Goal: Transaction & Acquisition: Purchase product/service

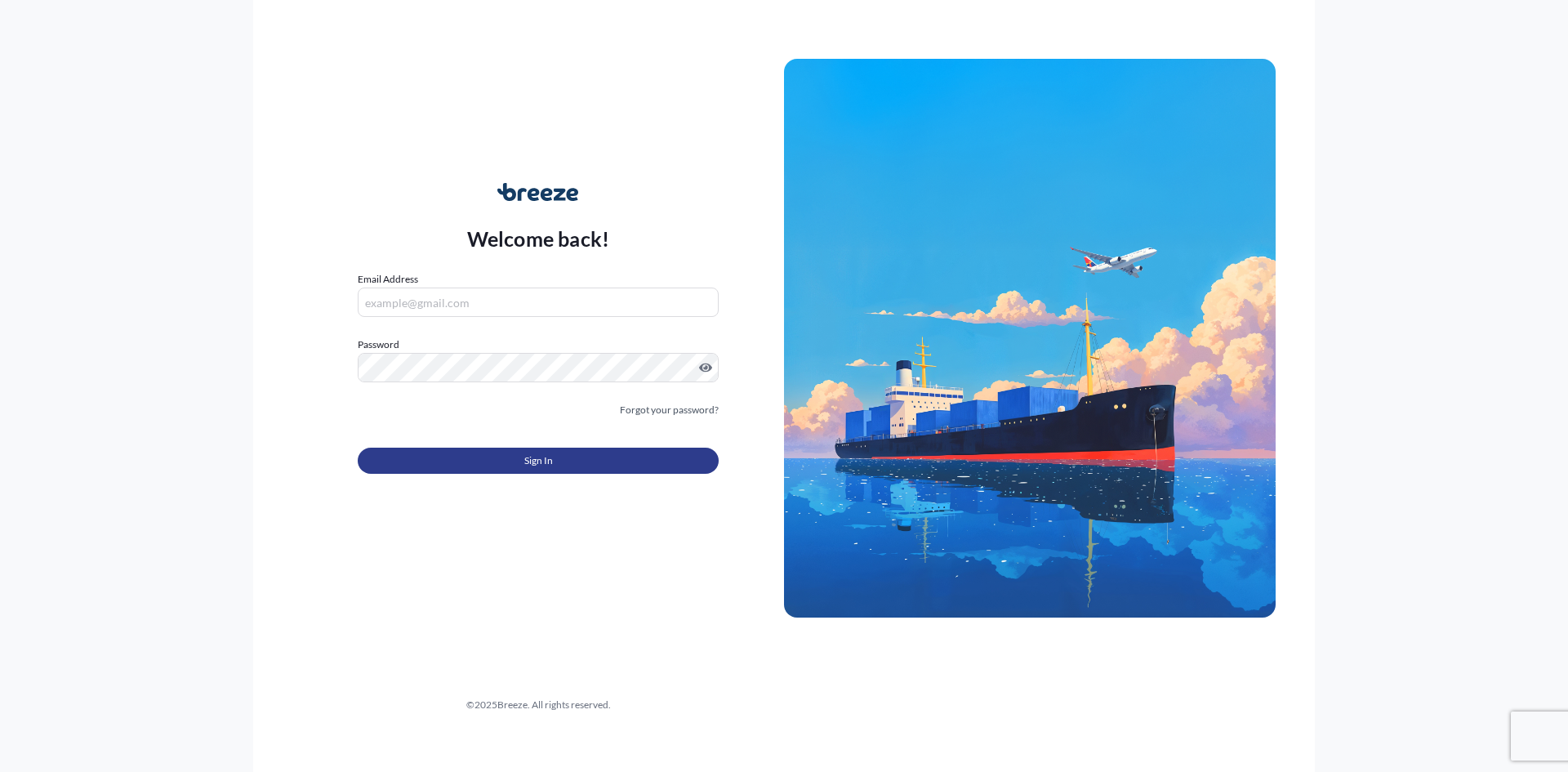
type input "[PERSON_NAME][EMAIL_ADDRESS][PERSON_NAME][DOMAIN_NAME]"
click at [544, 459] on span "Sign In" at bounding box center [538, 461] width 28 height 16
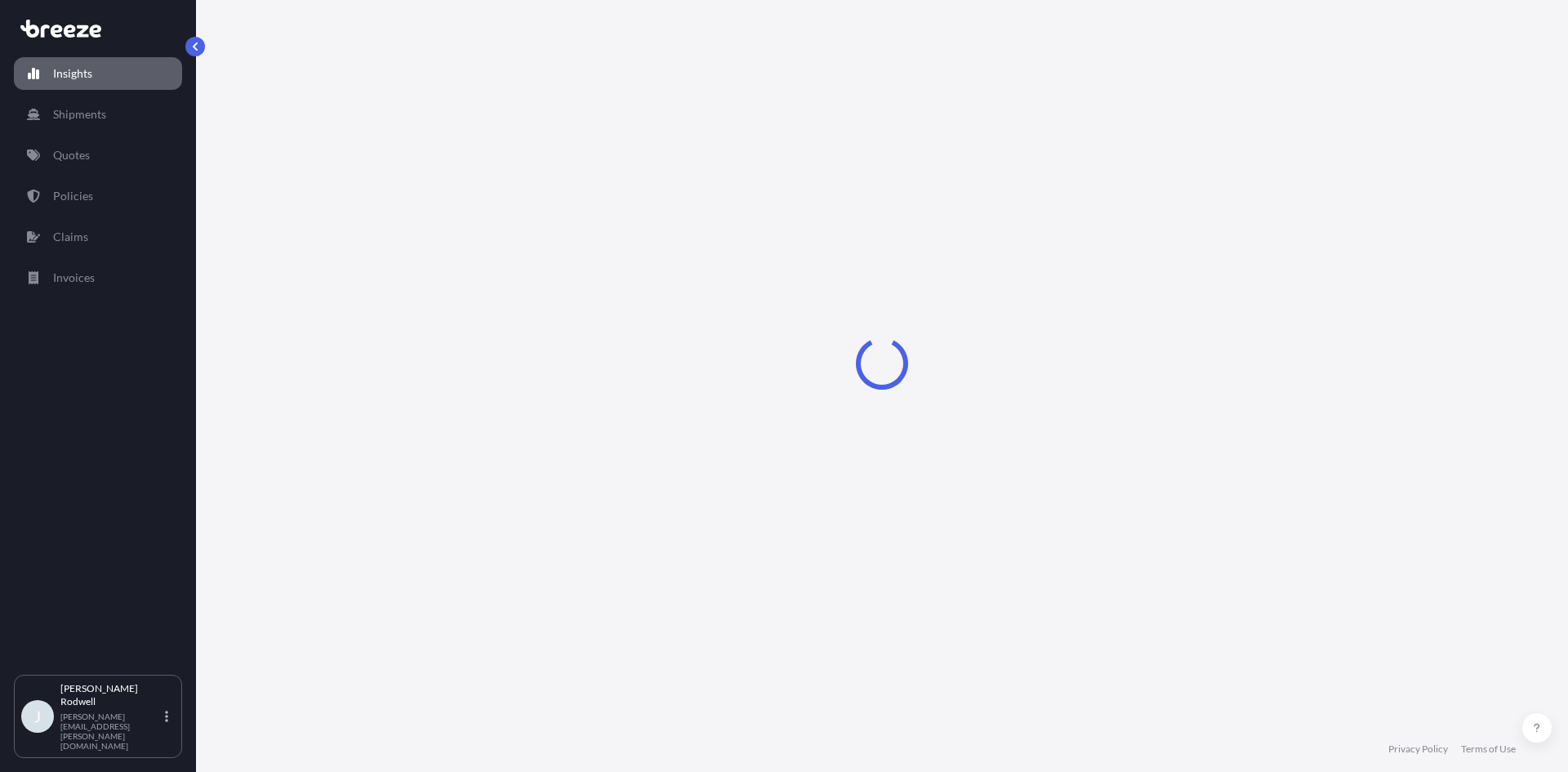
select select "2025"
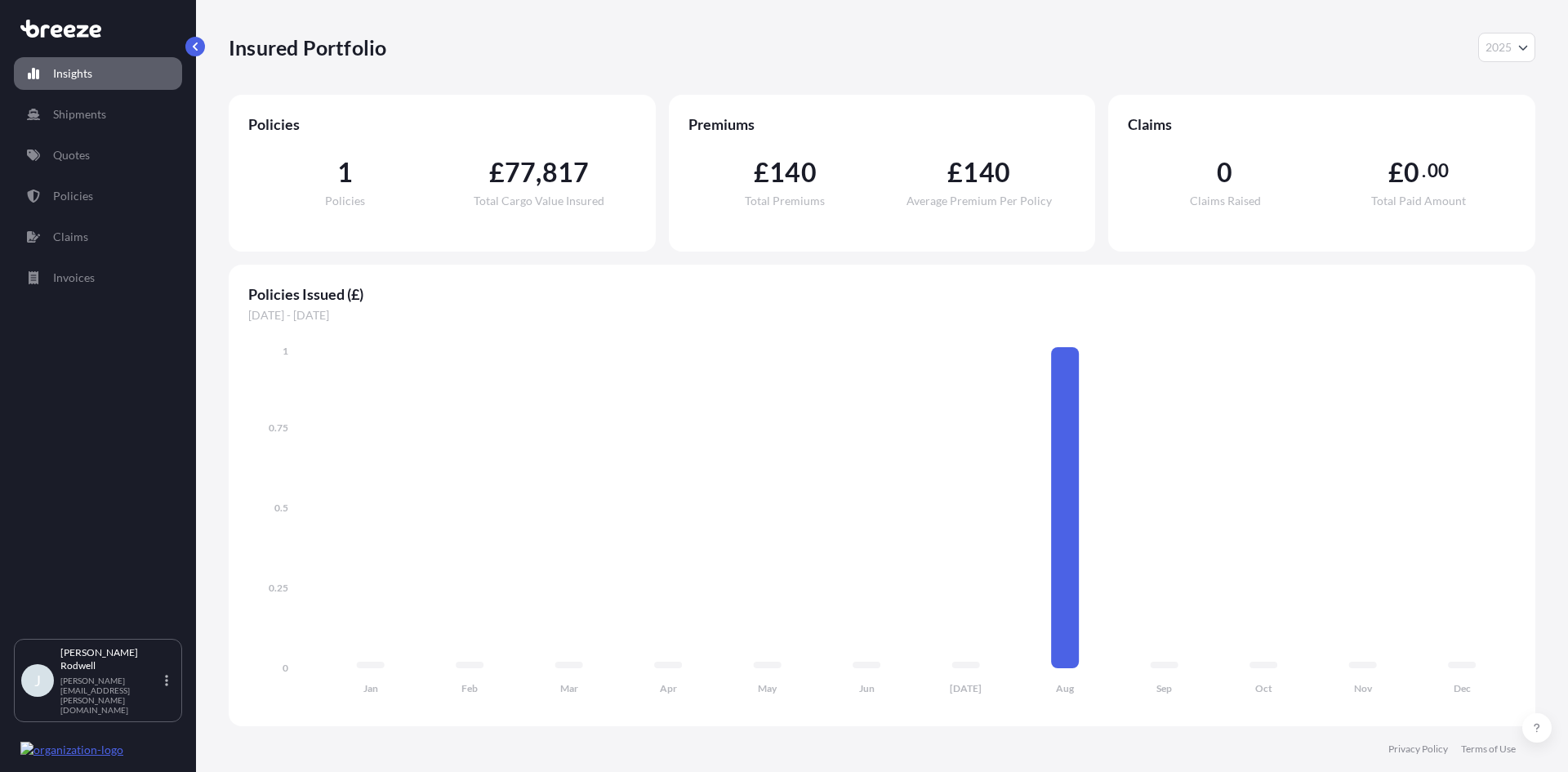
click at [99, 149] on link "Quotes" at bounding box center [97, 155] width 169 height 33
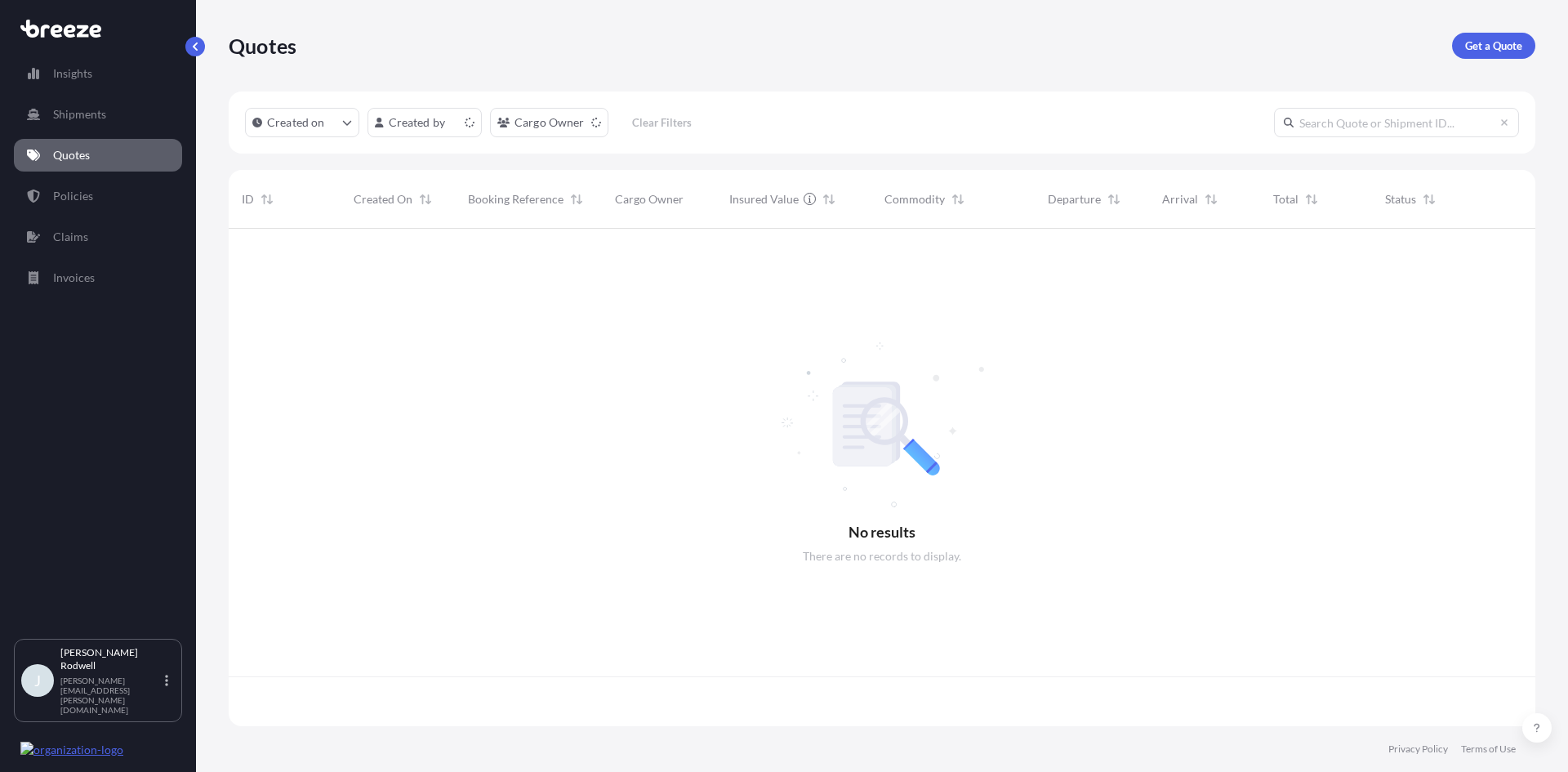
scroll to position [494, 1295]
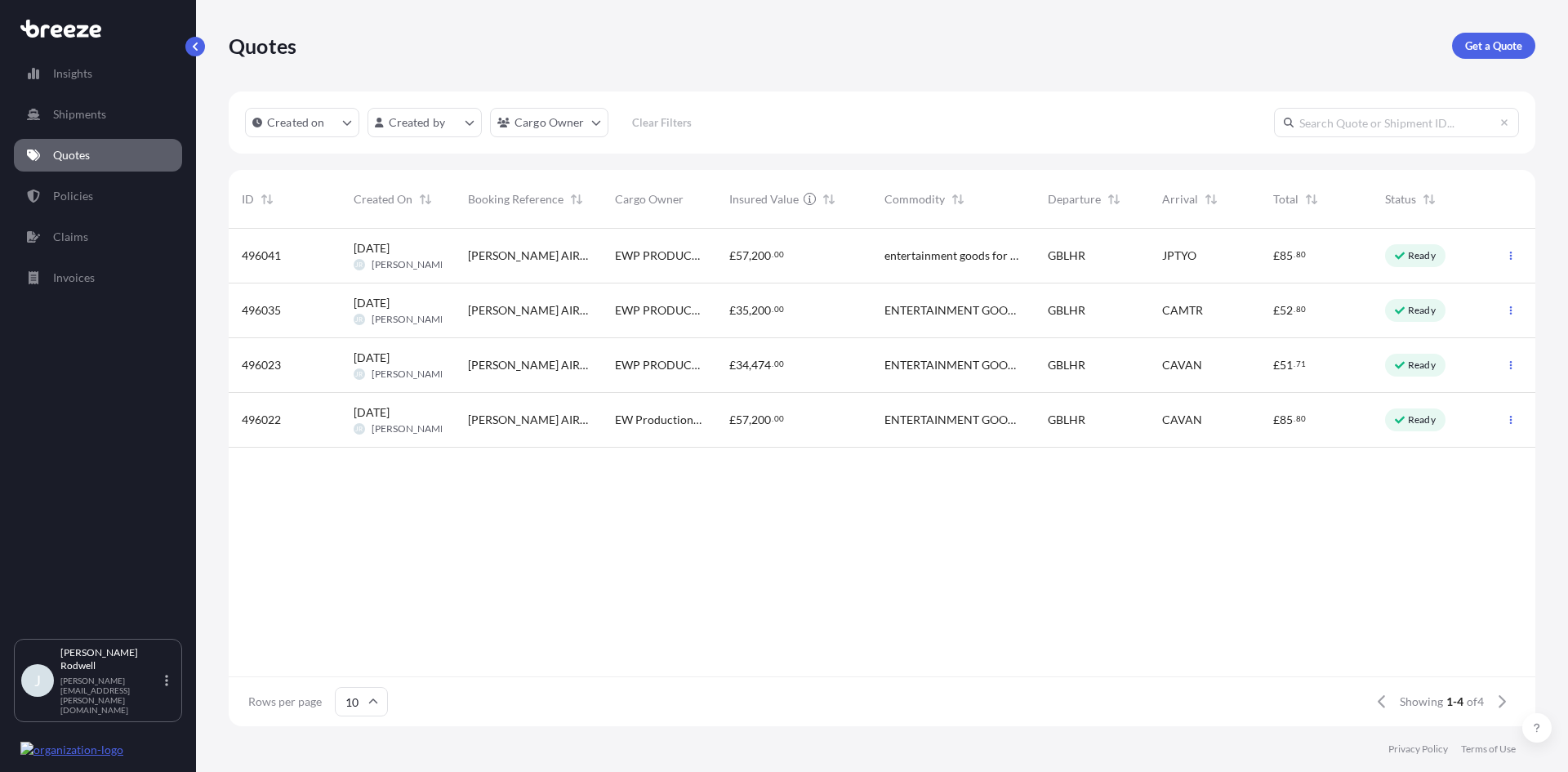
click at [1155, 422] on div "CAVAN" at bounding box center [1204, 420] width 112 height 55
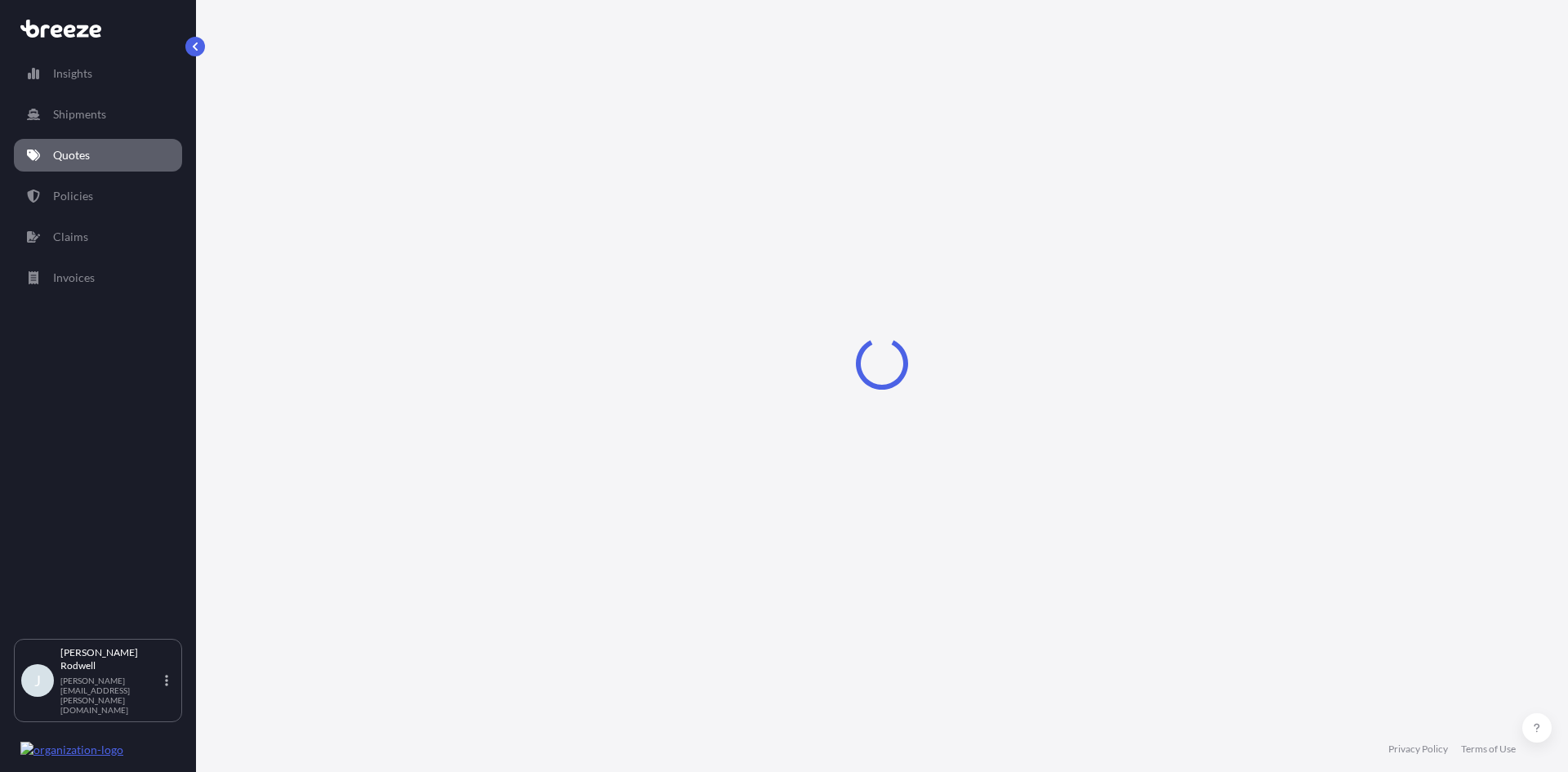
select select "Road"
select select "Air"
select select "Road"
select select "1"
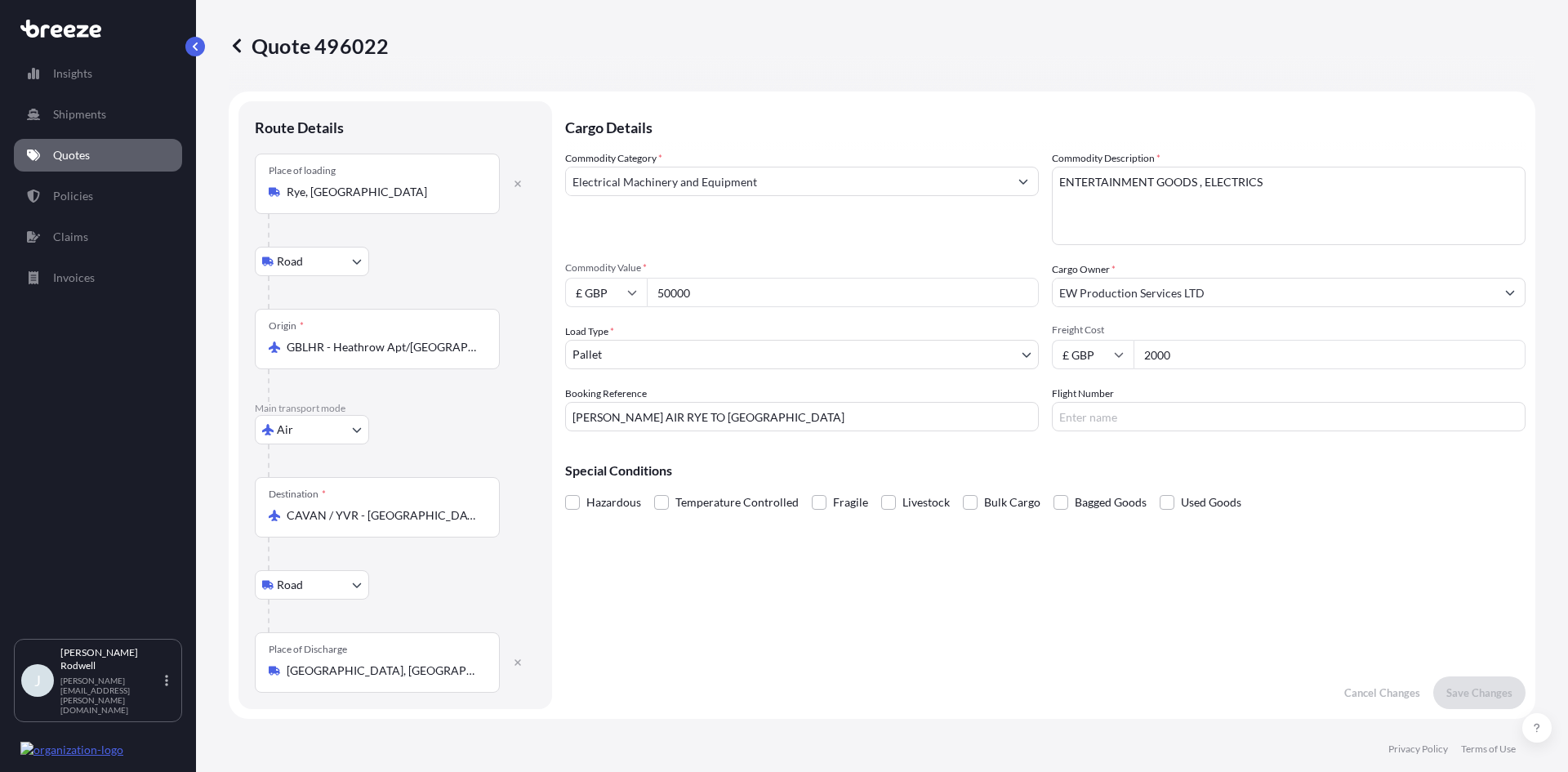
click at [82, 152] on p "Quotes" at bounding box center [71, 155] width 36 height 16
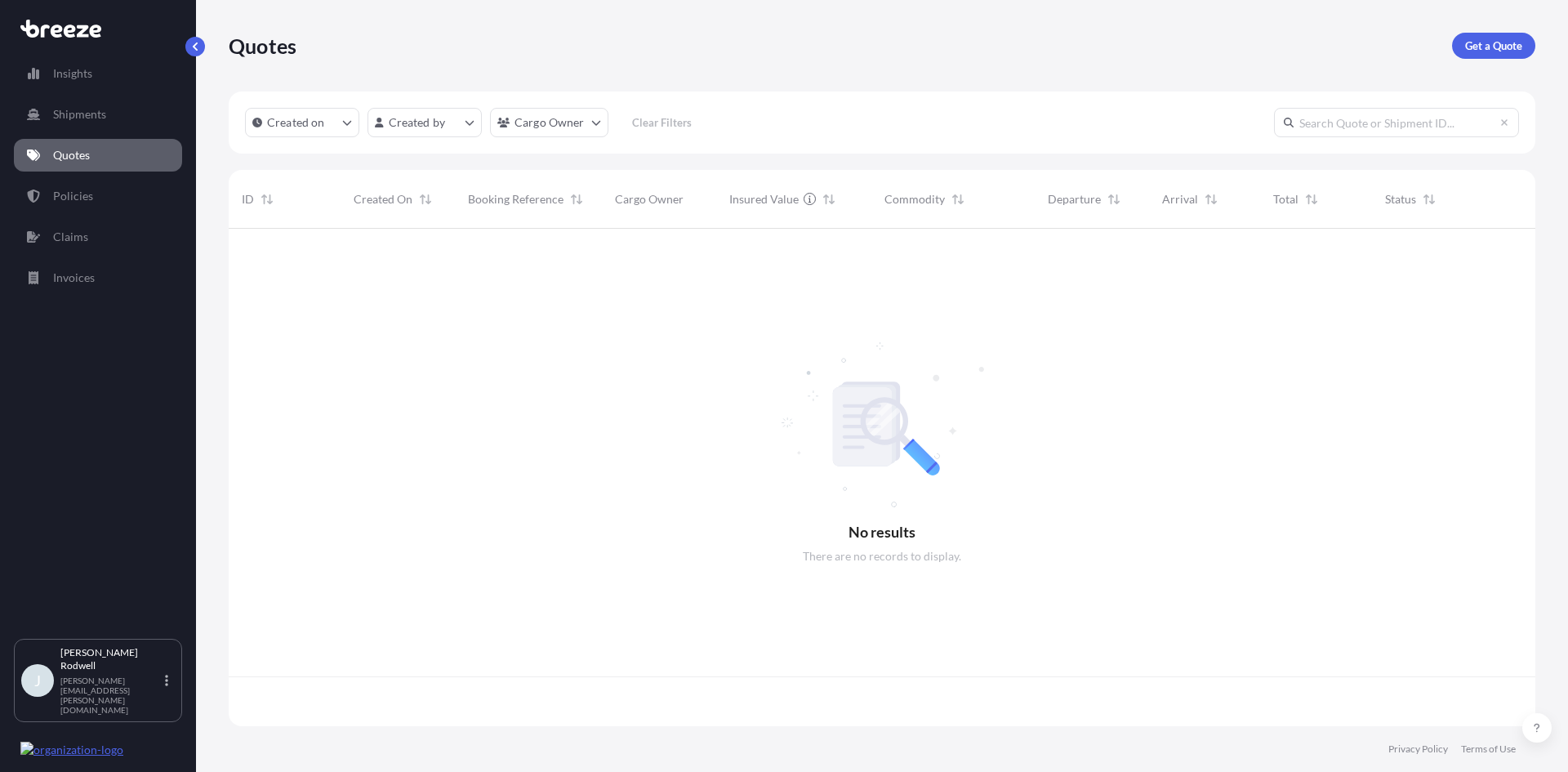
scroll to position [494, 1295]
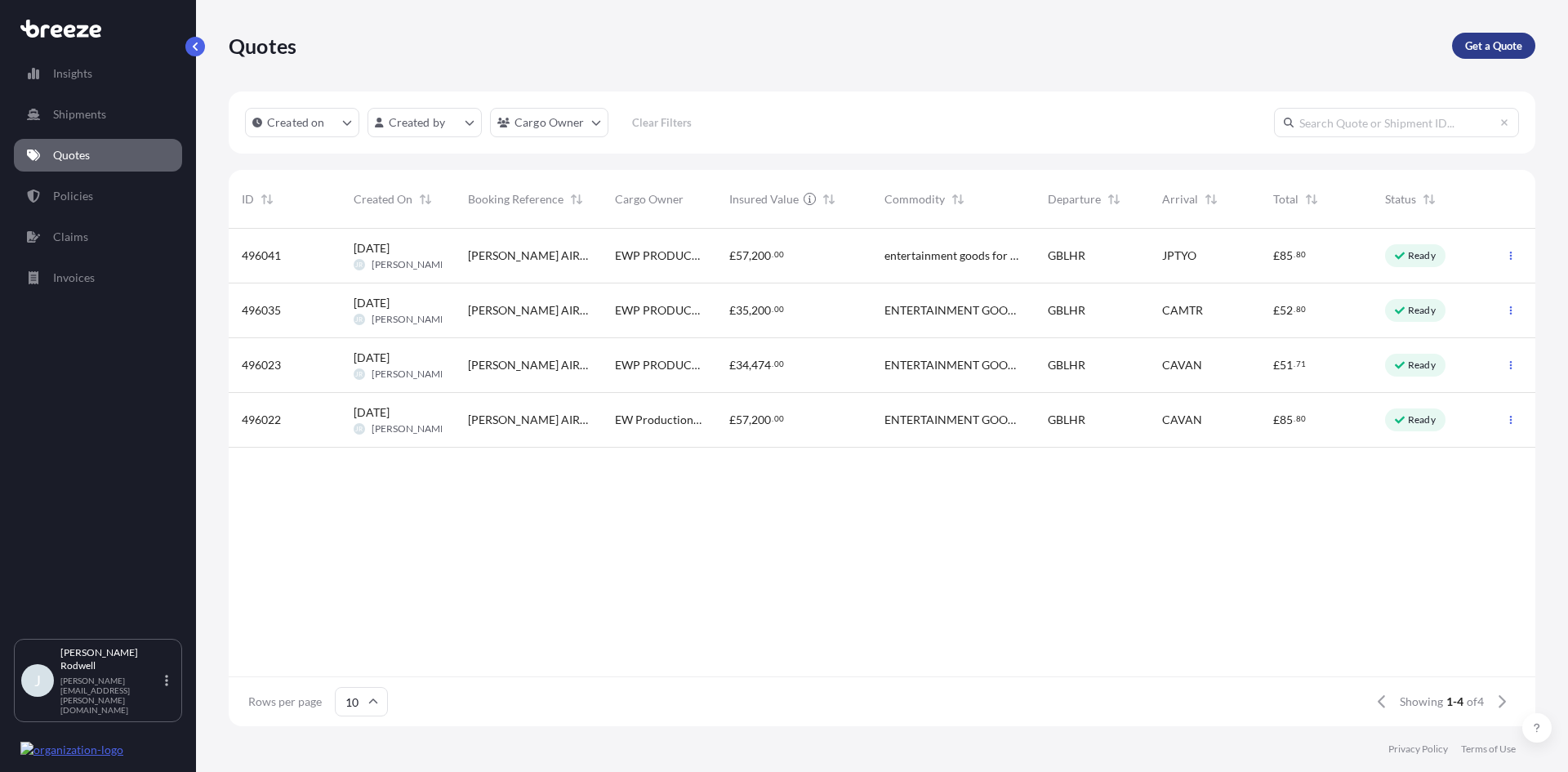
click at [1502, 50] on p "Get a Quote" at bounding box center [1493, 46] width 57 height 16
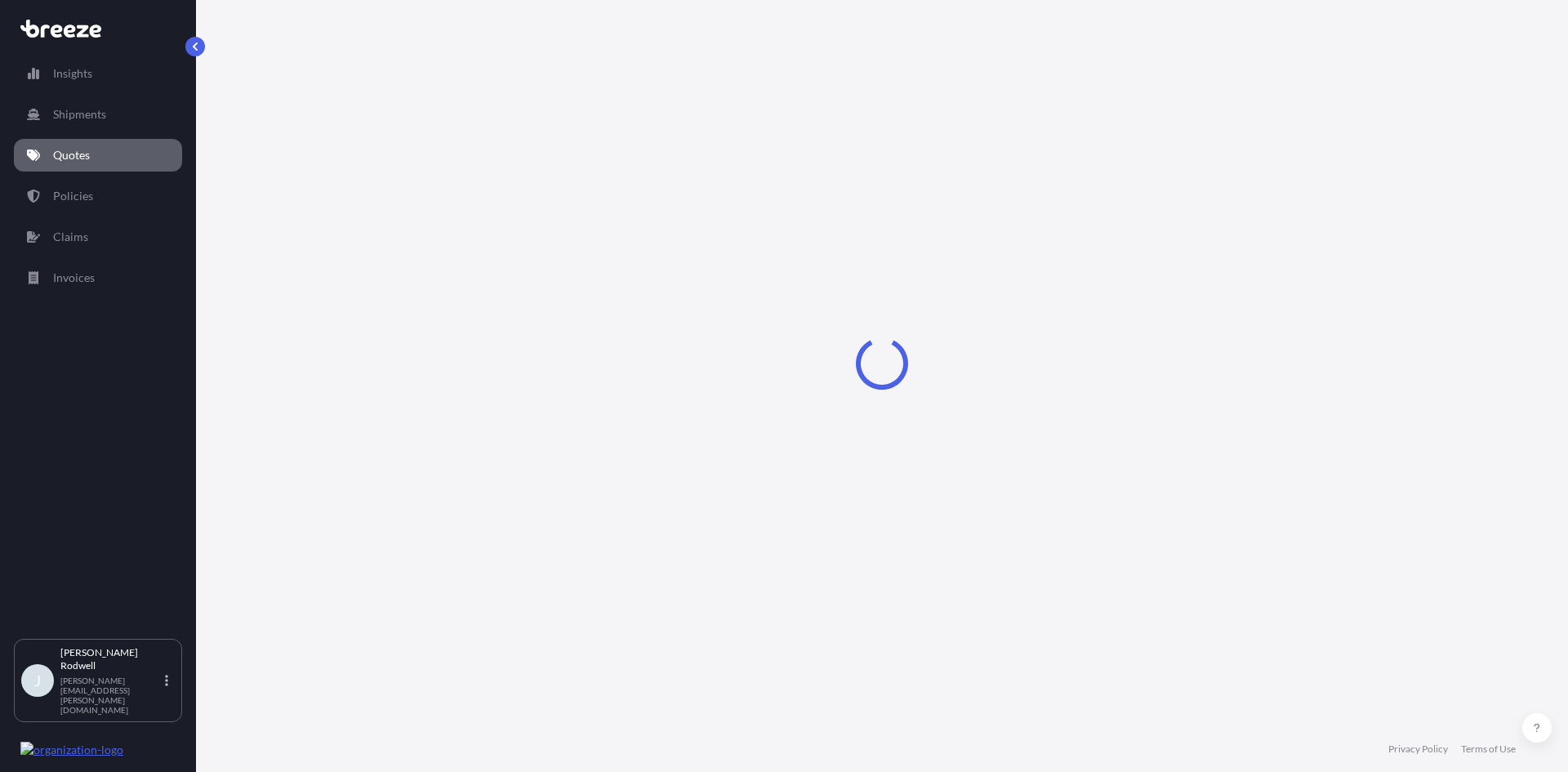
select select "Sea"
select select "1"
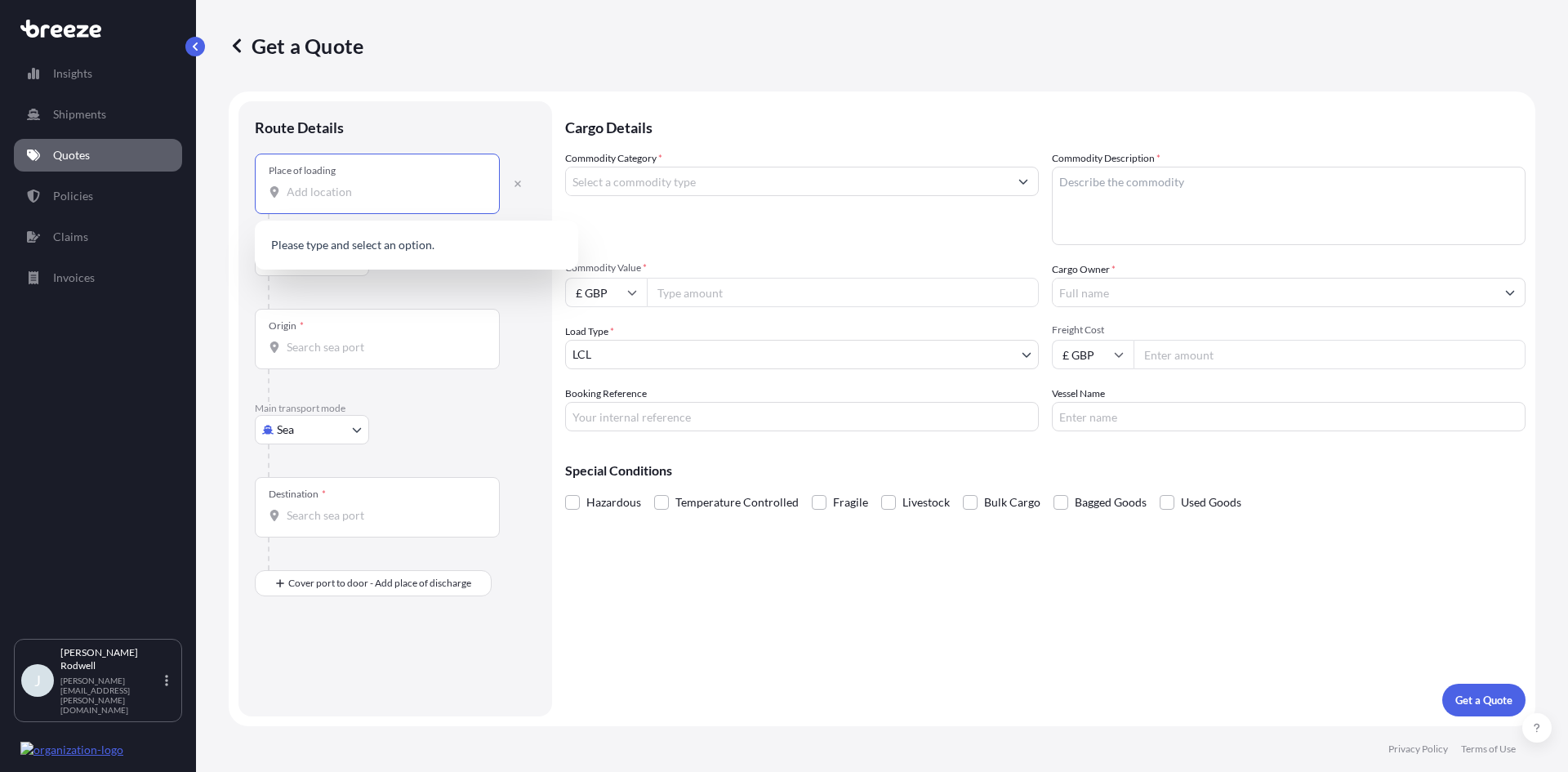
click at [342, 199] on input "Place of loading" at bounding box center [384, 192] width 193 height 16
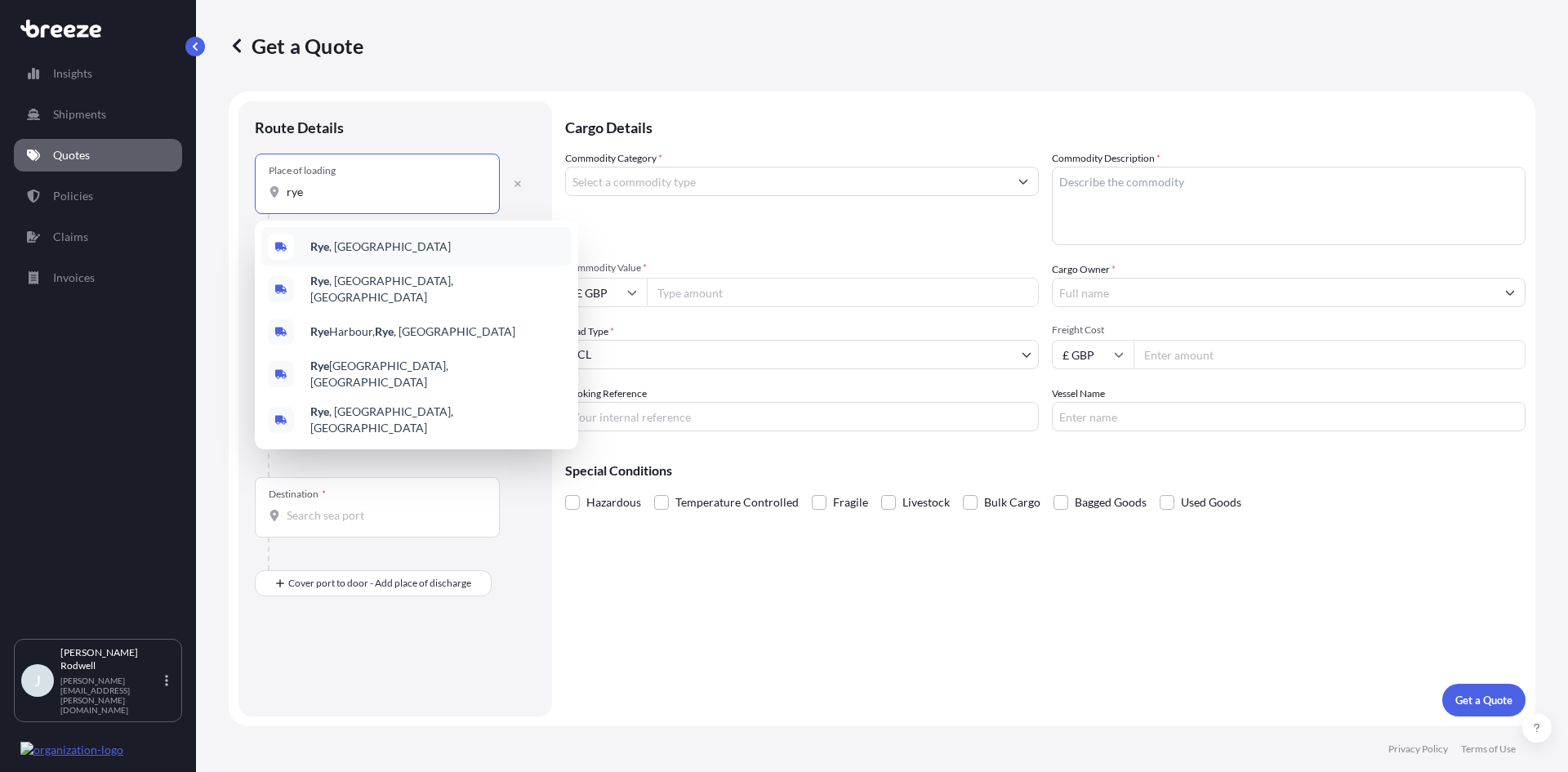
click at [360, 244] on div "Rye , [GEOGRAPHIC_DATA]" at bounding box center [416, 246] width 311 height 39
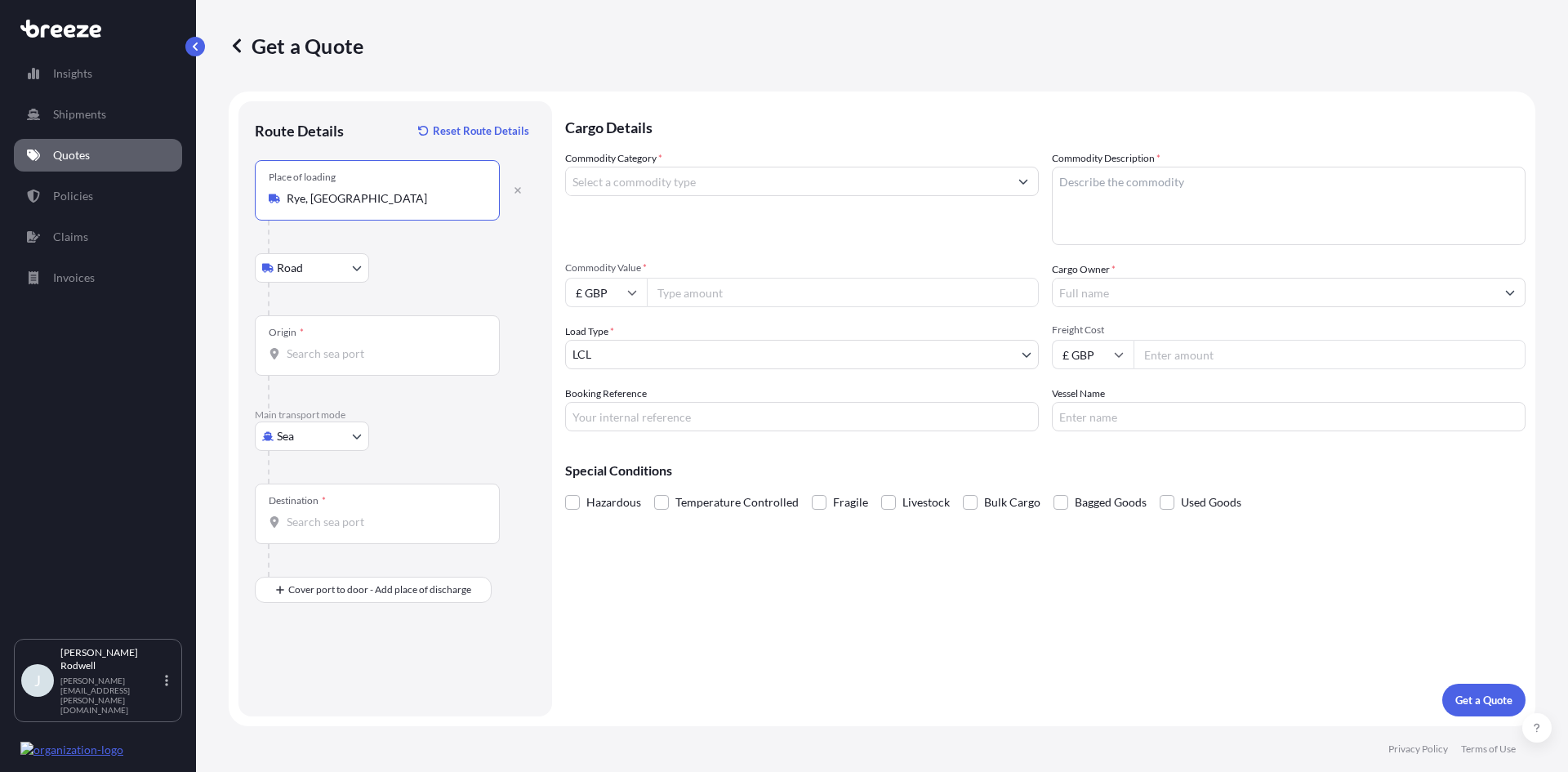
type input "Rye, [GEOGRAPHIC_DATA]"
click at [353, 350] on input "Origin *" at bounding box center [384, 354] width 193 height 16
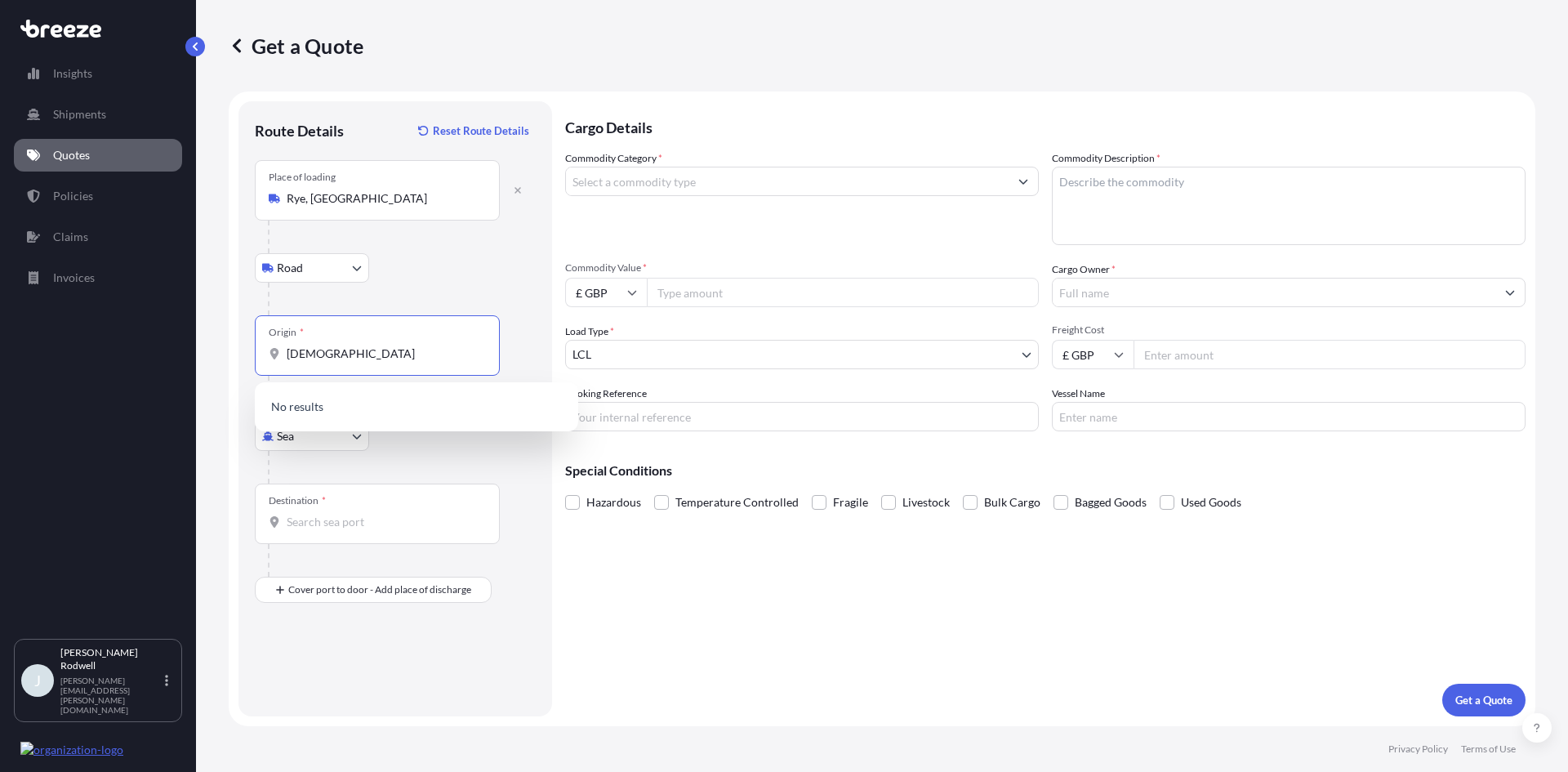
drag, startPoint x: 347, startPoint y: 350, endPoint x: 281, endPoint y: 359, distance: 66.6
click at [281, 359] on div "[DEMOGRAPHIC_DATA]" at bounding box center [377, 354] width 217 height 16
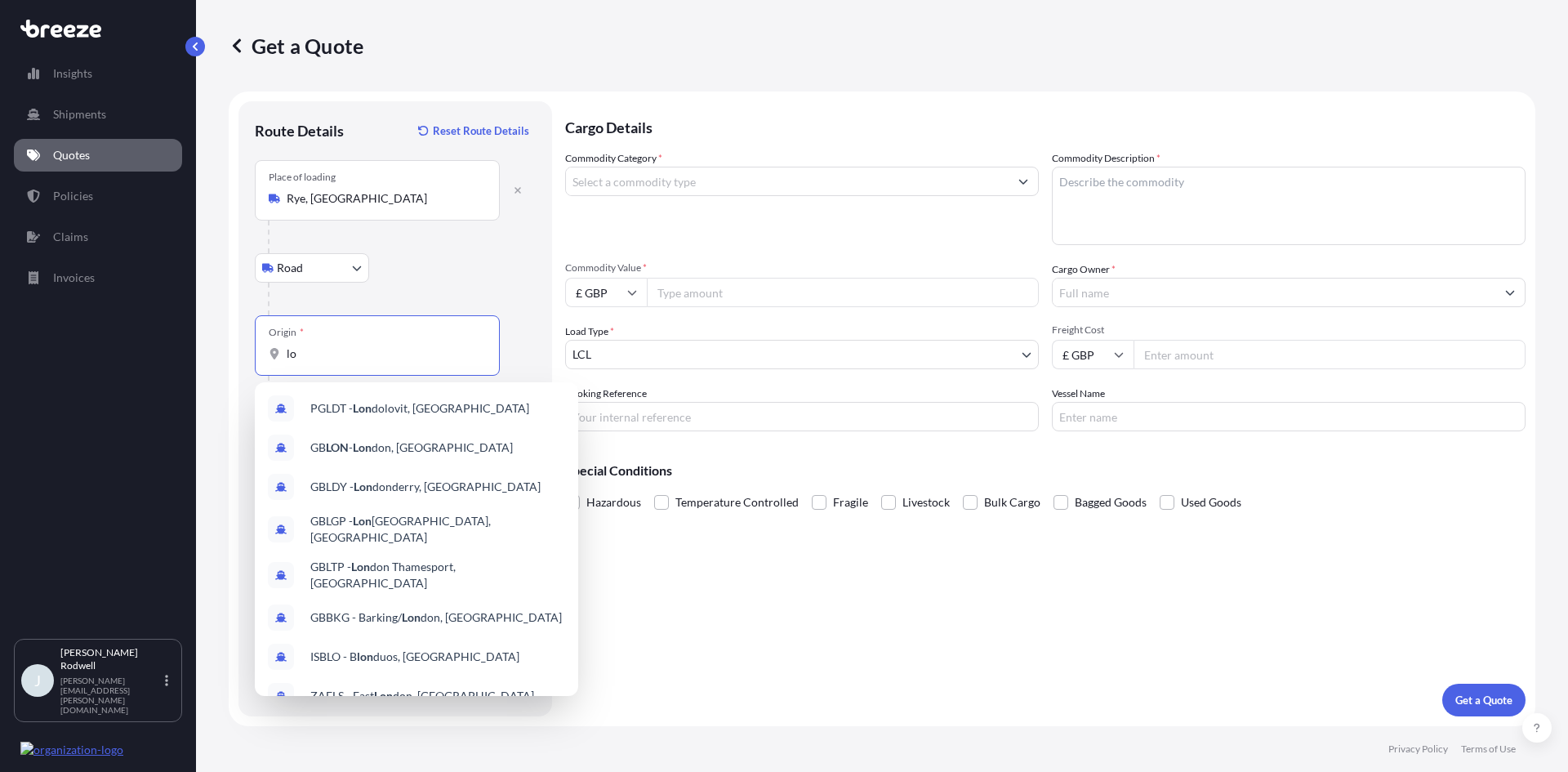
type input "l"
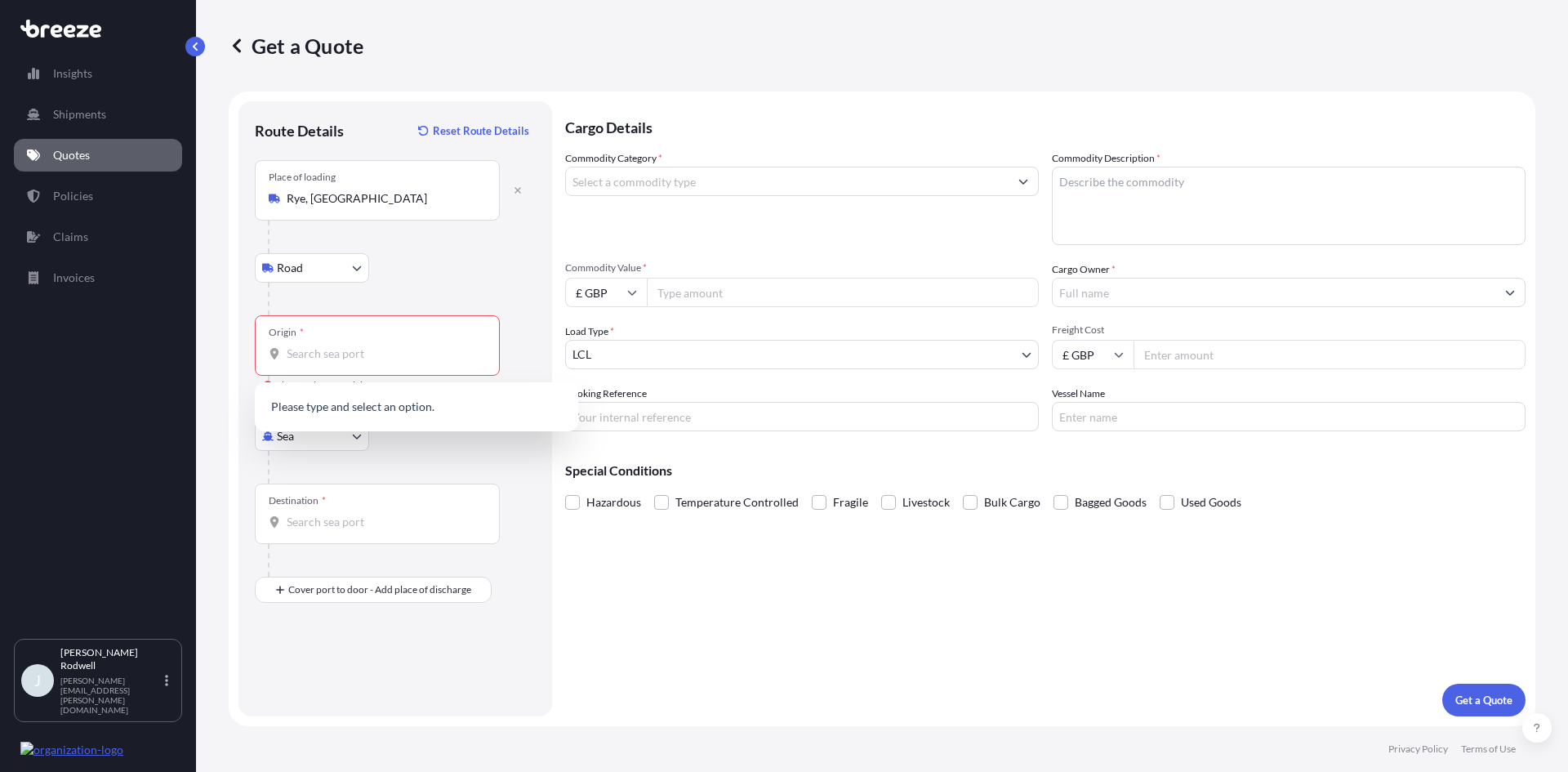
click at [227, 308] on div "Get a Quote Route Details Reset Route Details Place of loading [GEOGRAPHIC_DATA…" at bounding box center [882, 363] width 1372 height 726
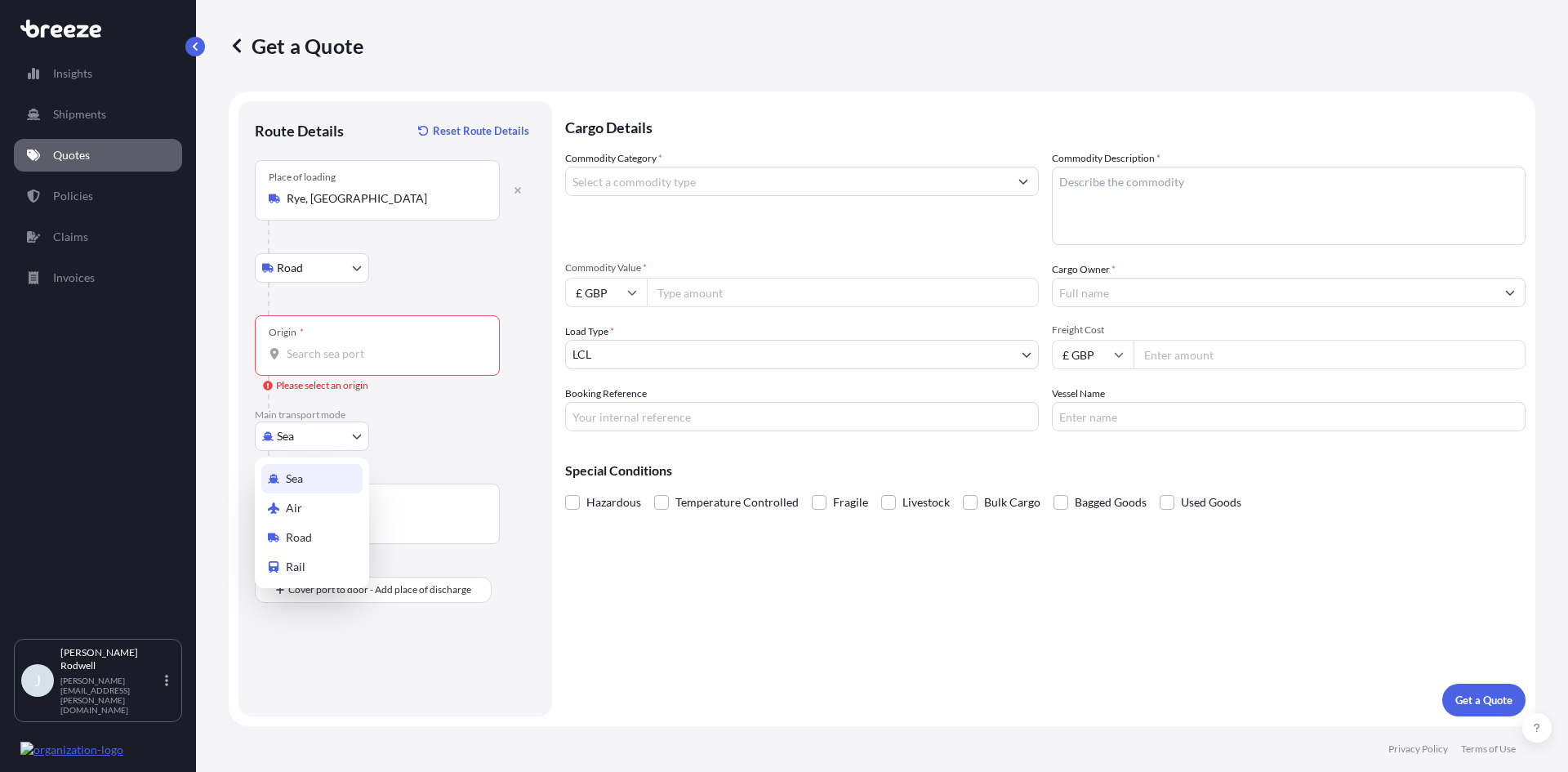
click at [309, 448] on body "10 options available. 0 options available. Insights Shipments Quotes Policies C…" at bounding box center [784, 386] width 1568 height 772
click at [294, 510] on span "Air" at bounding box center [294, 509] width 16 height 16
click at [318, 349] on input "Origin *" at bounding box center [384, 354] width 193 height 16
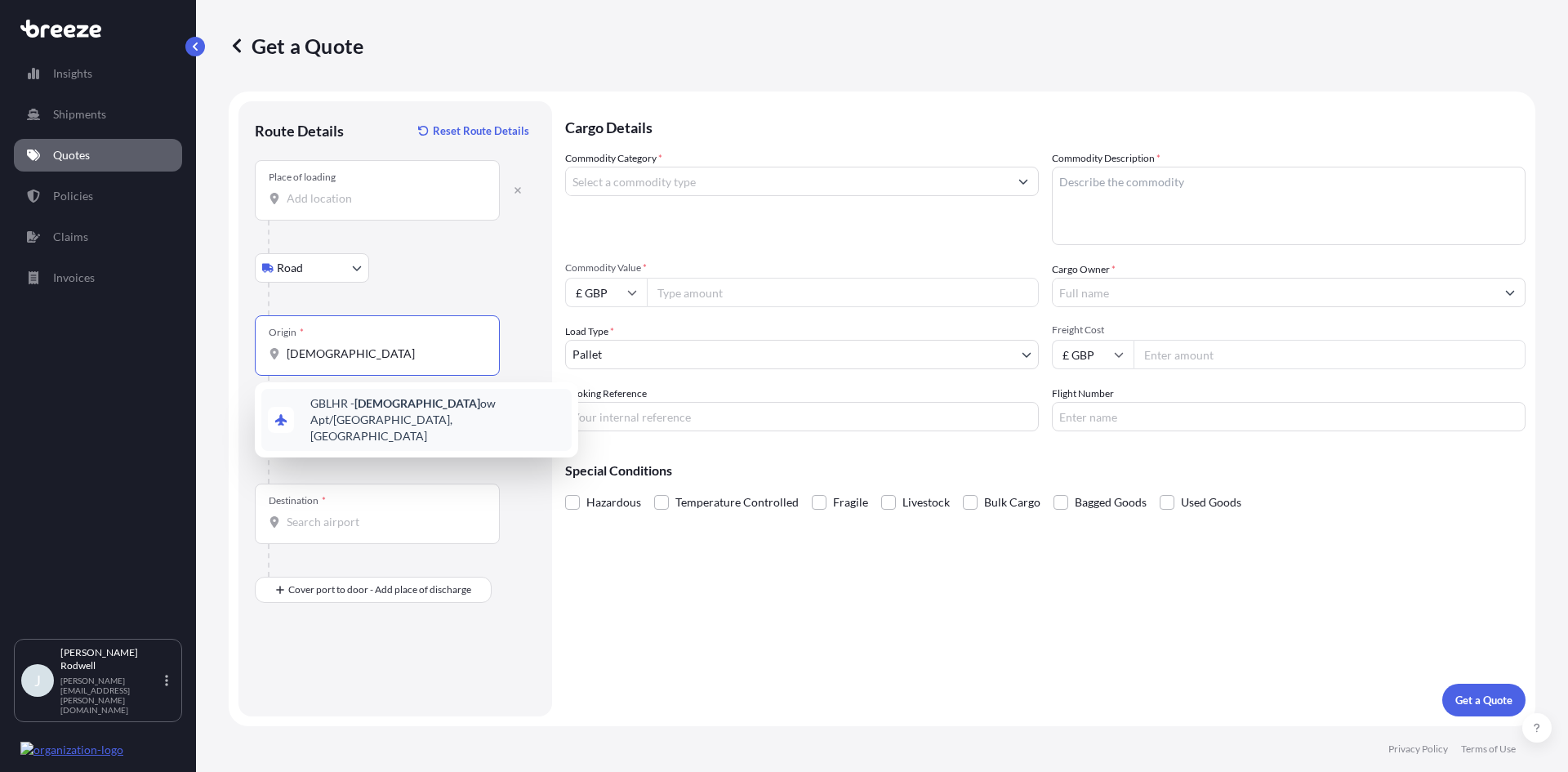
click at [398, 413] on span "GBLHR - Heathr ow Apt/[GEOGRAPHIC_DATA], [GEOGRAPHIC_DATA]" at bounding box center [438, 420] width 255 height 49
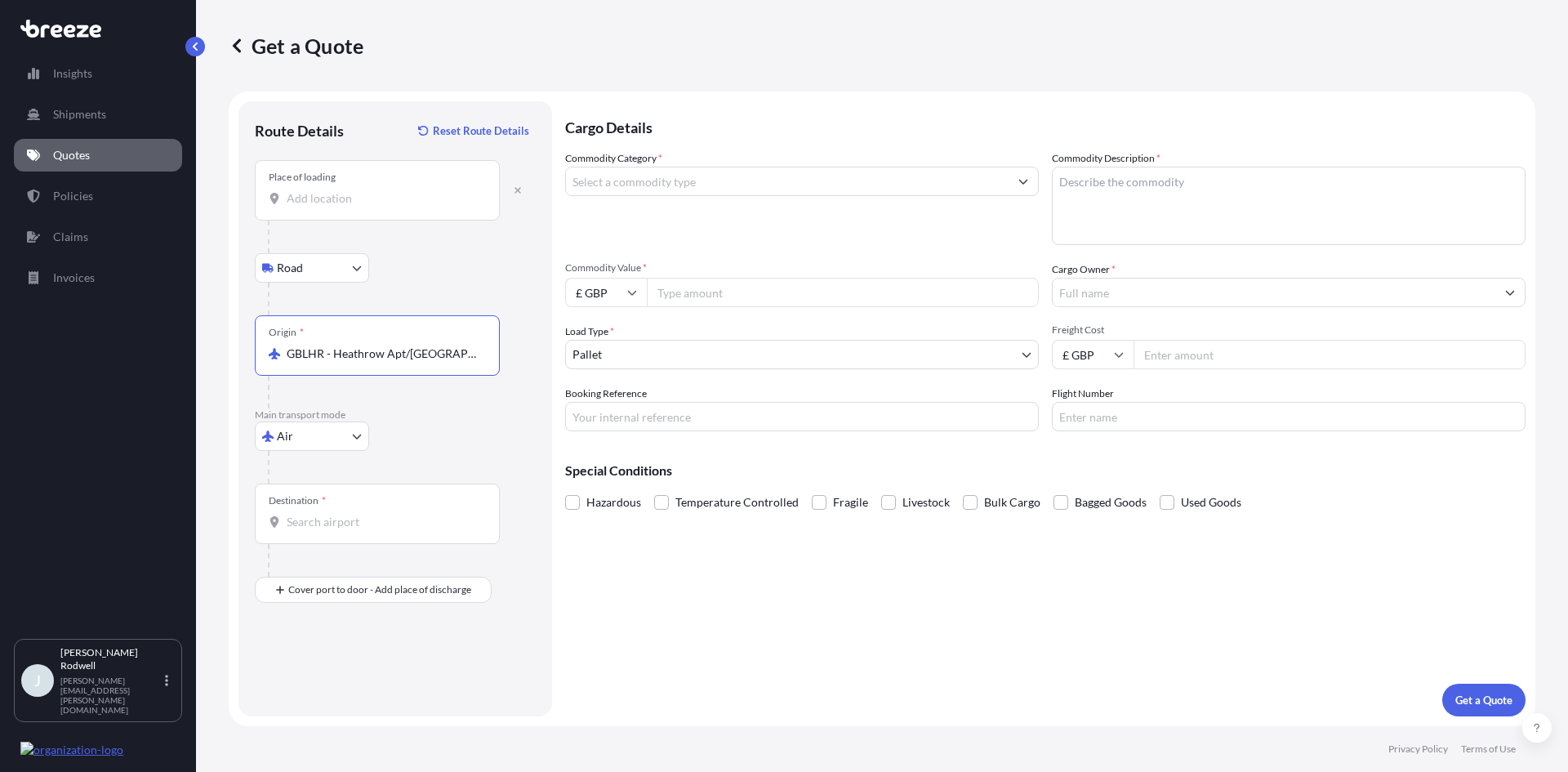
type input "GBLHR - Heathrow Apt/[GEOGRAPHIC_DATA], [GEOGRAPHIC_DATA]"
click at [333, 201] on input "Place of loading" at bounding box center [384, 199] width 193 height 16
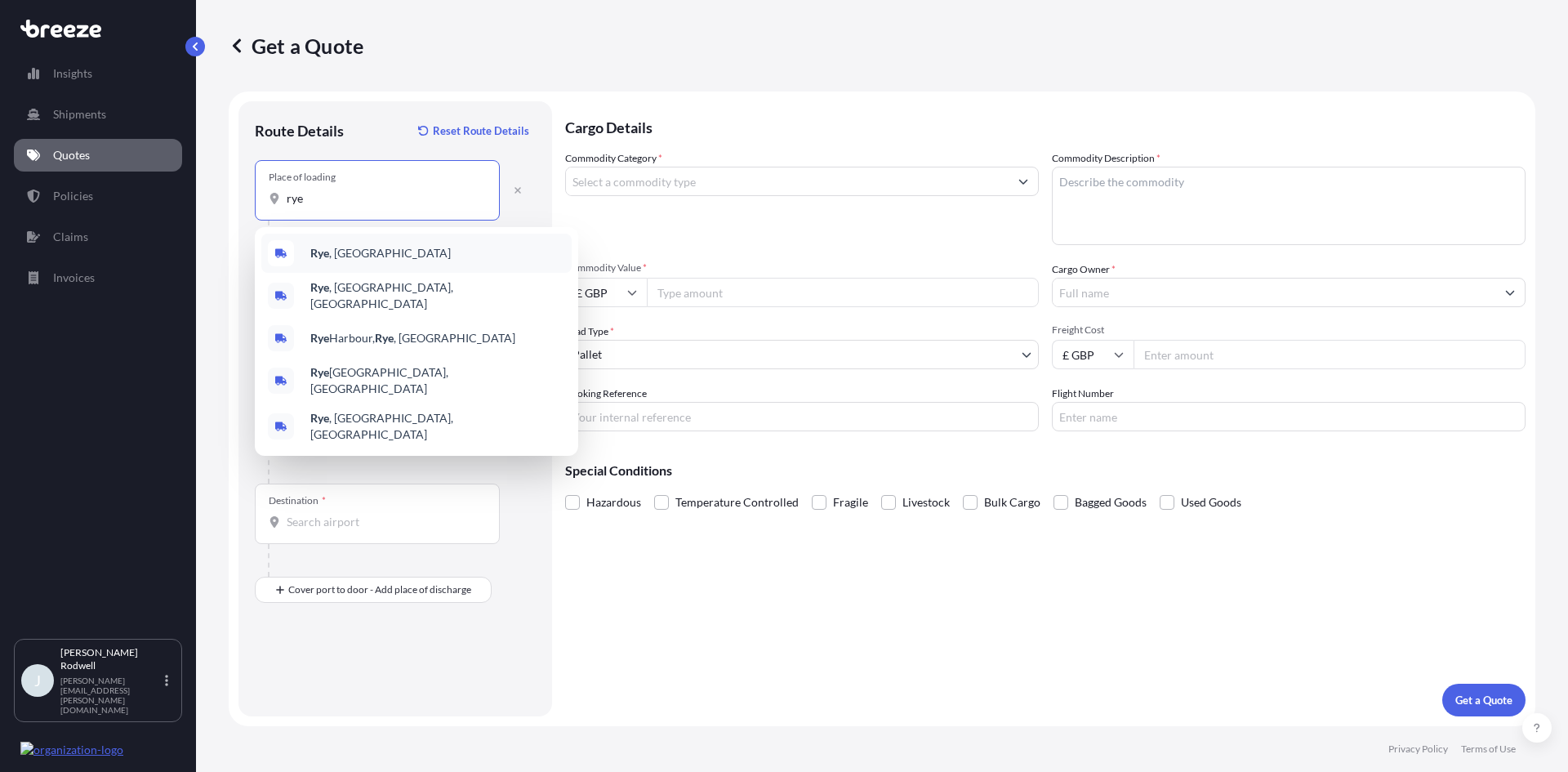
click at [337, 259] on span "Rye , [GEOGRAPHIC_DATA]" at bounding box center [381, 253] width 140 height 16
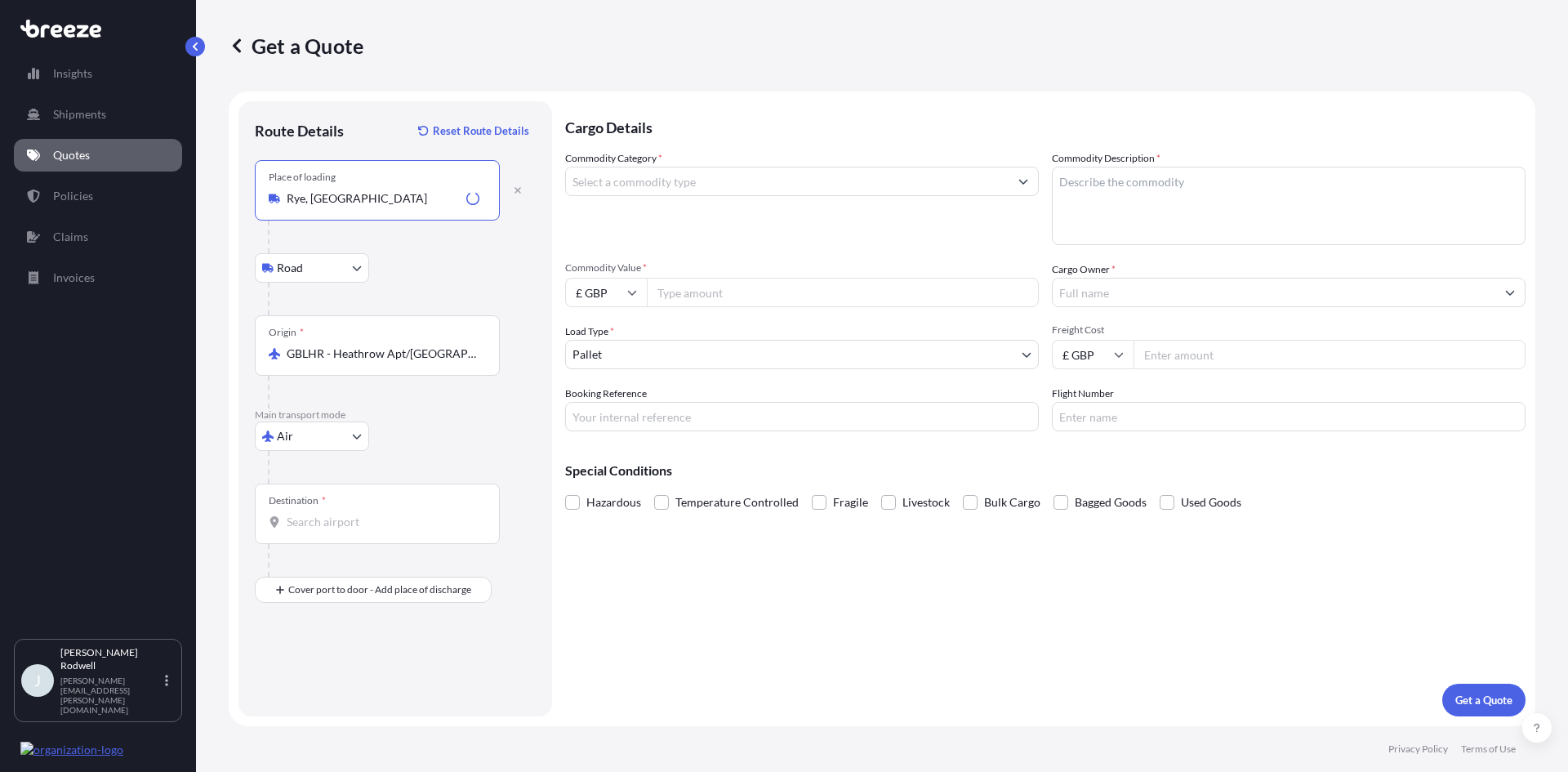
type input "Rye, [GEOGRAPHIC_DATA]"
click at [343, 520] on input "Destination *" at bounding box center [384, 522] width 193 height 16
click at [240, 460] on div "Route Details Reset Route Details Place of loading [GEOGRAPHIC_DATA], UK Road R…" at bounding box center [395, 408] width 313 height 615
click at [343, 511] on div "Destination *" at bounding box center [377, 514] width 245 height 60
click at [343, 514] on input "Destination * Please select a destination" at bounding box center [384, 522] width 193 height 16
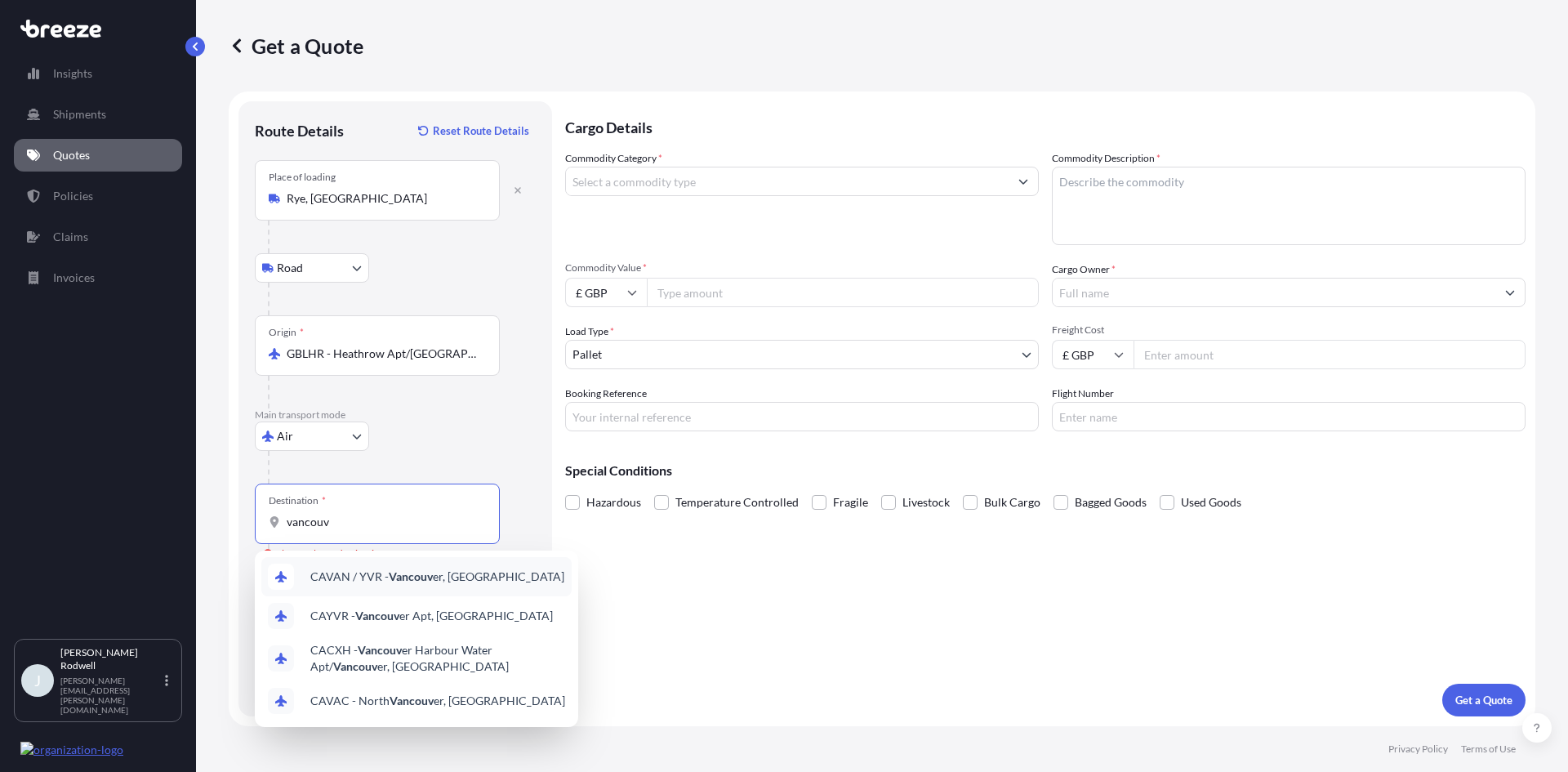
click at [439, 572] on span "CAVAN / YVR - Vancouv er, [GEOGRAPHIC_DATA]" at bounding box center [437, 577] width 254 height 16
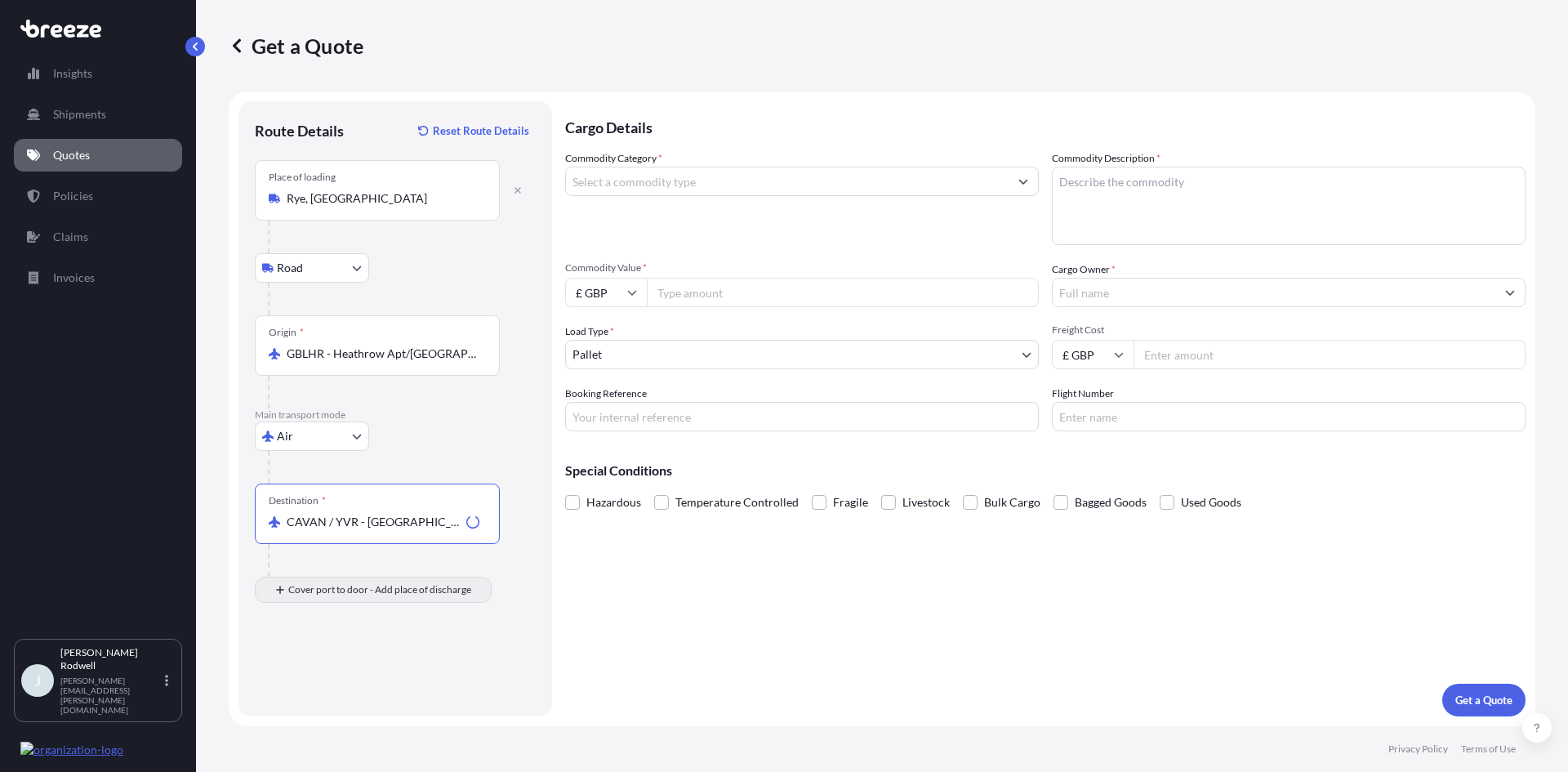
type input "CAVAN / YVR - [GEOGRAPHIC_DATA], [GEOGRAPHIC_DATA]"
click at [351, 684] on input "Place of Discharge" at bounding box center [384, 677] width 193 height 16
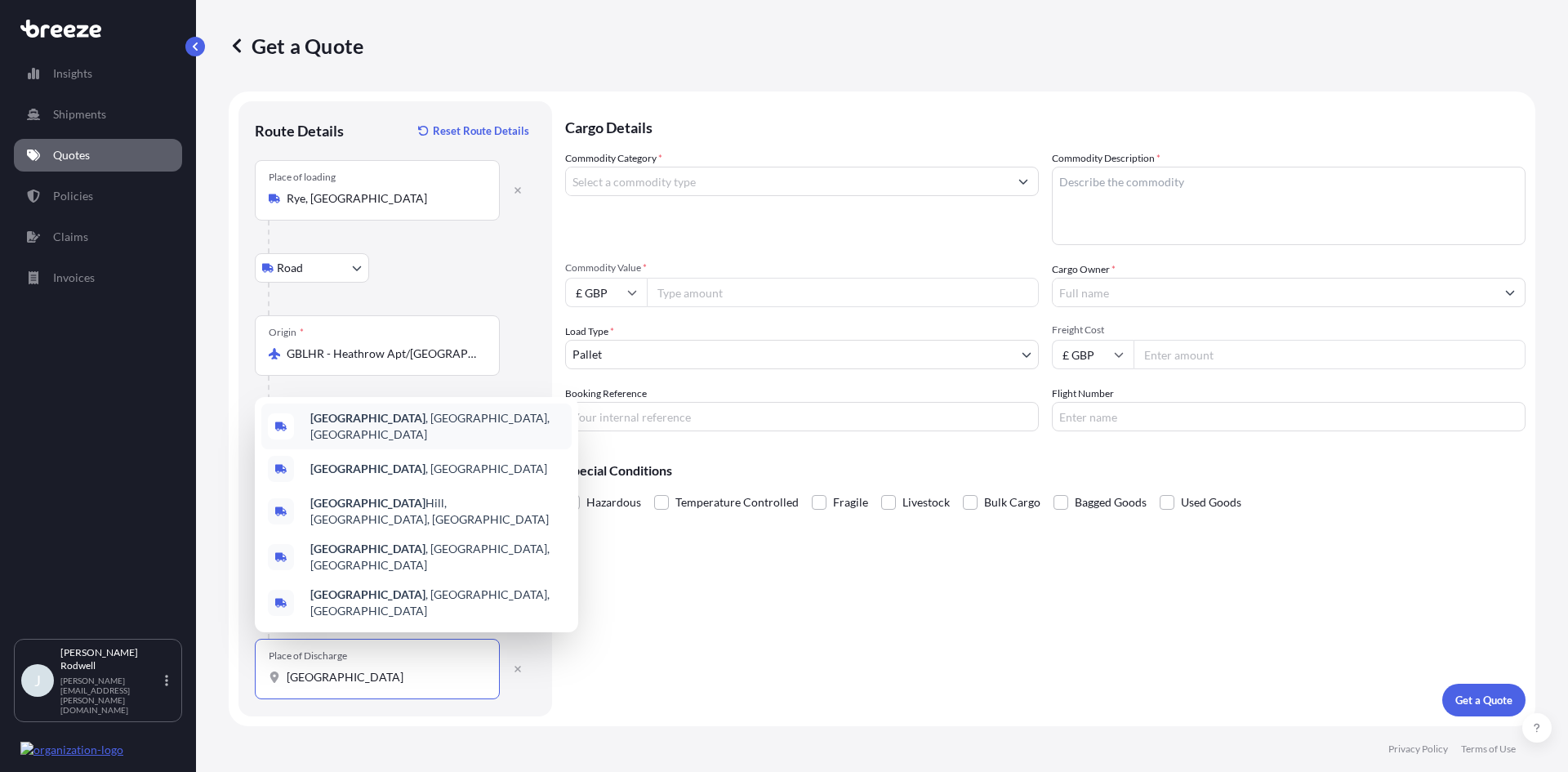
click at [395, 443] on span "[GEOGRAPHIC_DATA] , [GEOGRAPHIC_DATA], [GEOGRAPHIC_DATA]" at bounding box center [438, 427] width 255 height 33
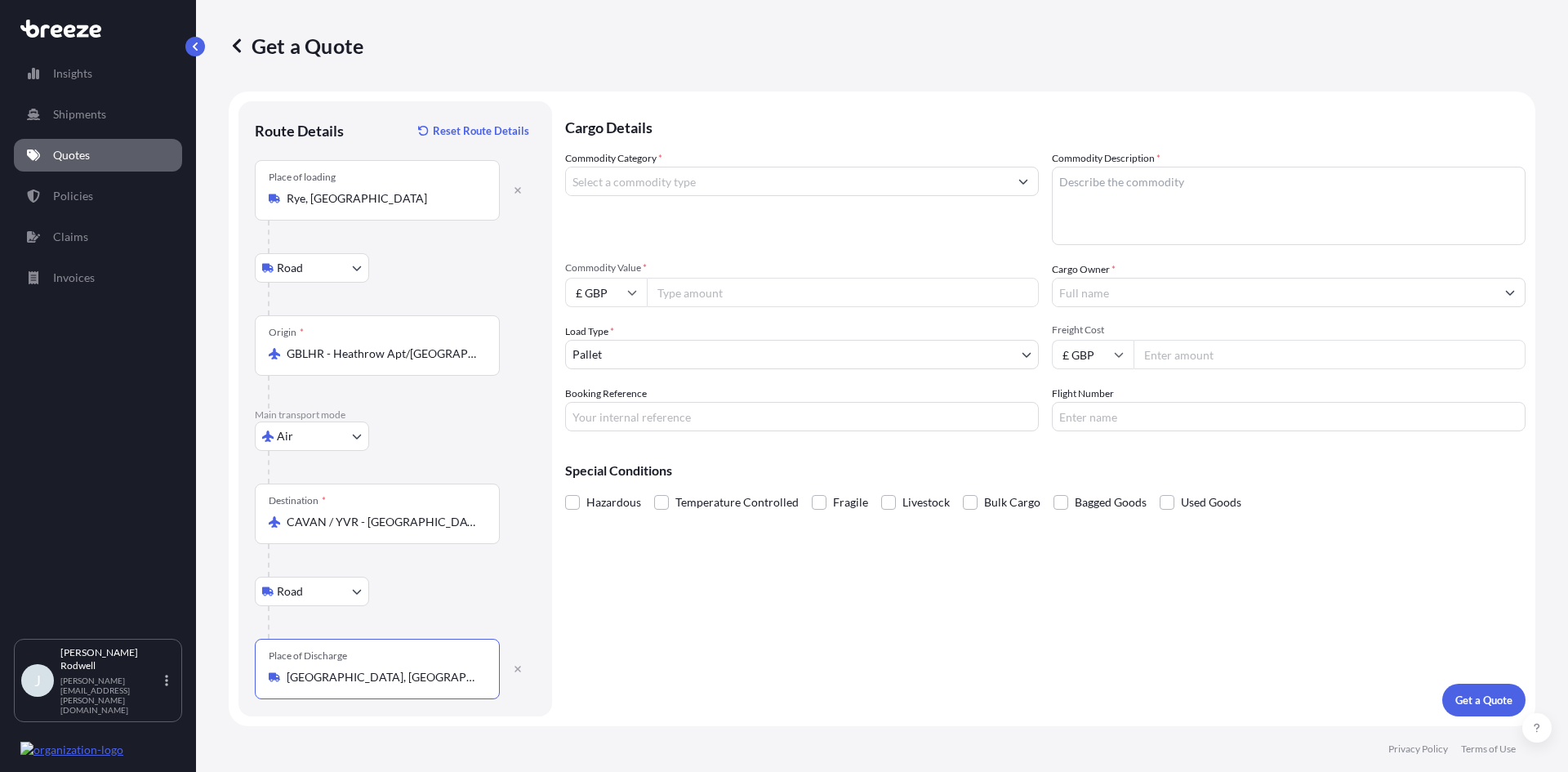
type input "[GEOGRAPHIC_DATA], [GEOGRAPHIC_DATA], [GEOGRAPHIC_DATA]"
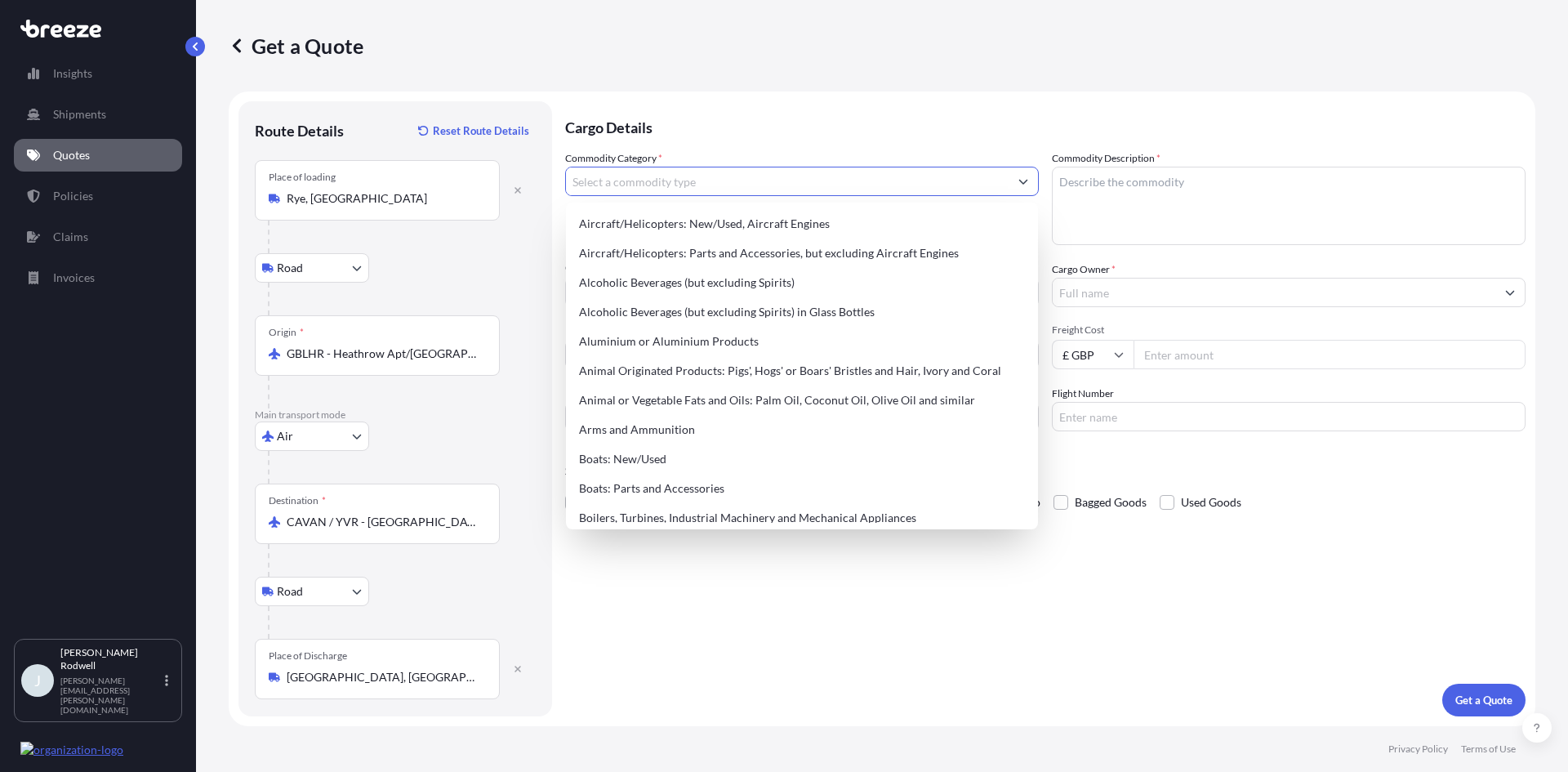
click at [633, 182] on input "Commodity Category *" at bounding box center [787, 181] width 443 height 29
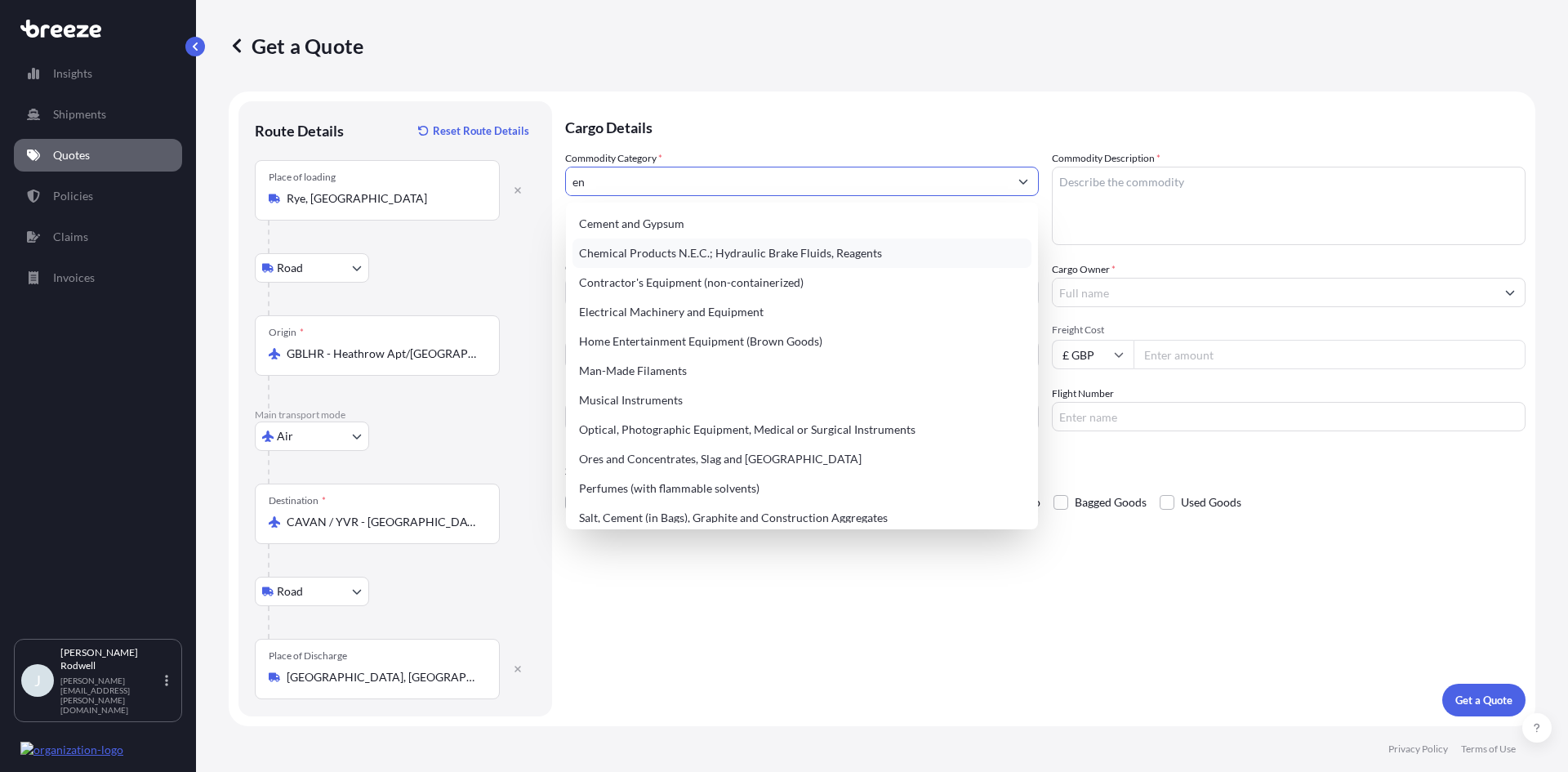
type input "e"
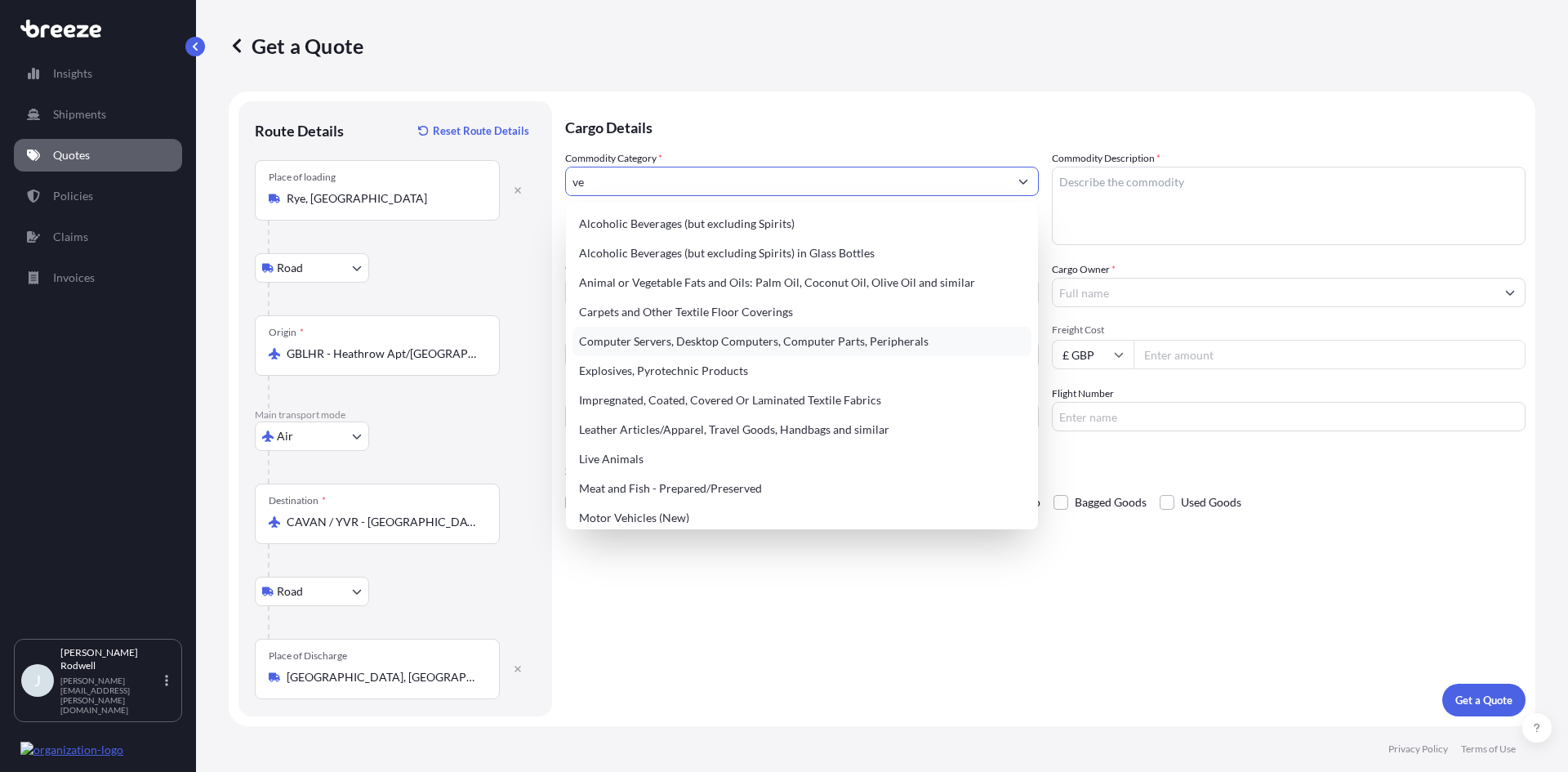
type input "v"
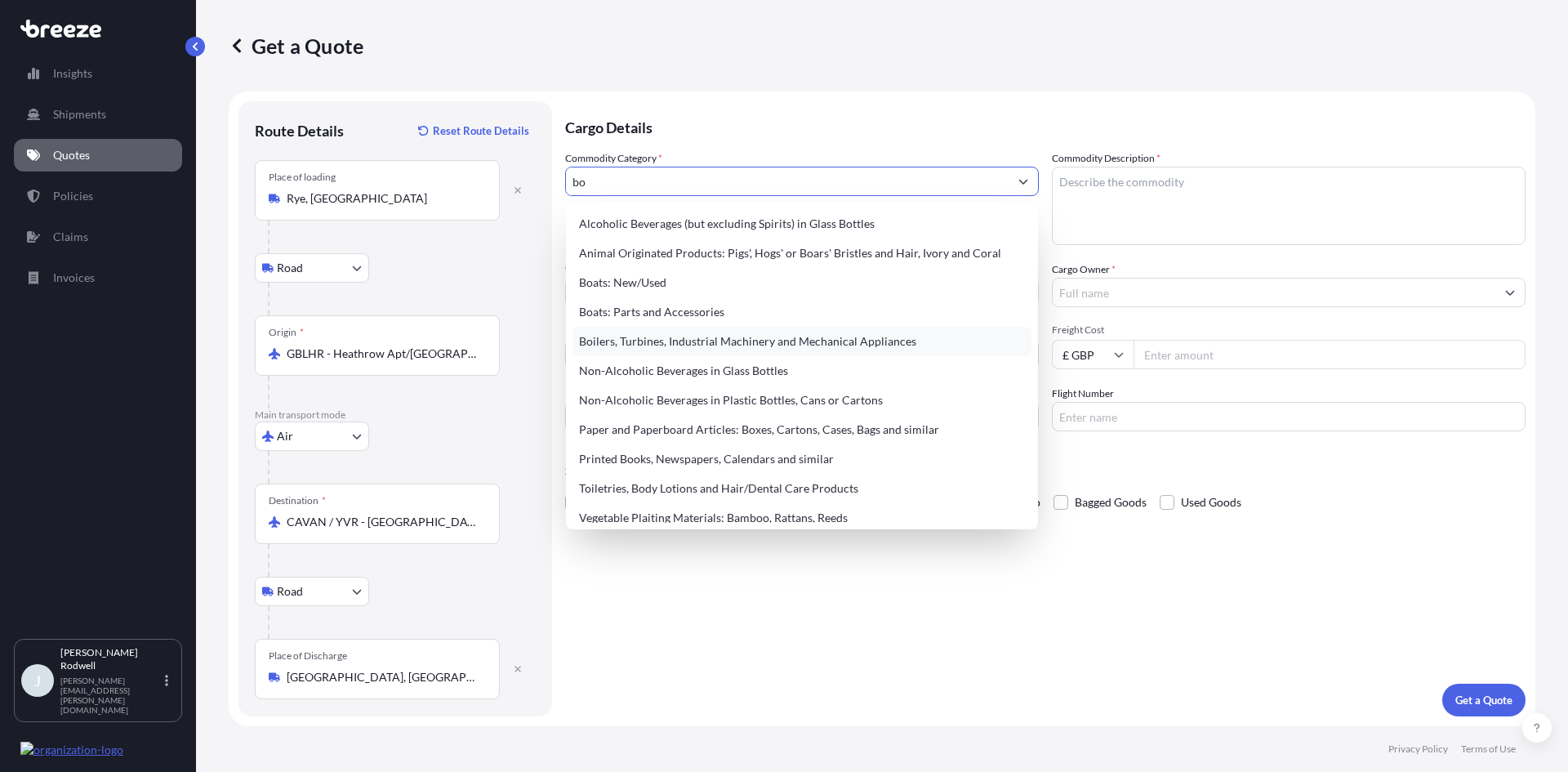
type input "b"
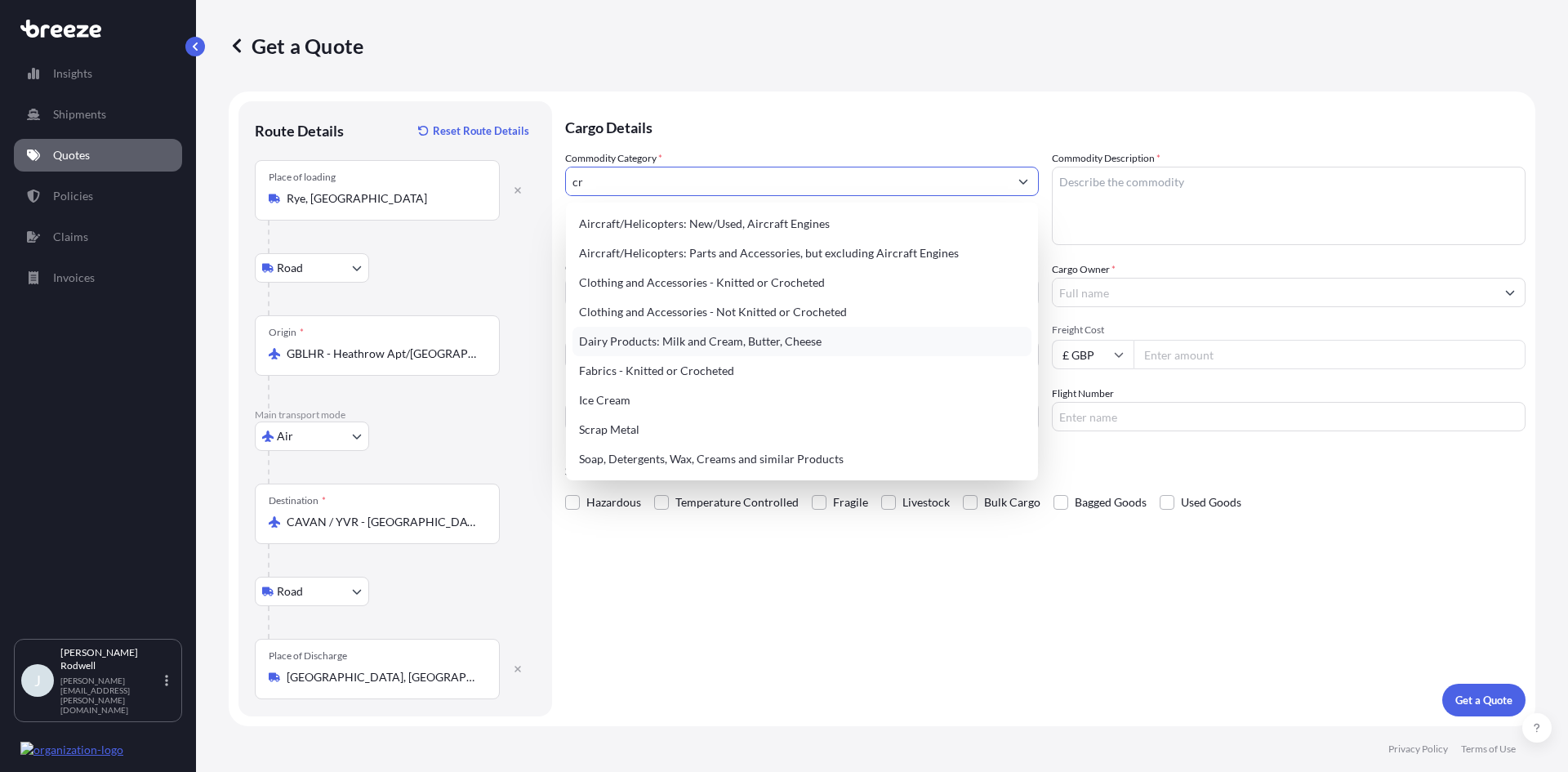
type input "c"
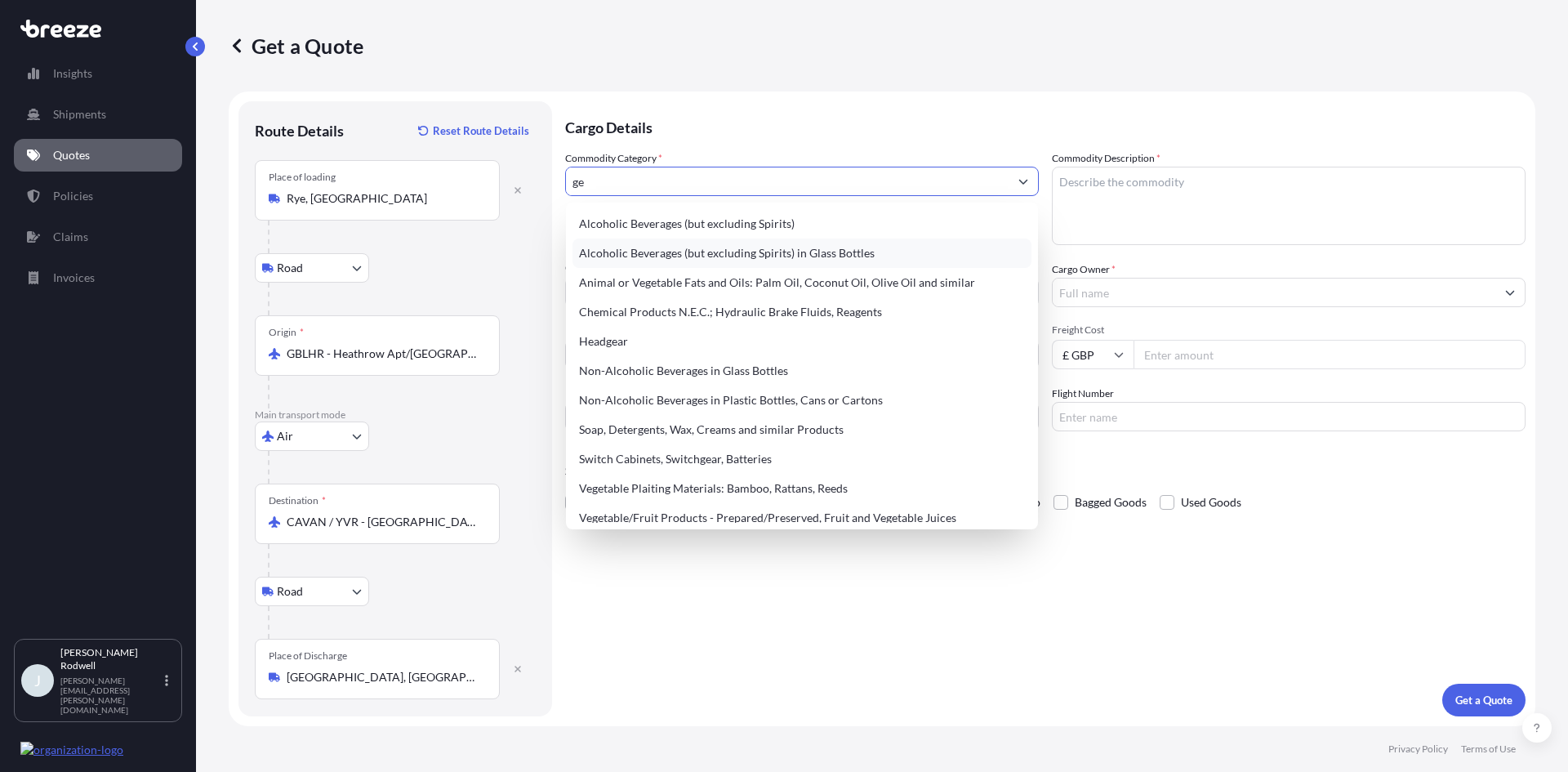
type input "g"
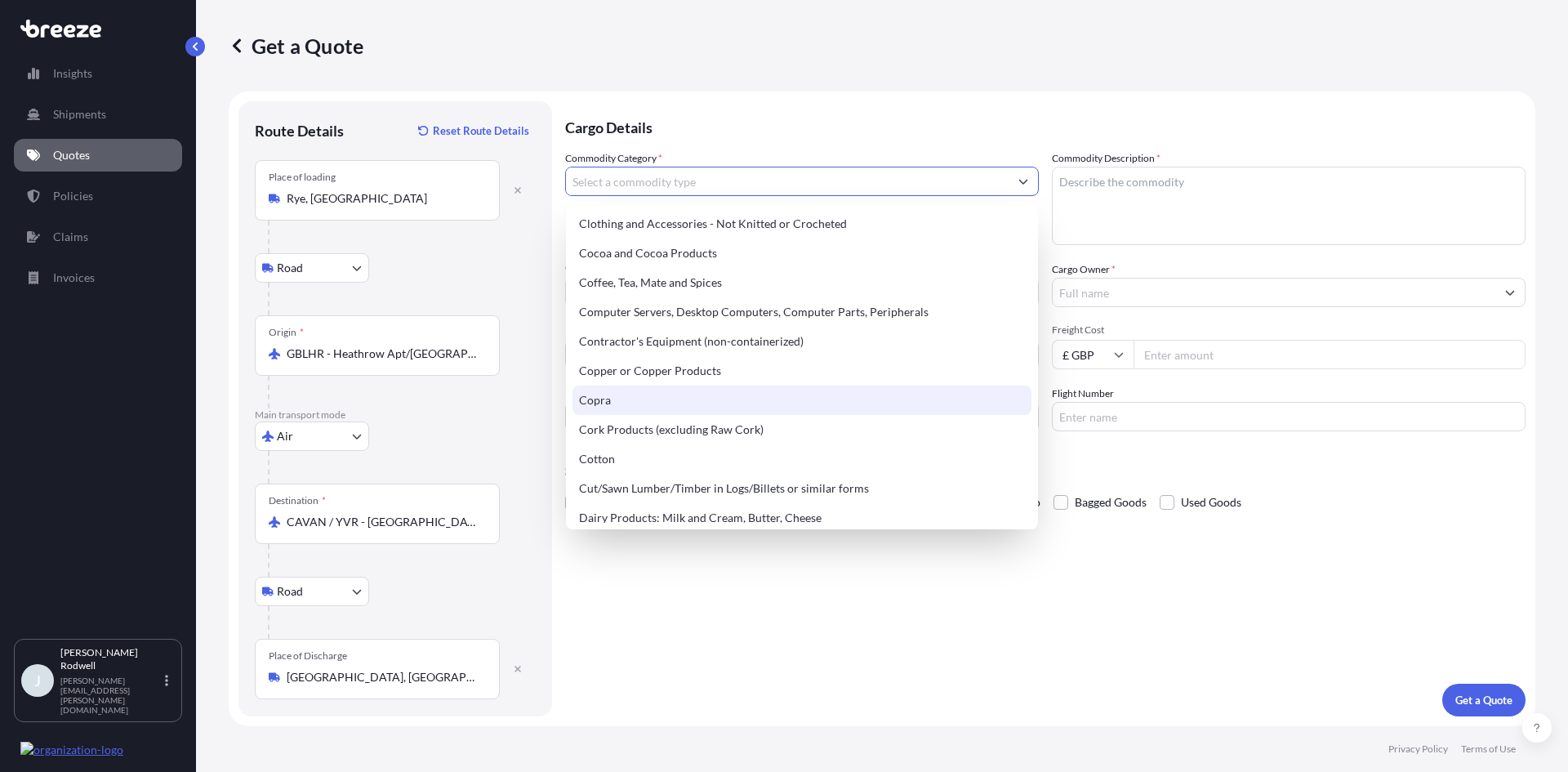
scroll to position [536, 0]
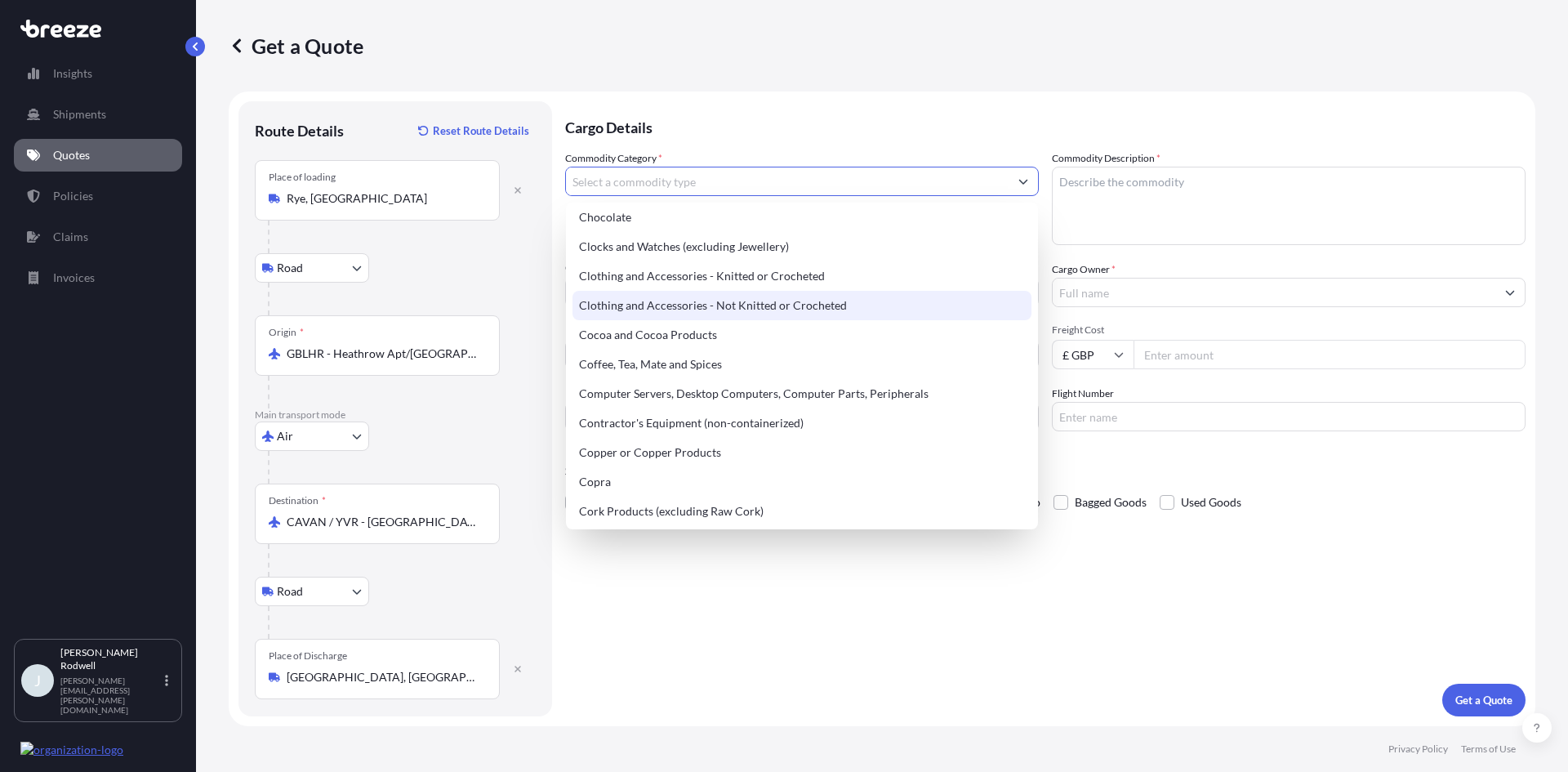
click at [722, 307] on div "Clothing and Accessories - Not Knitted or Crocheted" at bounding box center [802, 305] width 459 height 29
type input "Clothing and Accessories - Not Knitted or Crocheted"
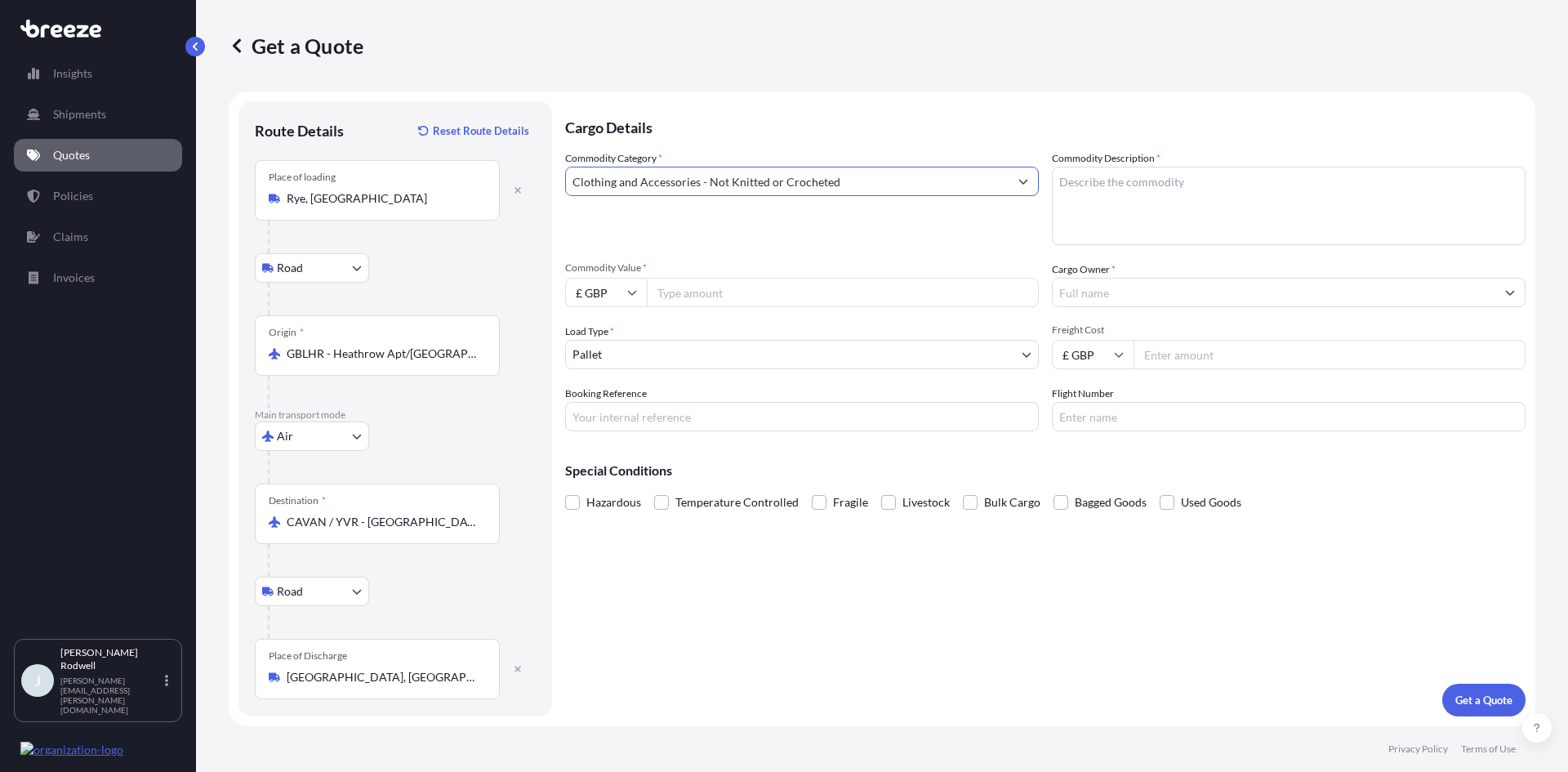
click at [1153, 190] on textarea "Commodity Description *" at bounding box center [1289, 206] width 474 height 78
click at [1163, 182] on textarea "Commodity Description *" at bounding box center [1289, 206] width 474 height 78
paste textarea "Costumes"
click at [1144, 183] on textarea "Costumes" at bounding box center [1289, 206] width 474 height 78
paste textarea "Props"
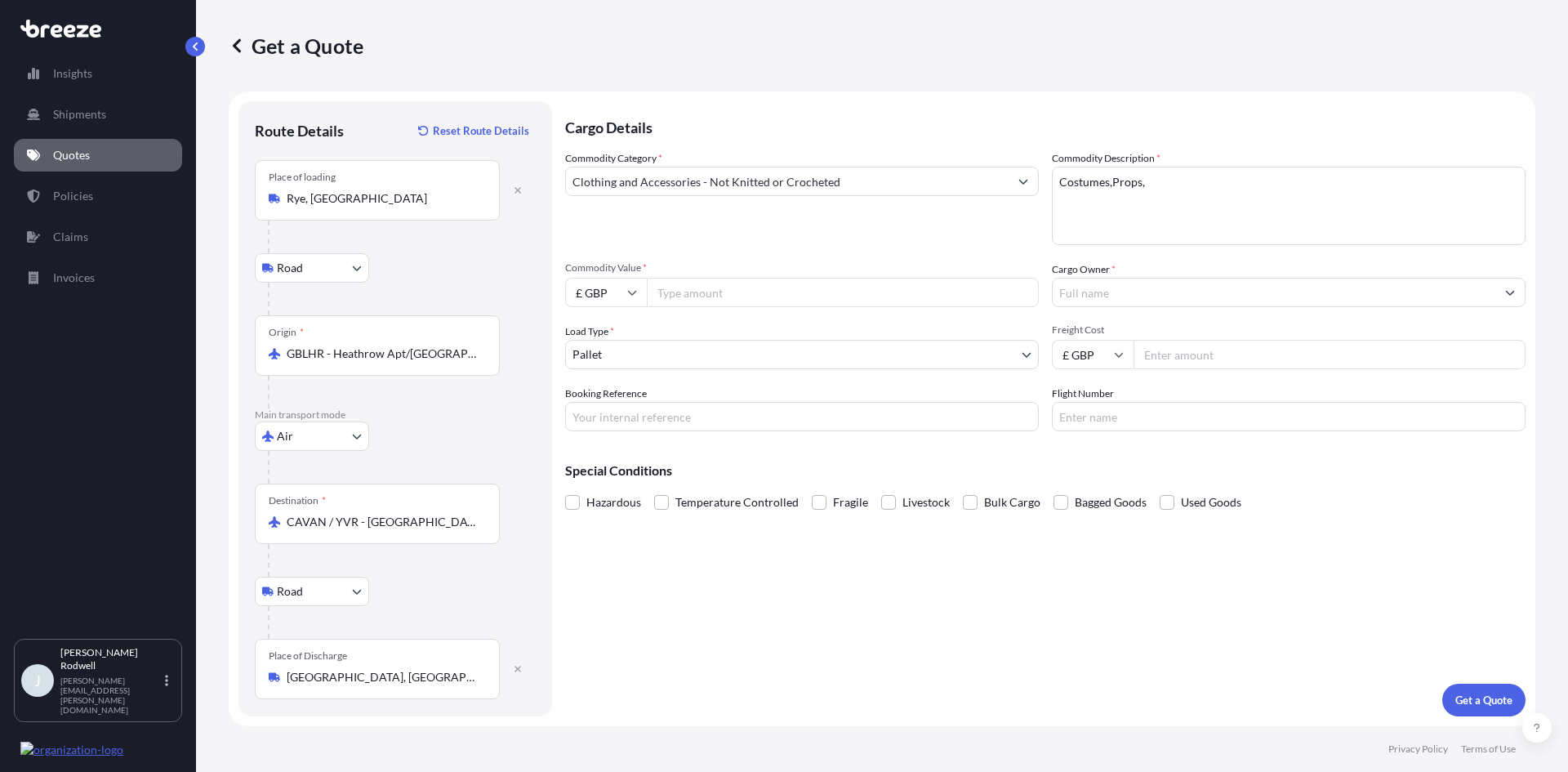
click at [1207, 193] on textarea "Costumes,Props," at bounding box center [1289, 206] width 474 height 78
paste textarea "Sewing machines"
click at [1249, 184] on textarea "Costumes,Props,Sewing machines," at bounding box center [1289, 206] width 474 height 78
paste textarea "Box of 350 coathangers"
click at [1397, 183] on textarea "Costumes,Props,Sewing machines,Box of 350 coathangers" at bounding box center [1289, 206] width 474 height 78
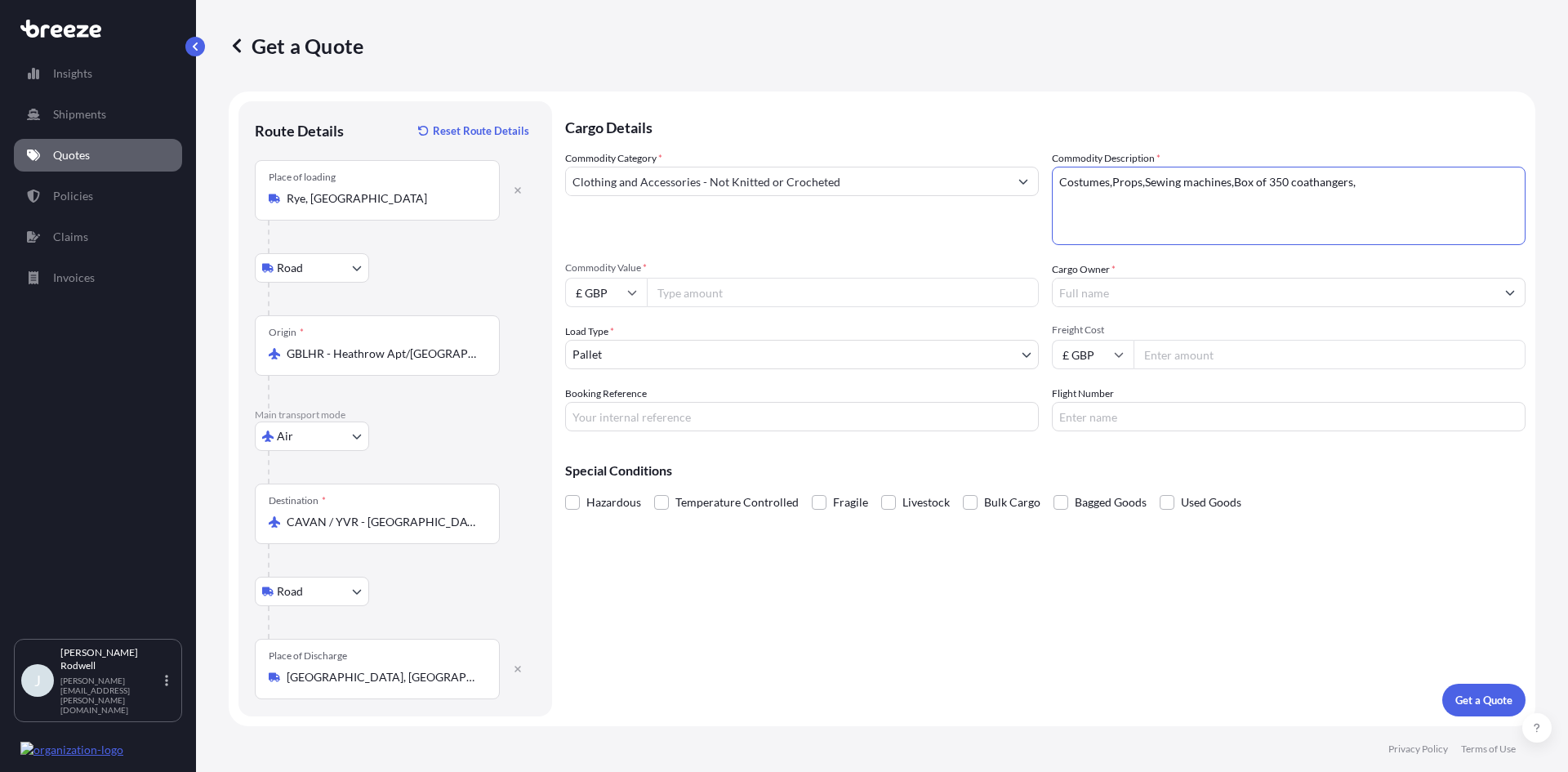
paste textarea "Ironing board"
click at [1460, 181] on textarea "Costumes,Props,Sewing machines,Box of 350 coathangers,Ironing board," at bounding box center [1289, 206] width 474 height 78
paste textarea "Box of 10x shoe baskets"
type textarea "Costumes,Props,Sewing machines,Box of 350 coathangers,Ironing board,Box of 10x …"
click at [728, 296] on input "Commodity Value *" at bounding box center [843, 293] width 392 height 29
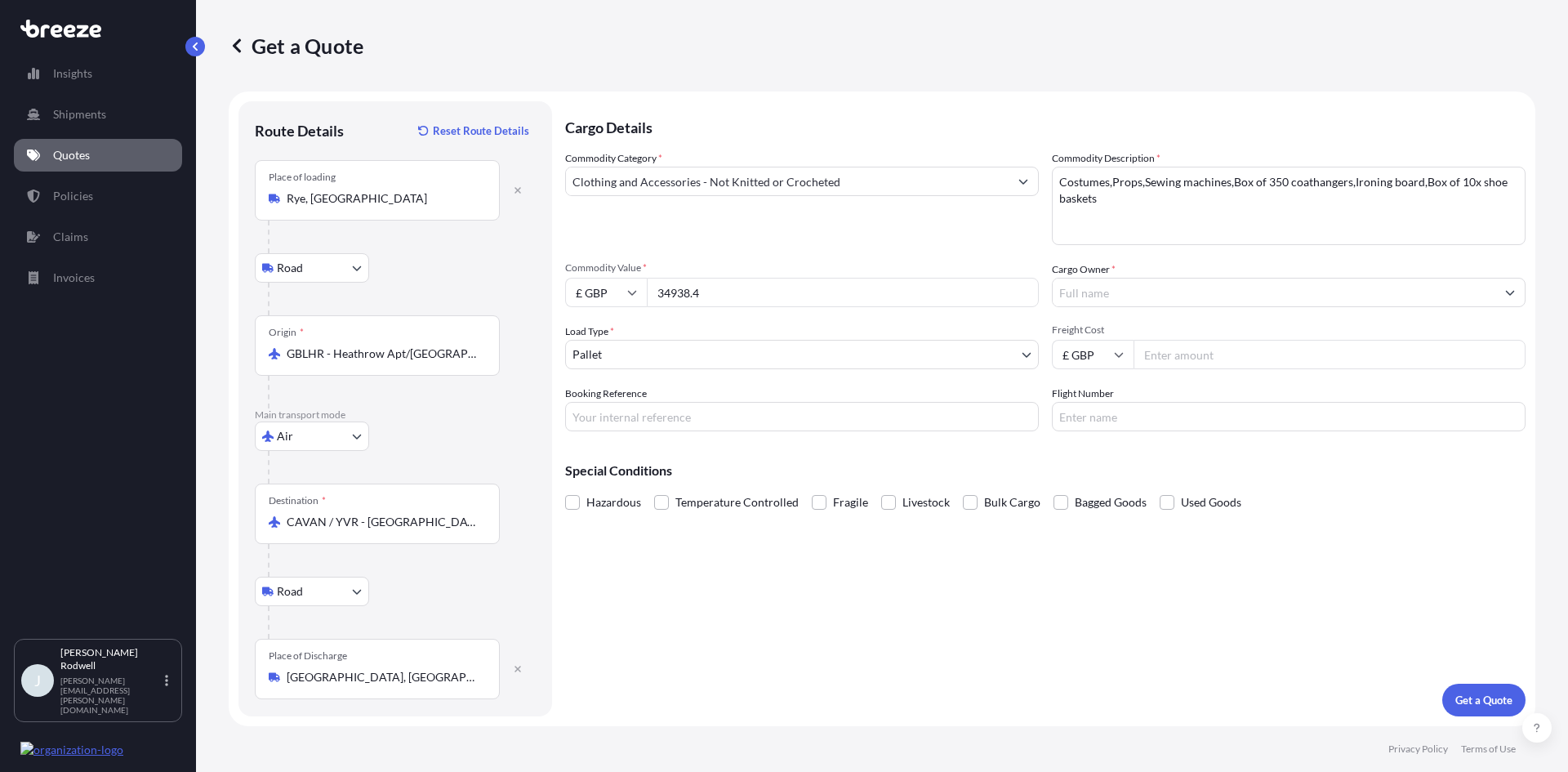
type input "34938.4"
click at [712, 420] on input "Booking Reference" at bounding box center [802, 417] width 474 height 29
type input "FE3585"
click at [1251, 351] on input "Freight Cost" at bounding box center [1329, 355] width 392 height 29
type input "31000.4"
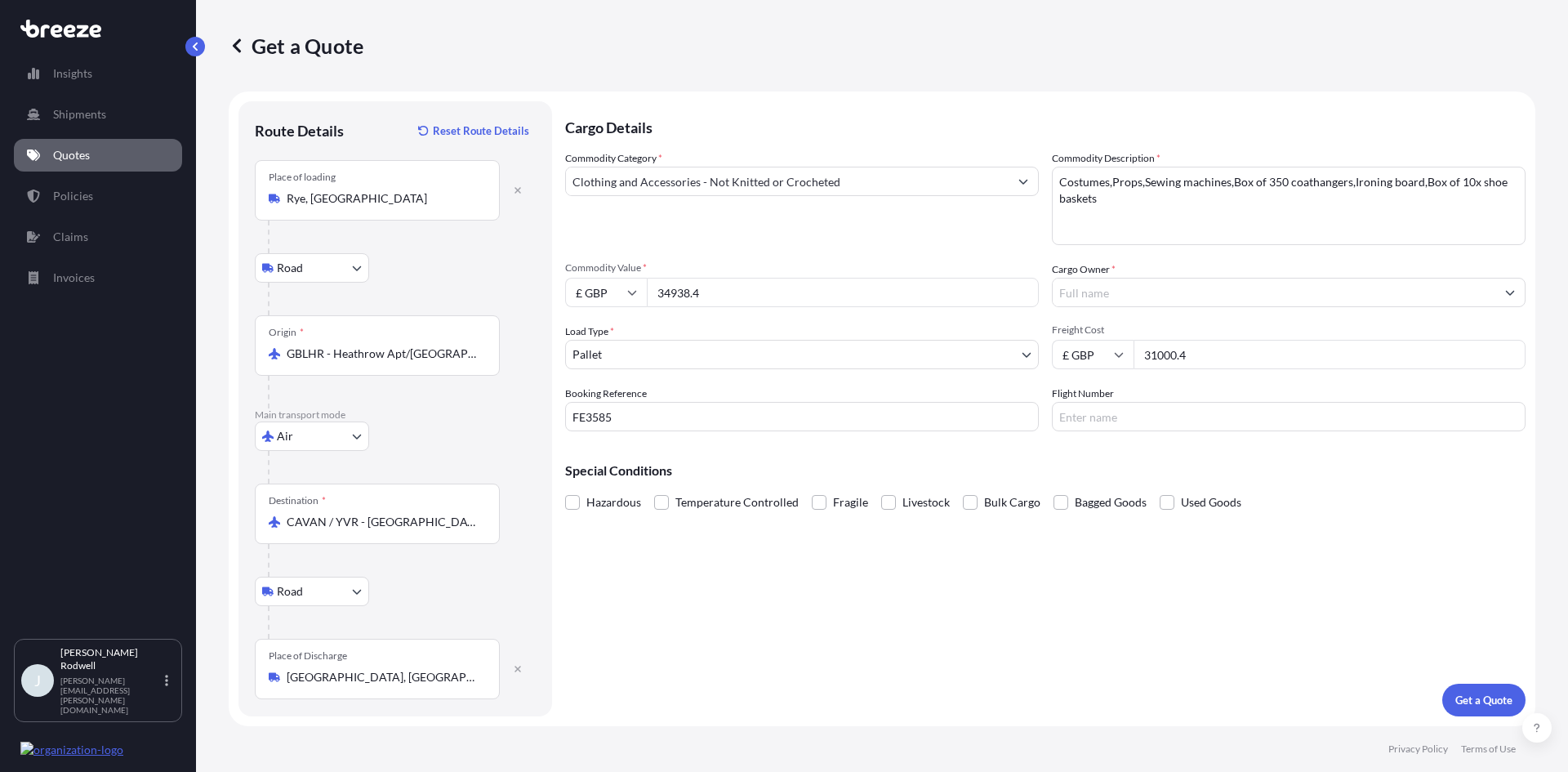
click at [1126, 294] on input "Cargo Owner *" at bounding box center [1274, 293] width 443 height 29
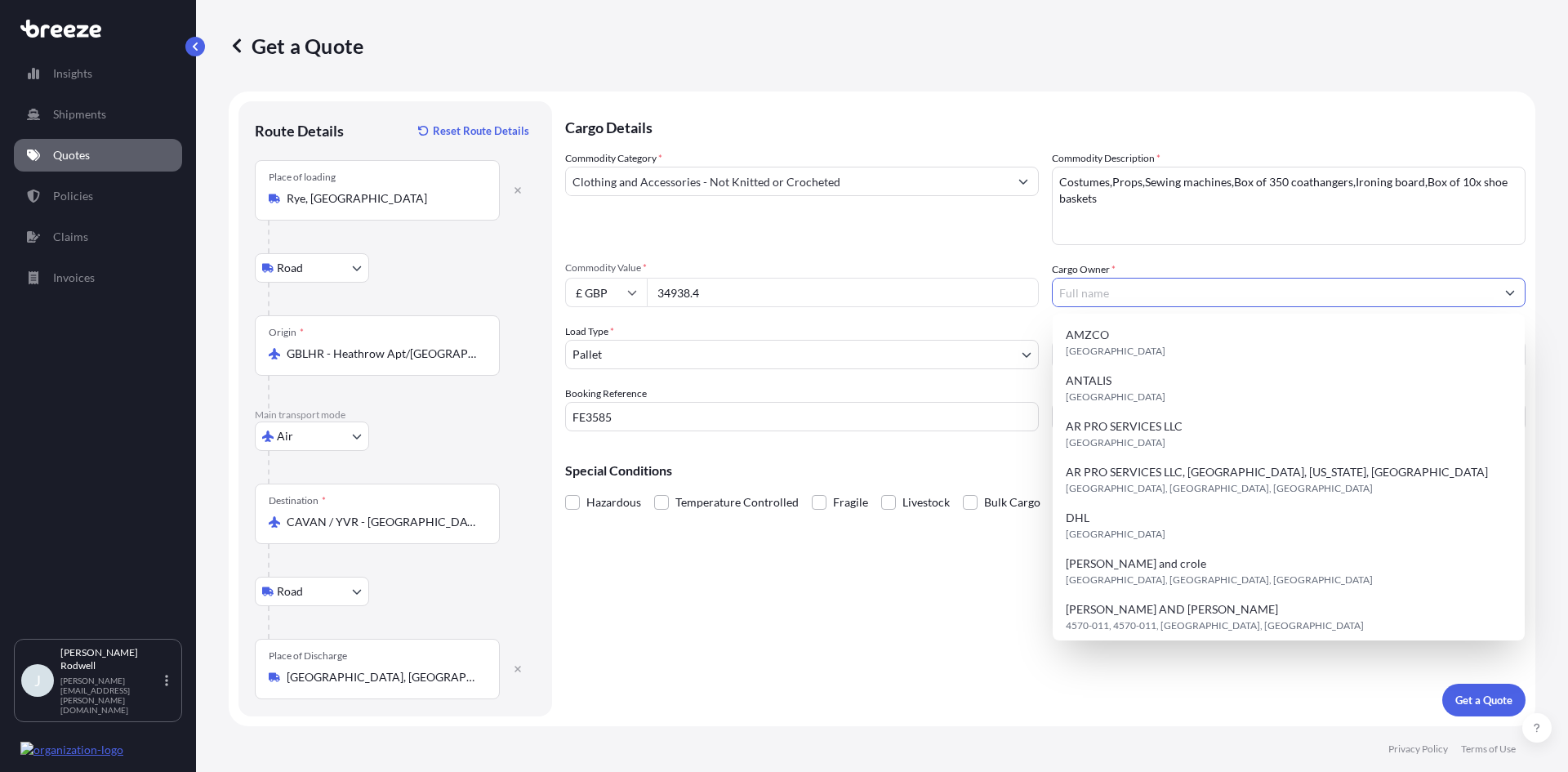
click at [888, 620] on div "Cargo Details Commodity Category * Clothing and Accessories - Not Knitted or Cr…" at bounding box center [1045, 408] width 960 height 615
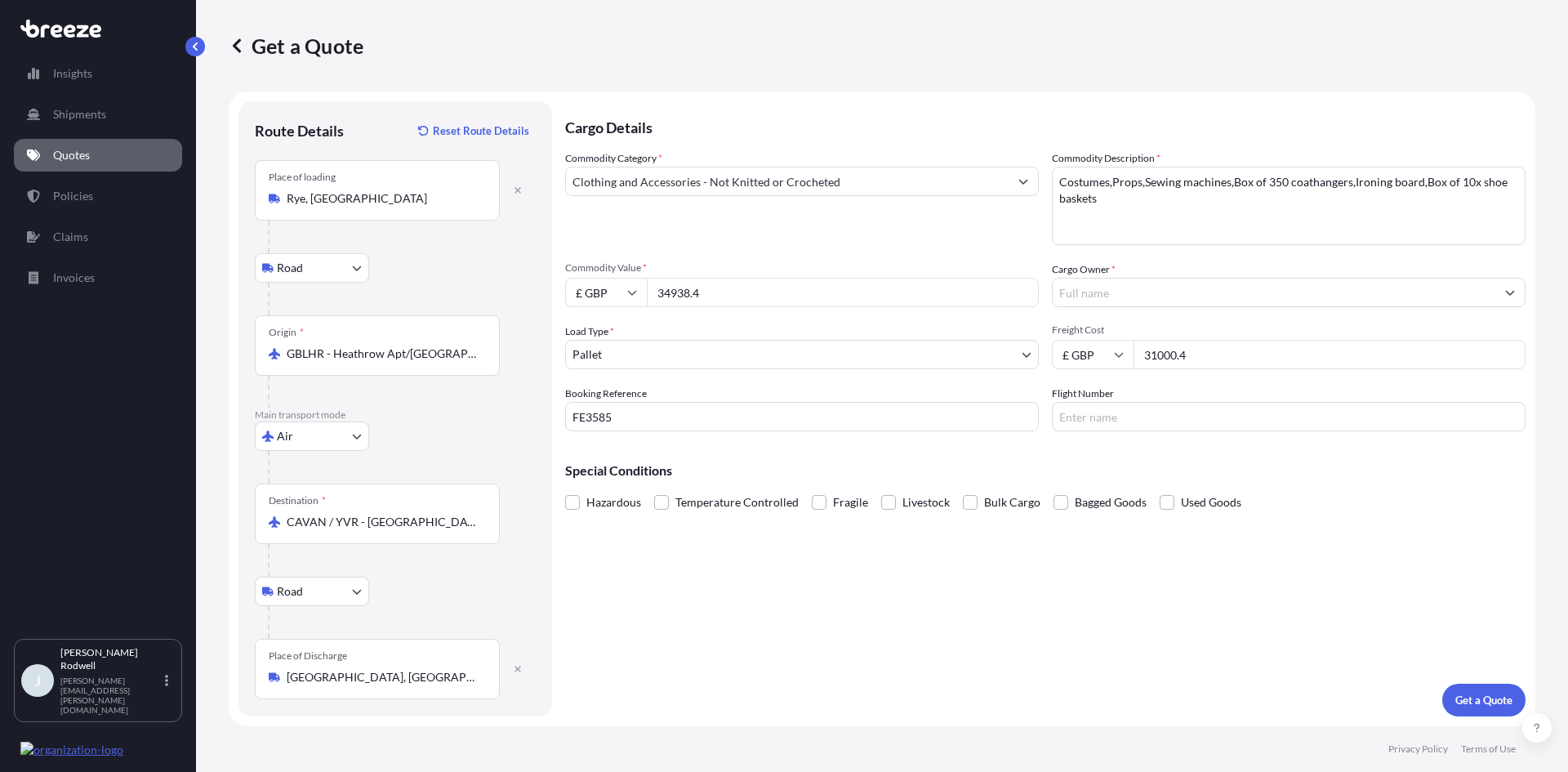
click at [769, 214] on div "Commodity Category * Clothing and Accessories - Not Knitted or Crocheted" at bounding box center [802, 198] width 474 height 95
click at [768, 283] on input "34938.4" at bounding box center [843, 293] width 392 height 29
drag, startPoint x: 772, startPoint y: 292, endPoint x: 667, endPoint y: 295, distance: 105.0
click at [632, 300] on div "£ GBP 34938.4" at bounding box center [802, 293] width 474 height 29
type input "31000.4"
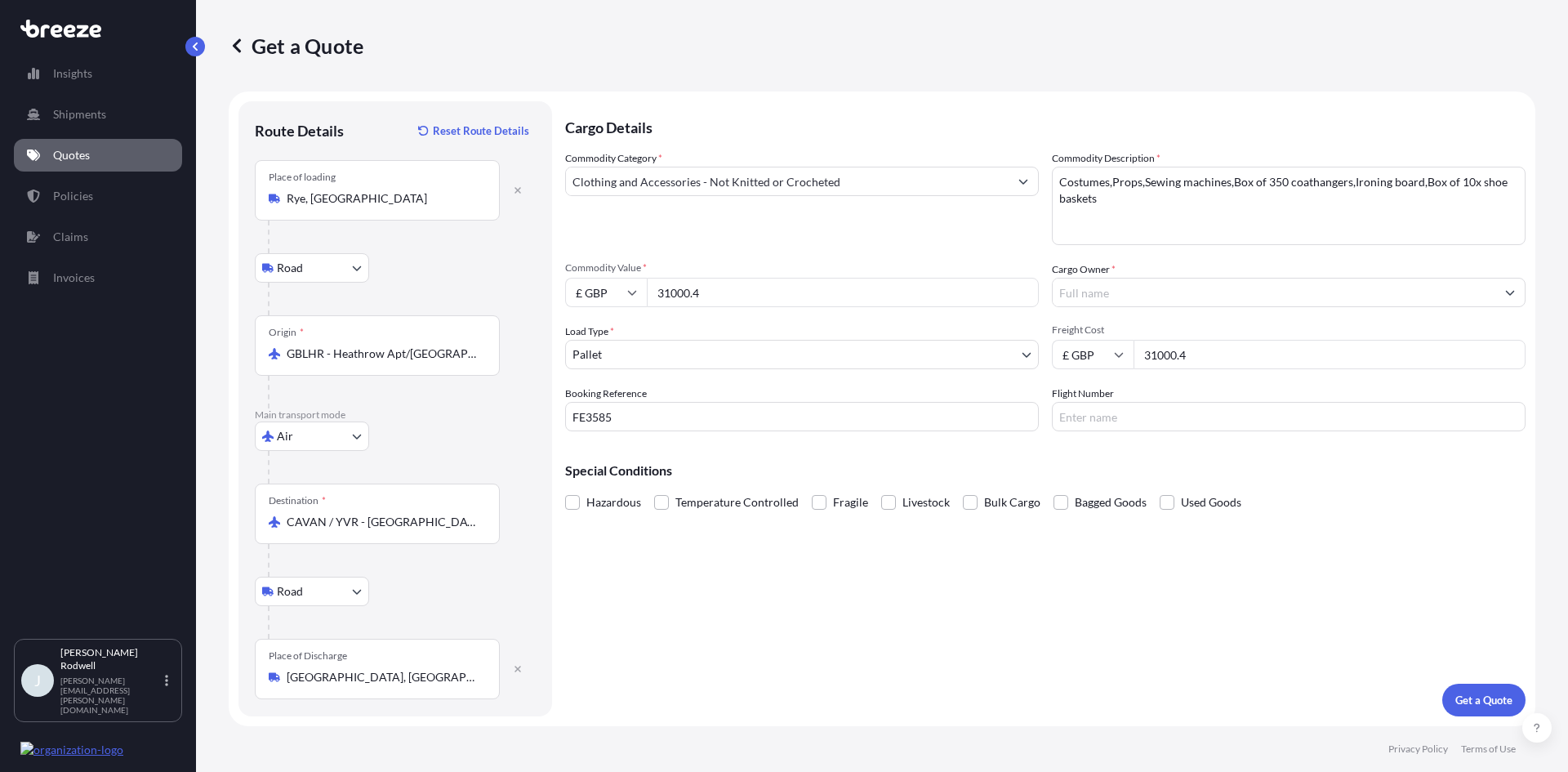
click at [1108, 359] on div "£ GBP 31000.4" at bounding box center [1289, 355] width 474 height 29
type input "3938"
click at [1104, 413] on input "Flight Number" at bounding box center [1289, 417] width 474 height 29
click at [1152, 424] on input "Flight Number" at bounding box center [1289, 417] width 474 height 29
paste input "BA085"
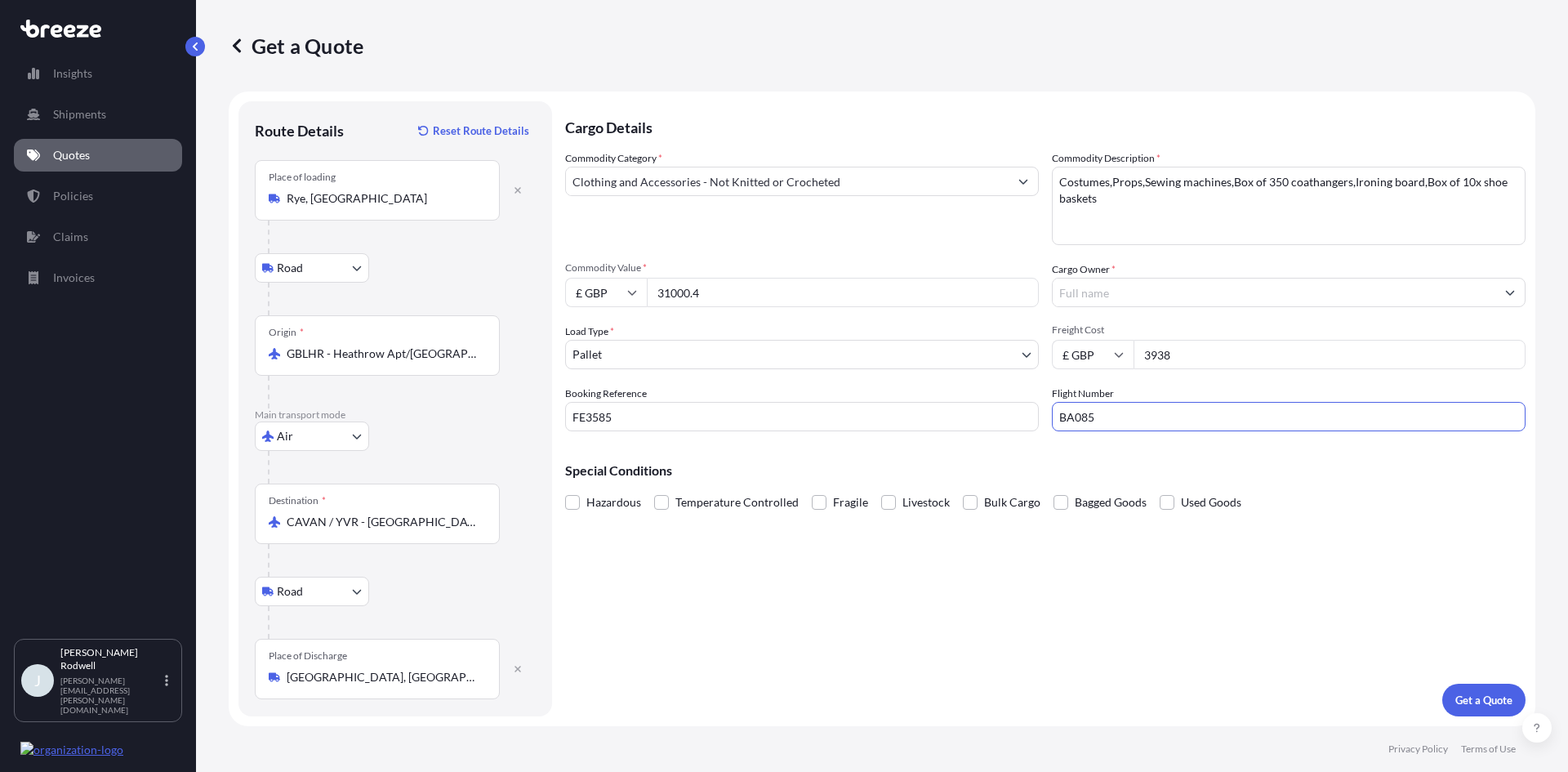
type input "BA085"
click at [808, 594] on div "Cargo Details Commodity Category * Clothing and Accessories - Not Knitted or Cr…" at bounding box center [1045, 408] width 960 height 615
click at [1115, 289] on input "Cargo Owner *" at bounding box center [1274, 293] width 443 height 29
click at [1163, 299] on input "Cargo Owner *" at bounding box center [1274, 293] width 443 height 29
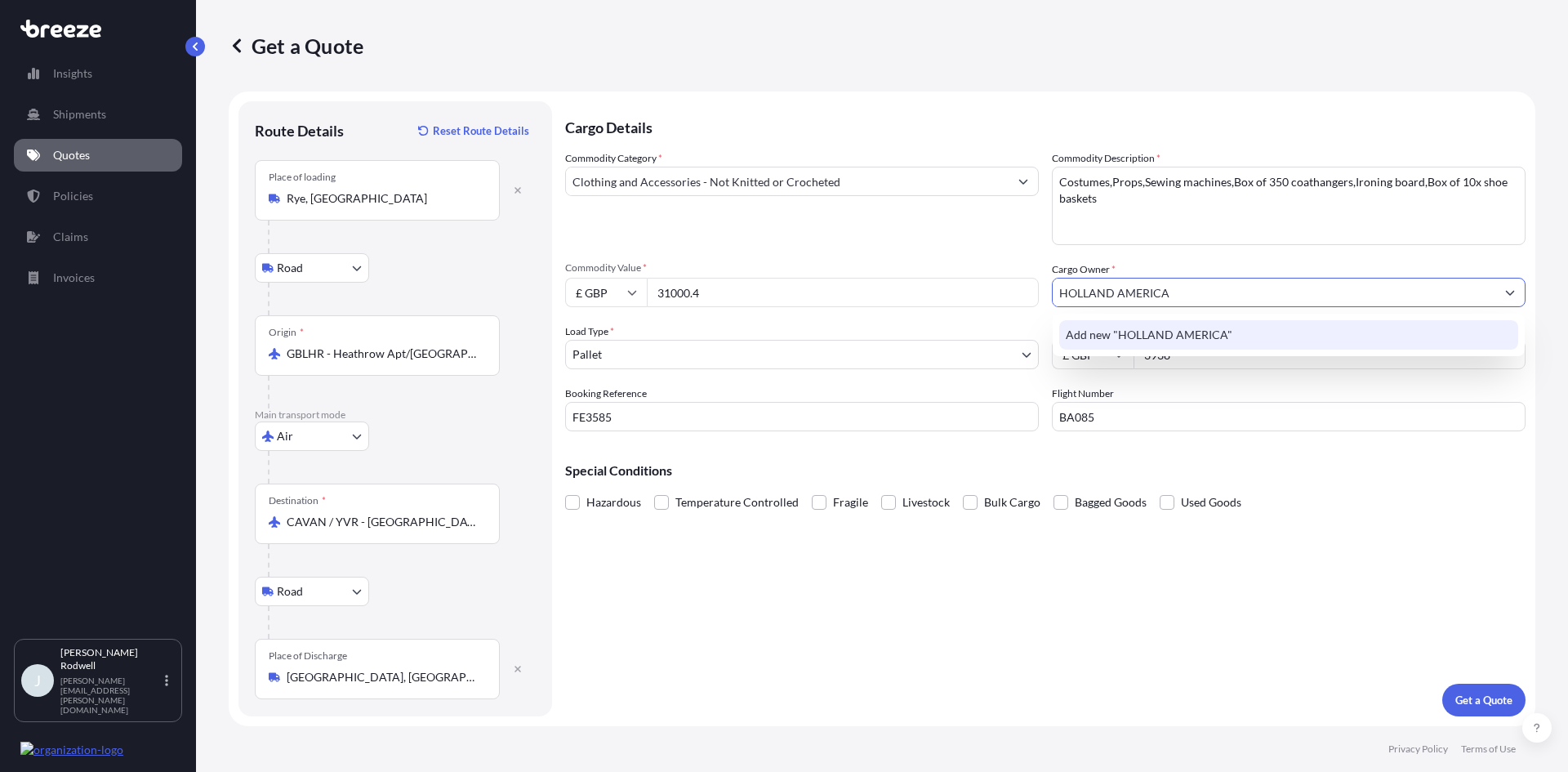
click at [1197, 332] on span "Add new "HOLLAND AMERICA"" at bounding box center [1149, 335] width 167 height 16
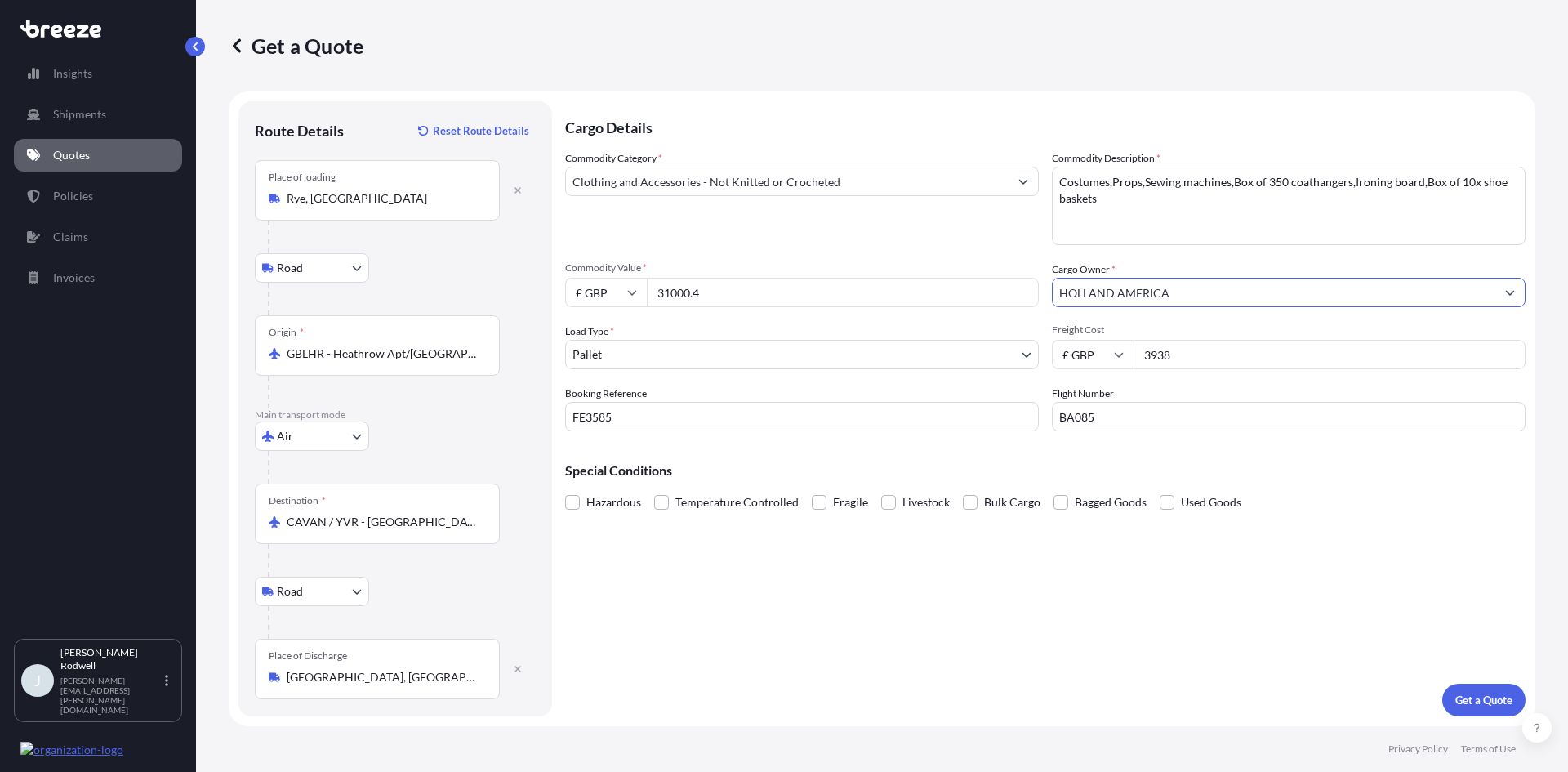
click at [1514, 290] on icon "Show suggestions" at bounding box center [1510, 293] width 10 height 10
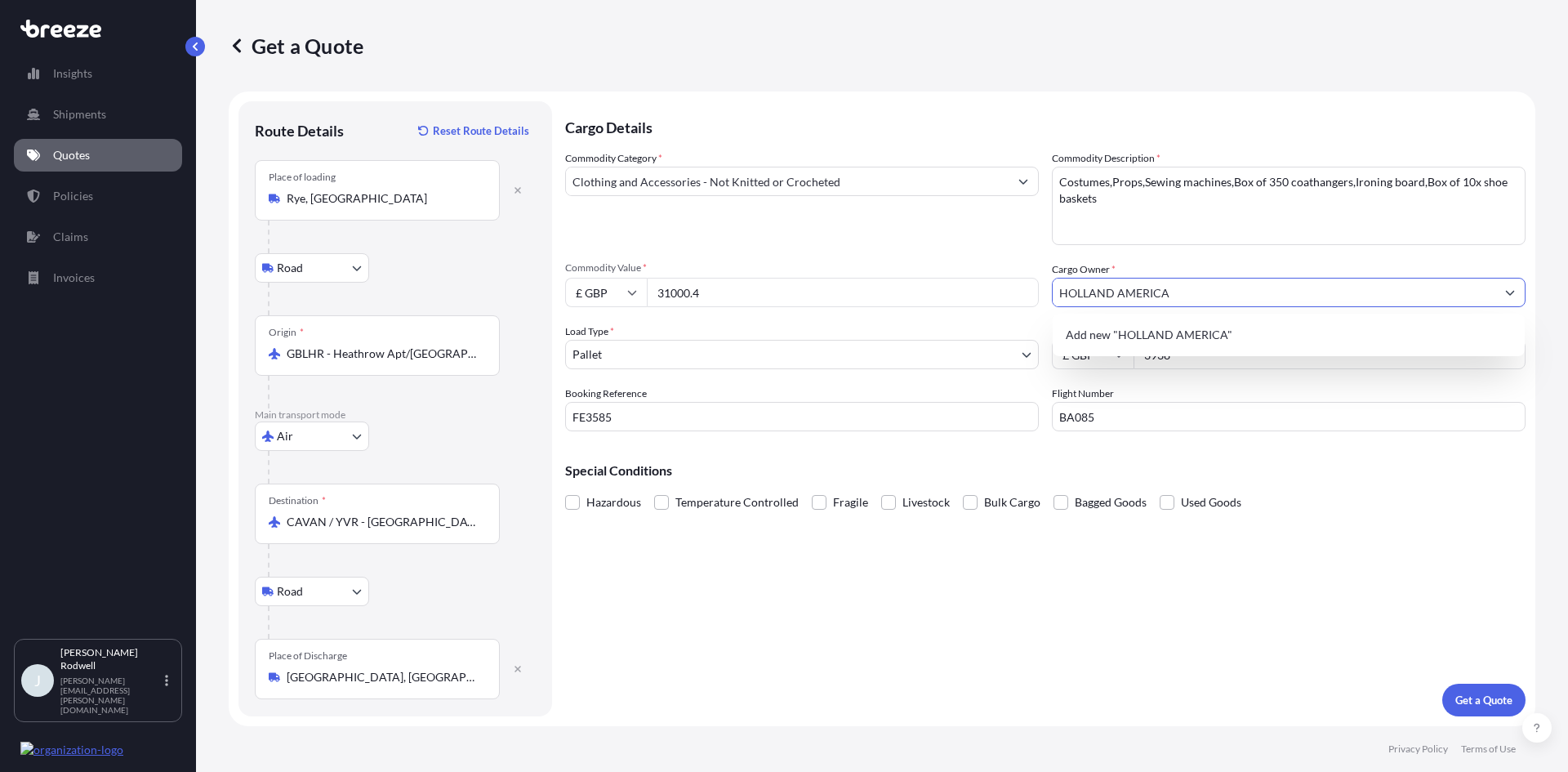
click at [1514, 290] on icon "Show suggestions" at bounding box center [1510, 293] width 10 height 10
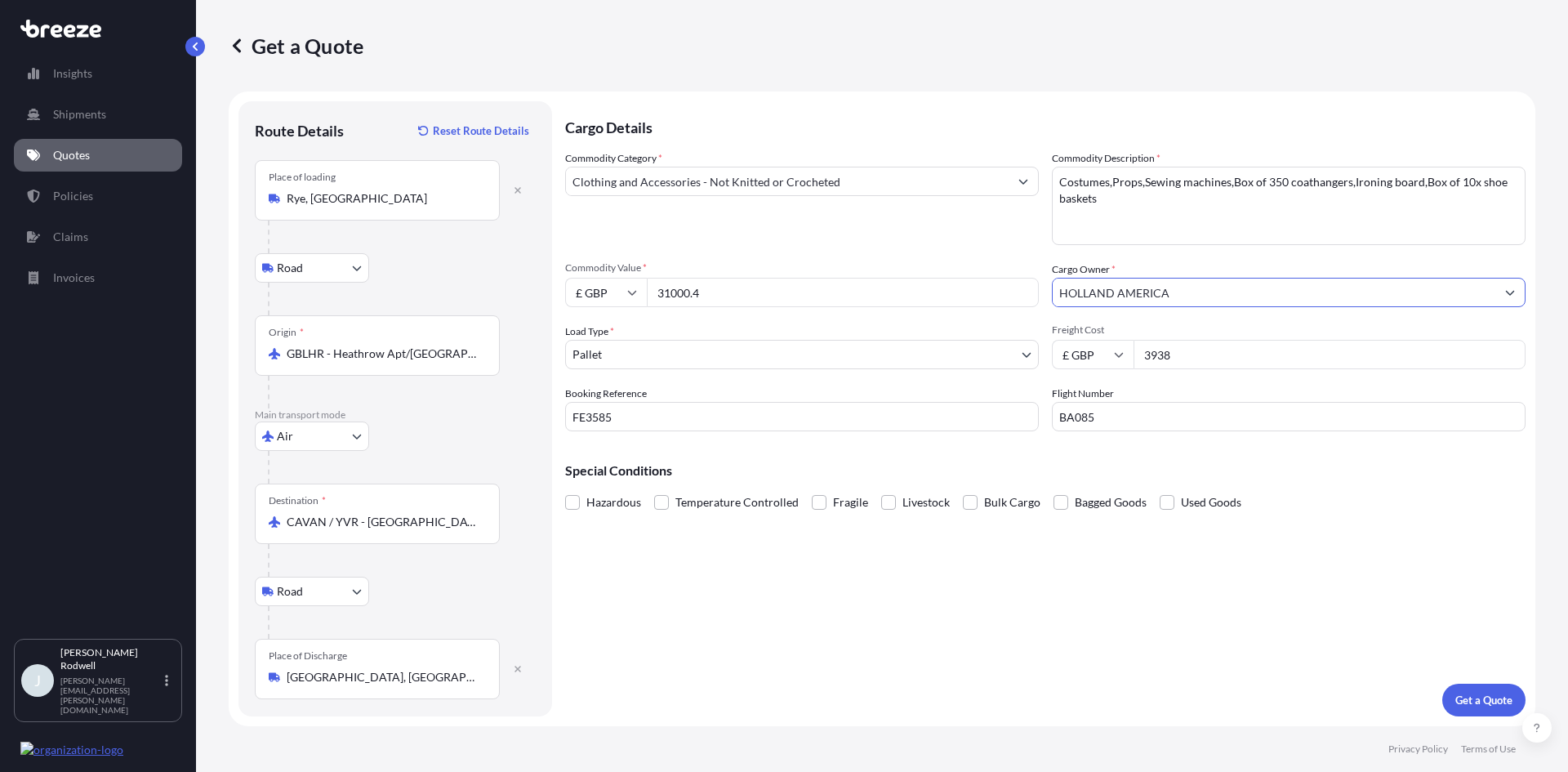
drag, startPoint x: 1237, startPoint y: 294, endPoint x: 1052, endPoint y: 286, distance: 185.2
click at [1052, 286] on div "HOLLAND AMERICA" at bounding box center [1289, 293] width 474 height 29
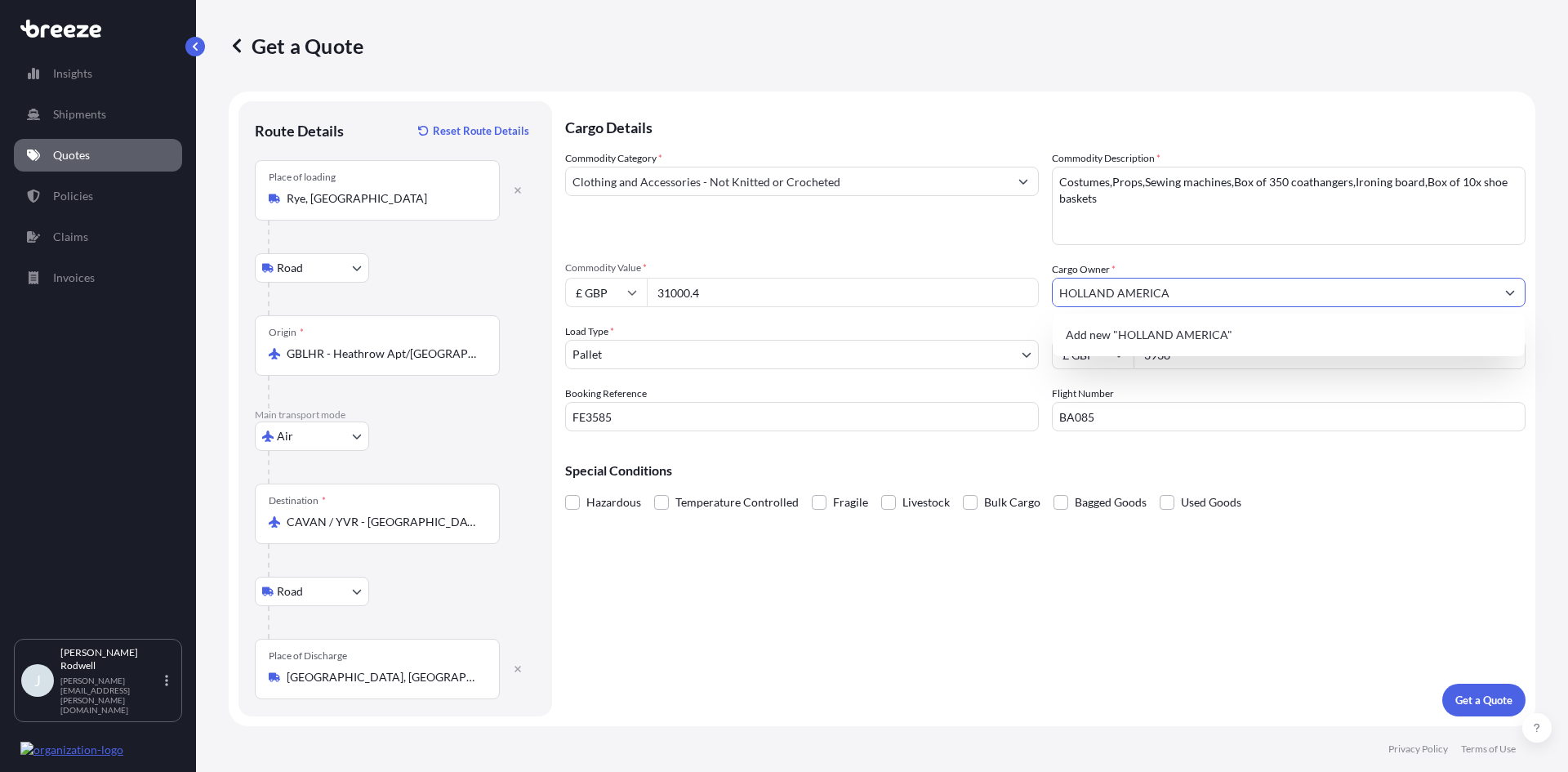
click at [1226, 286] on input "HOLLAND AMERICA" at bounding box center [1274, 293] width 443 height 29
drag, startPoint x: 1227, startPoint y: 289, endPoint x: 1047, endPoint y: 296, distance: 180.1
click at [1047, 296] on div "Commodity Category * Clothing and Accessories - Not Knitted or Crocheted Commod…" at bounding box center [1045, 291] width 960 height 281
paste input "olland America Line"
type input "Holland America Line"
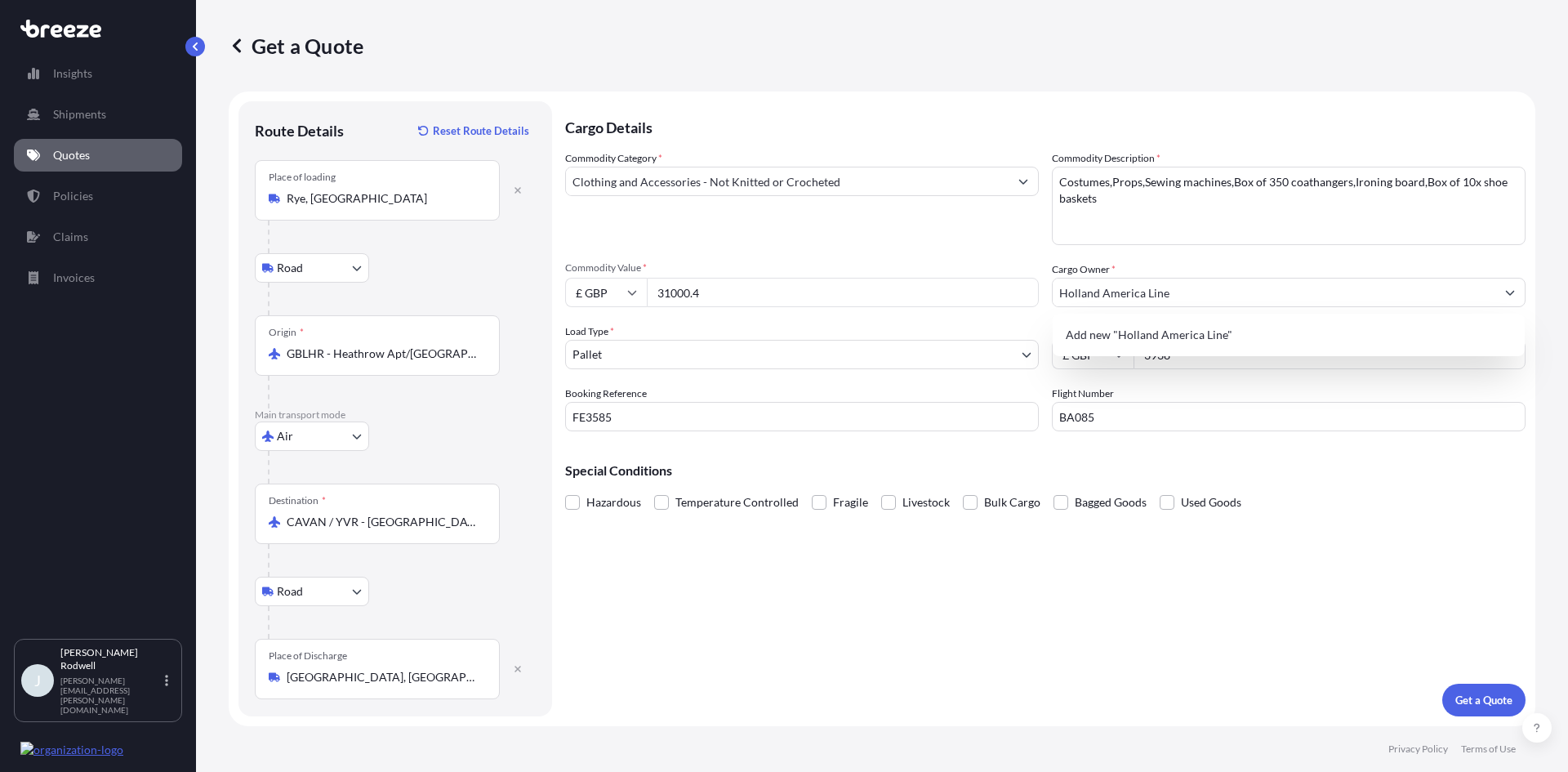
drag, startPoint x: 1348, startPoint y: 698, endPoint x: 1352, endPoint y: 548, distance: 150.1
click at [1348, 698] on div "Cargo Details Commodity Category * Clothing and Accessories - Not Knitted or Cr…" at bounding box center [1045, 408] width 960 height 615
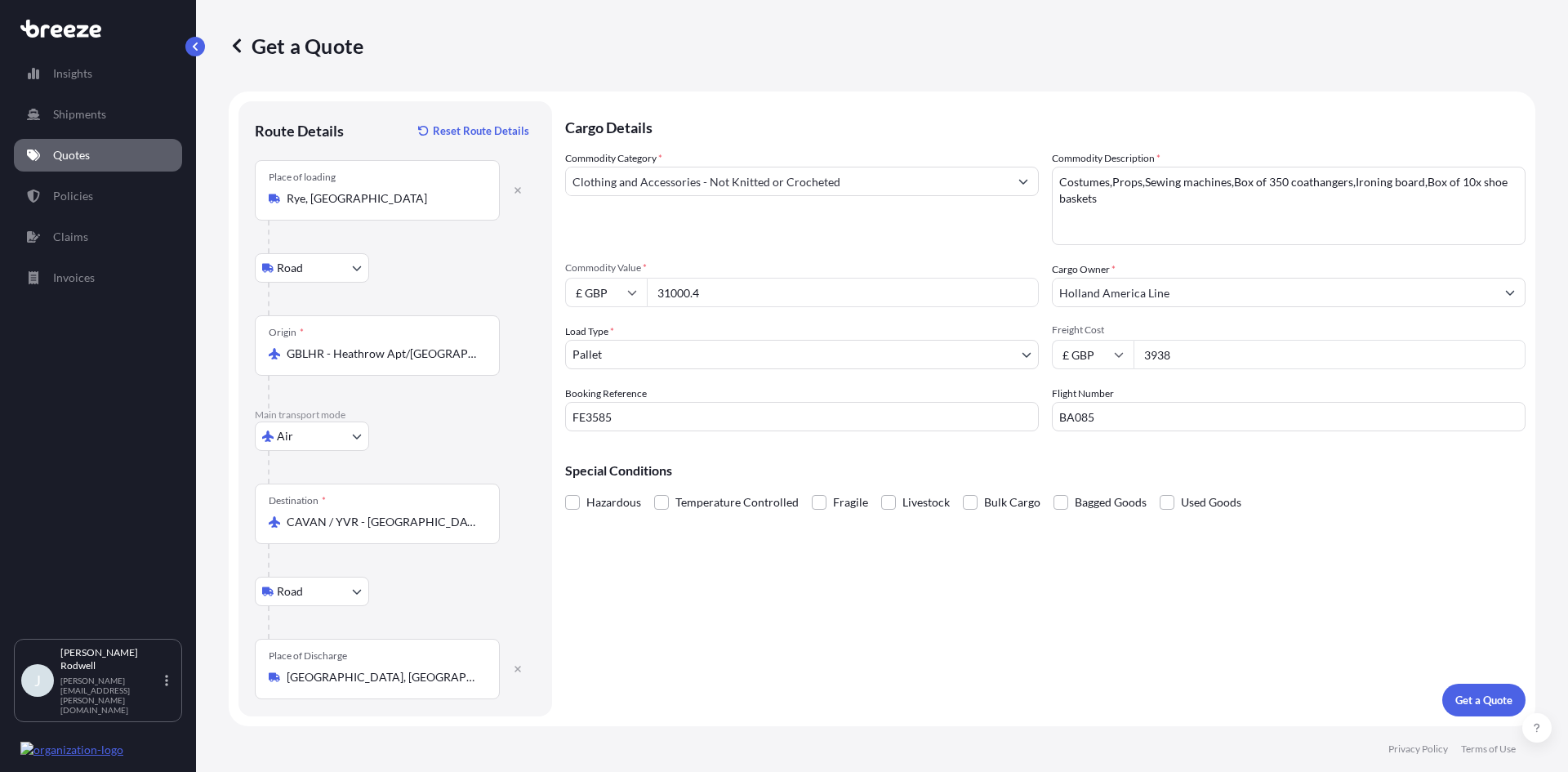
click at [1495, 291] on button "Show suggestions" at bounding box center [1510, 293] width 29 height 29
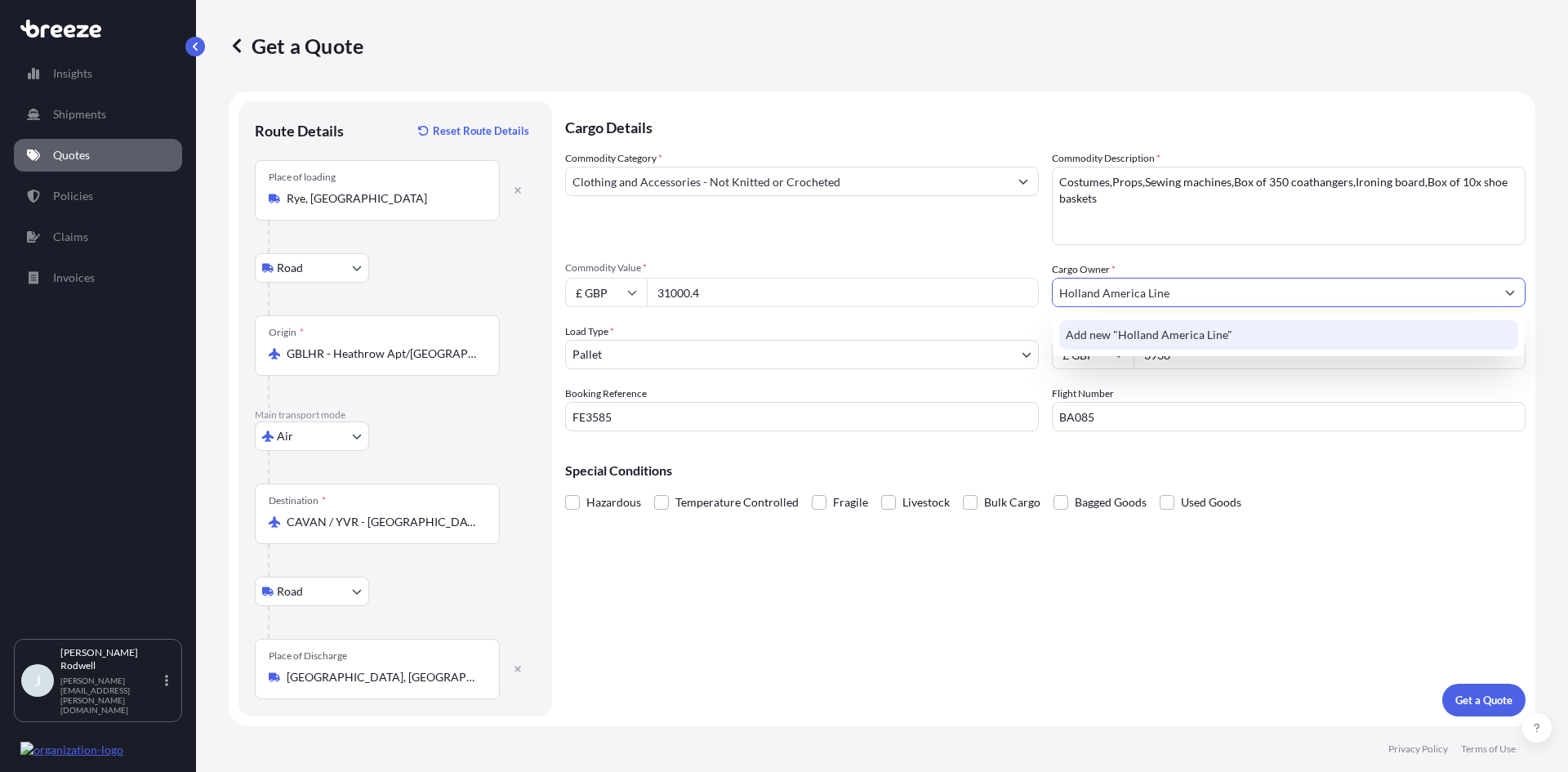
click at [1178, 331] on span "Add new "Holland America Line"" at bounding box center [1149, 335] width 167 height 16
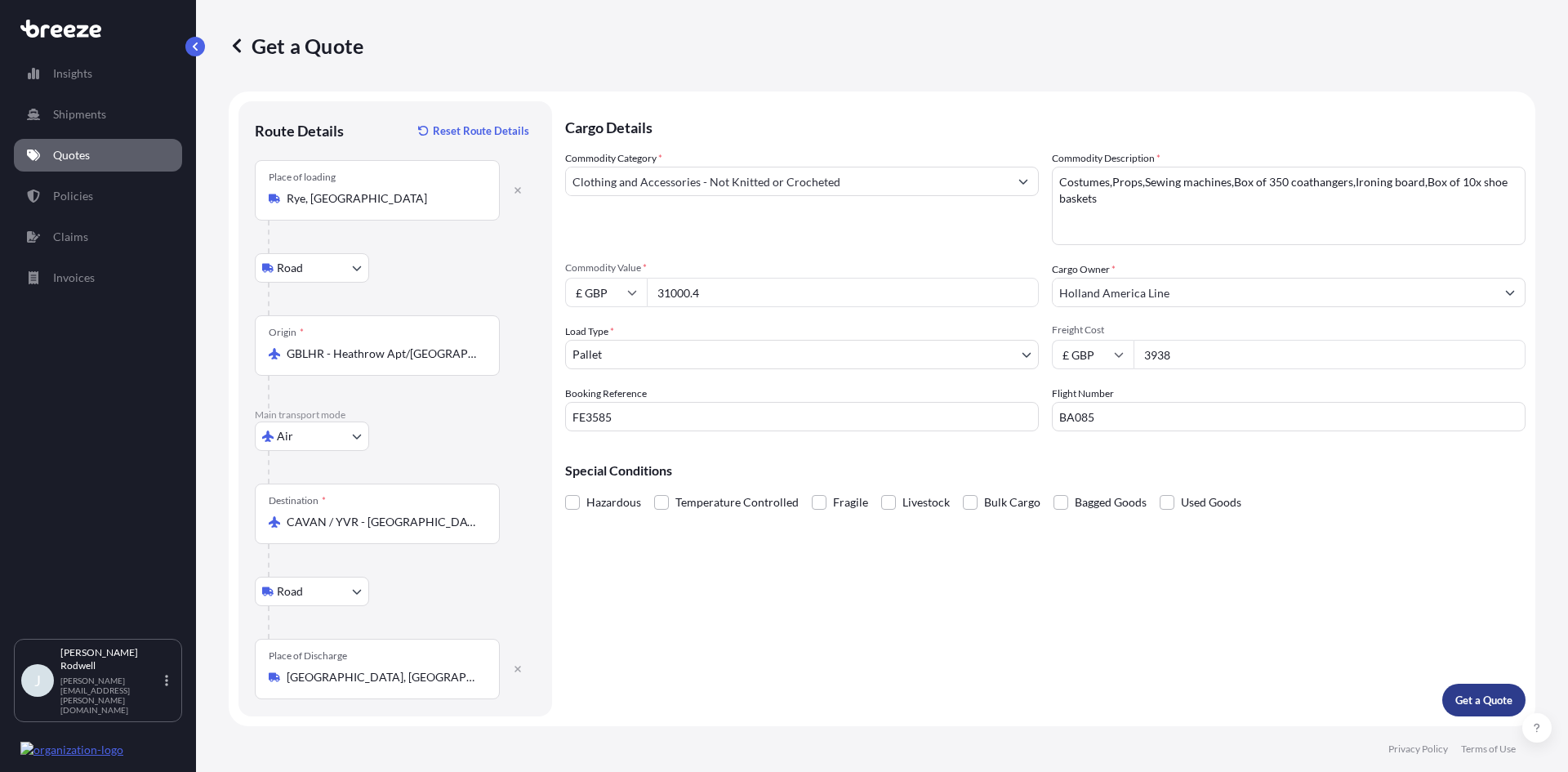
click at [1478, 701] on p "Get a Quote" at bounding box center [1483, 700] width 57 height 16
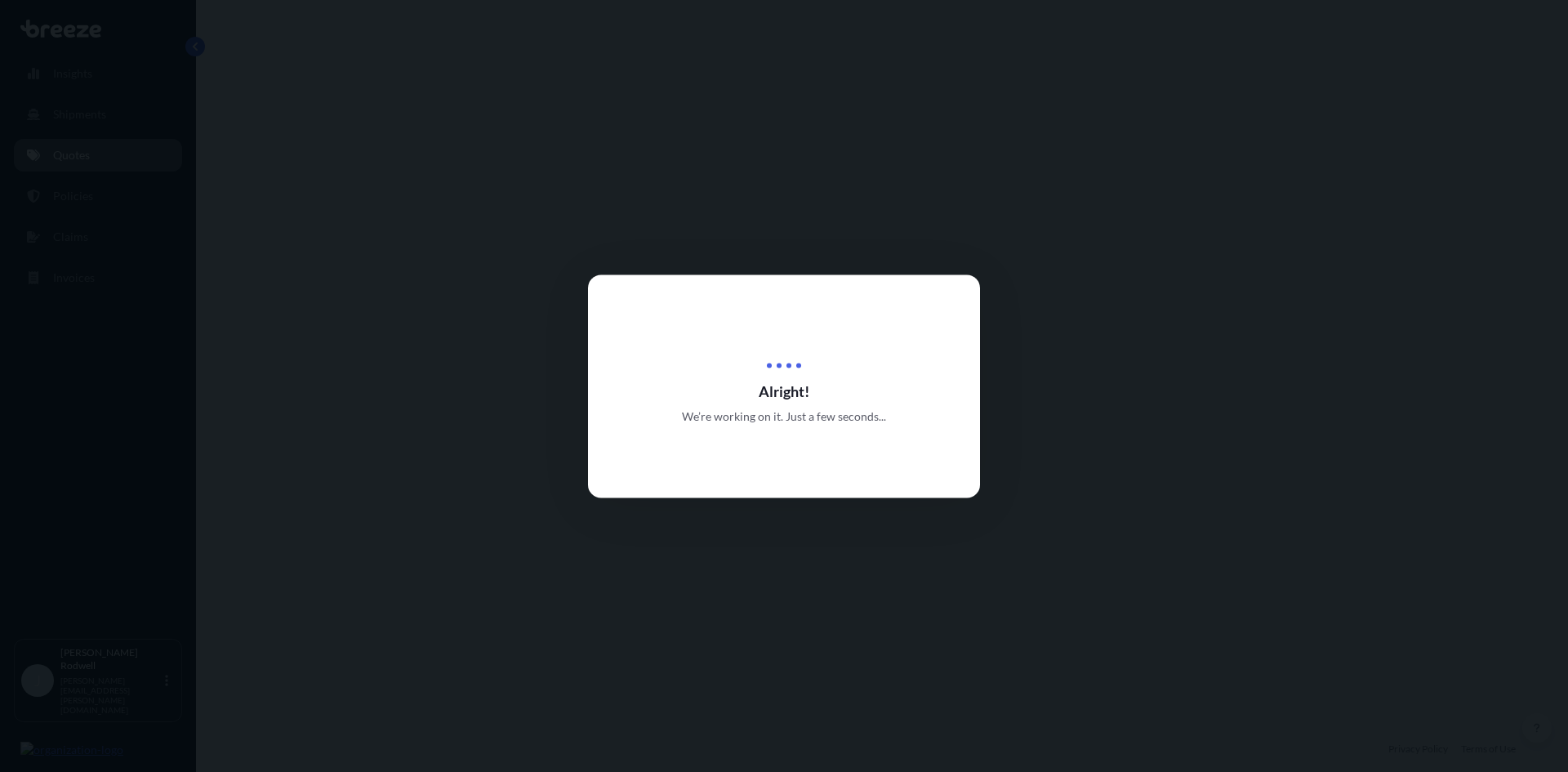
select select "Road"
select select "Air"
select select "Road"
select select "1"
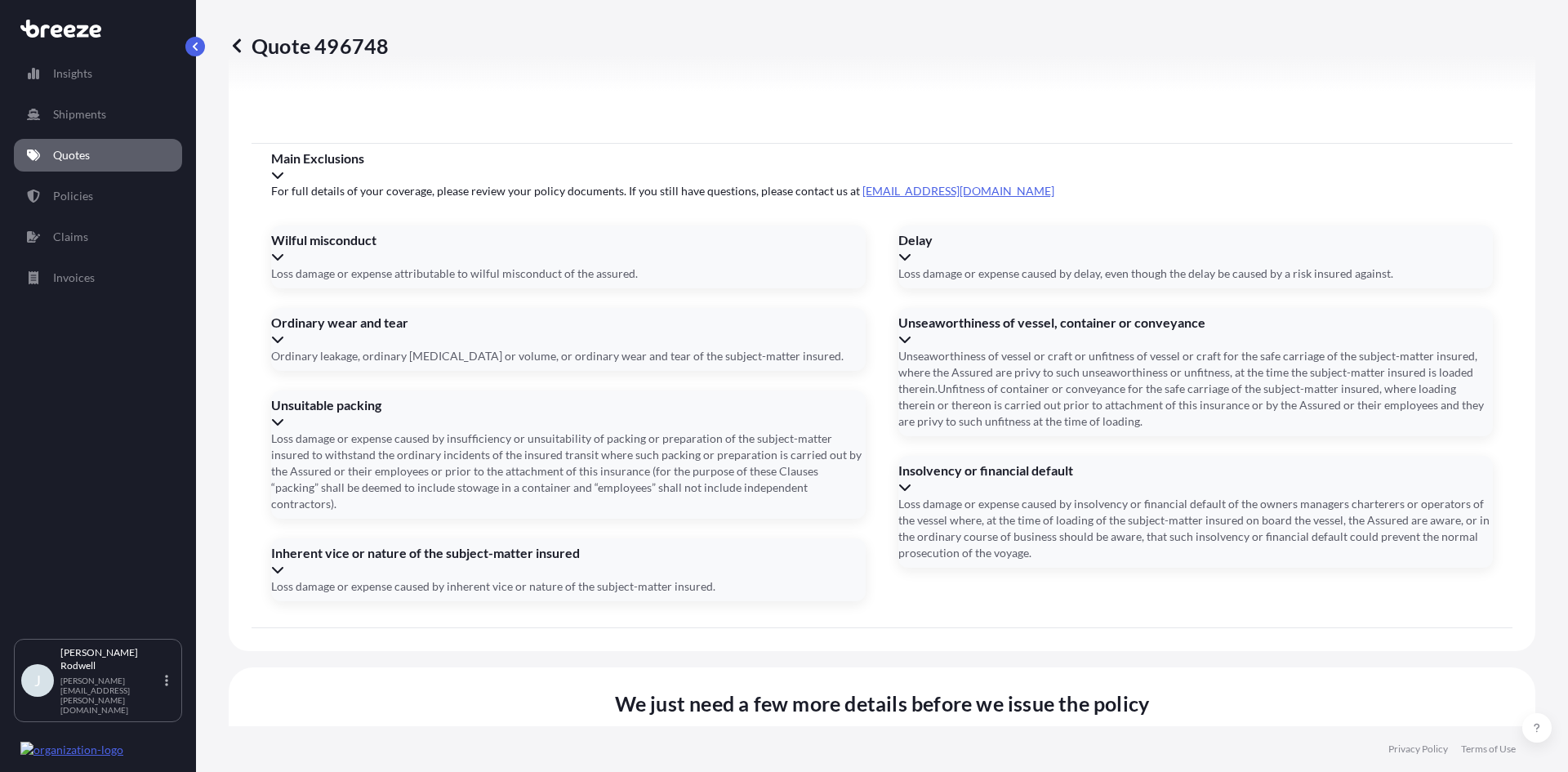
scroll to position [2145, 0]
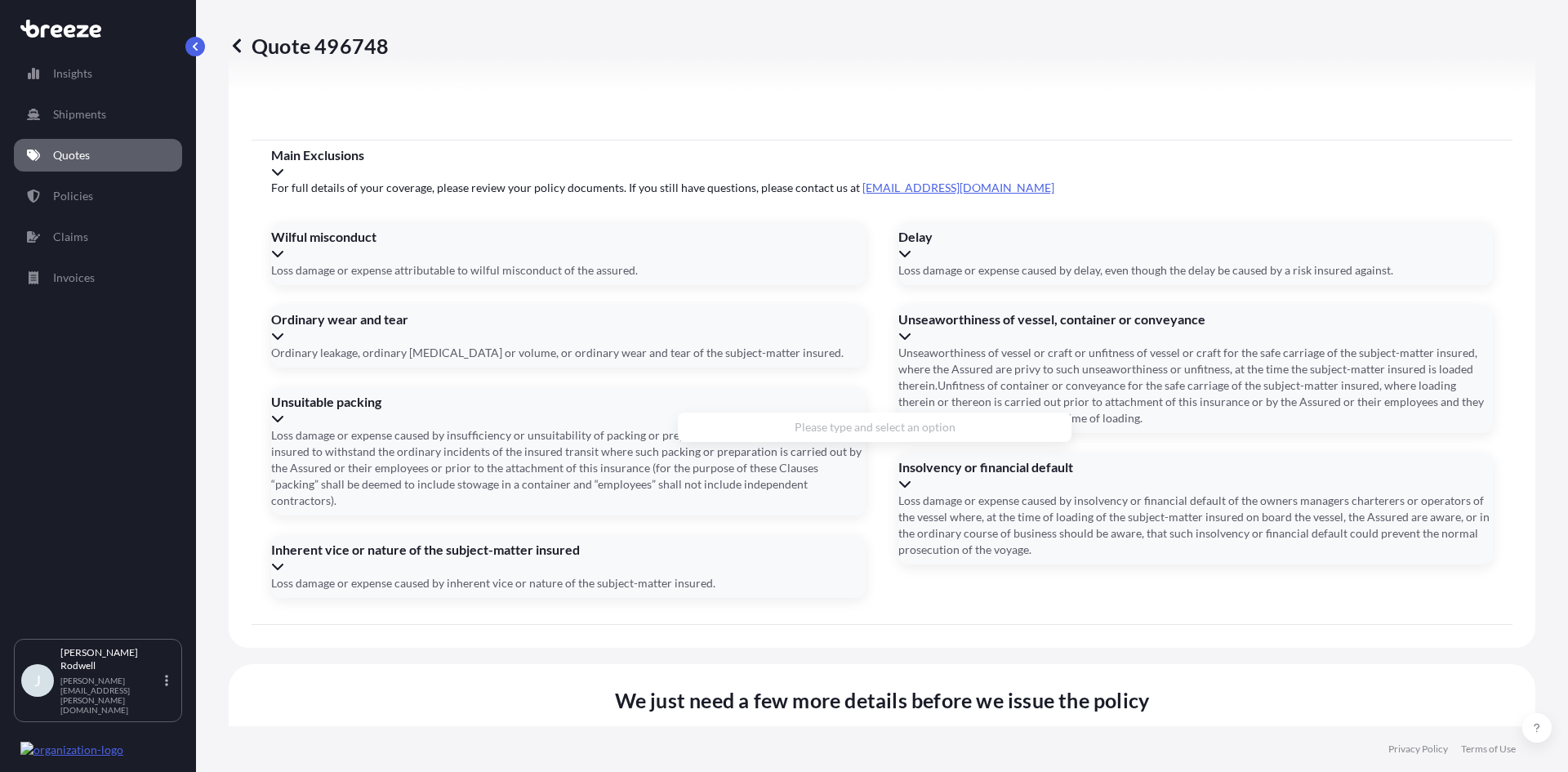
paste input "Holland America Line"
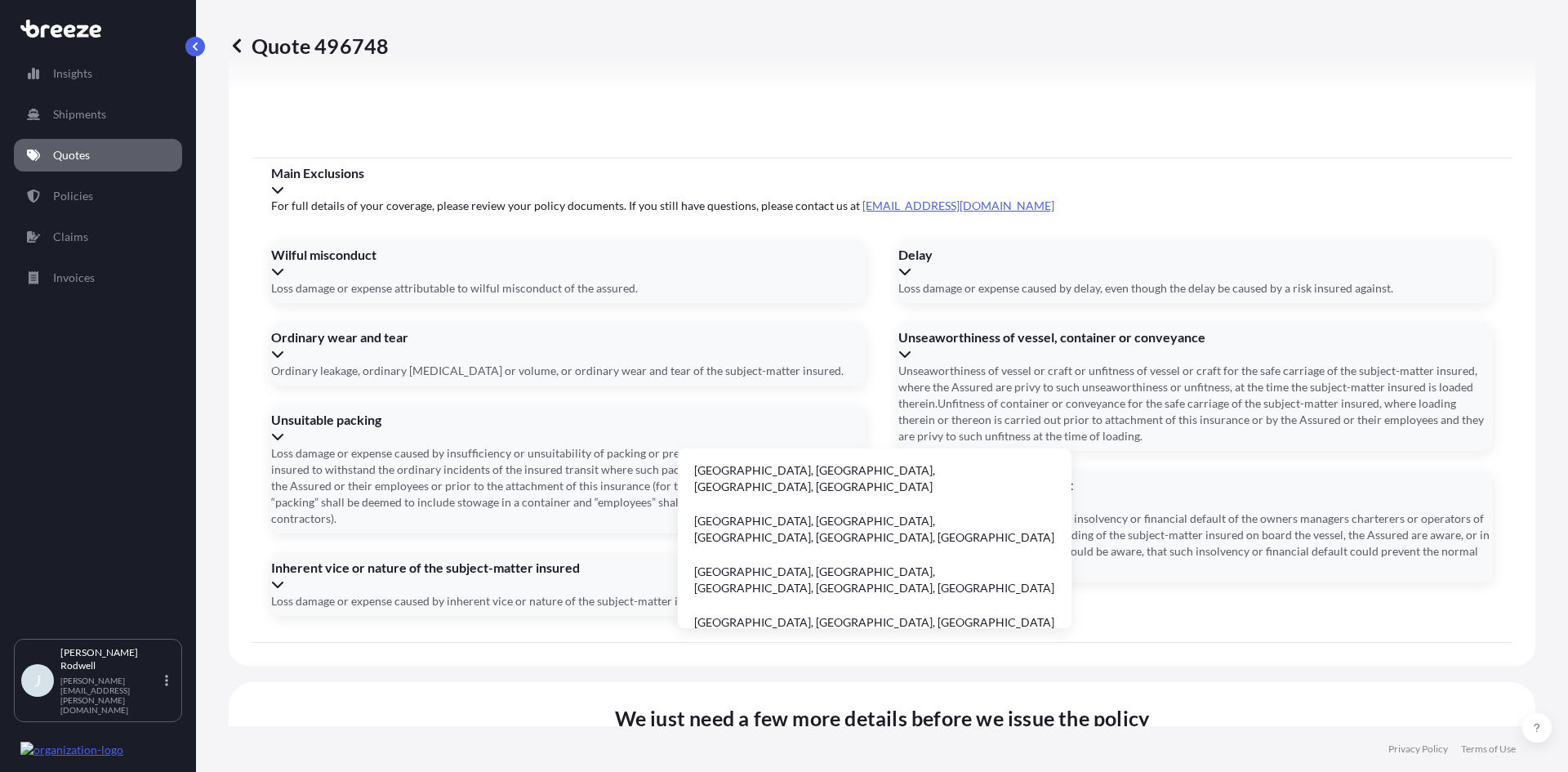
drag, startPoint x: 843, startPoint y: 406, endPoint x: 706, endPoint y: 417, distance: 137.4
type input "H"
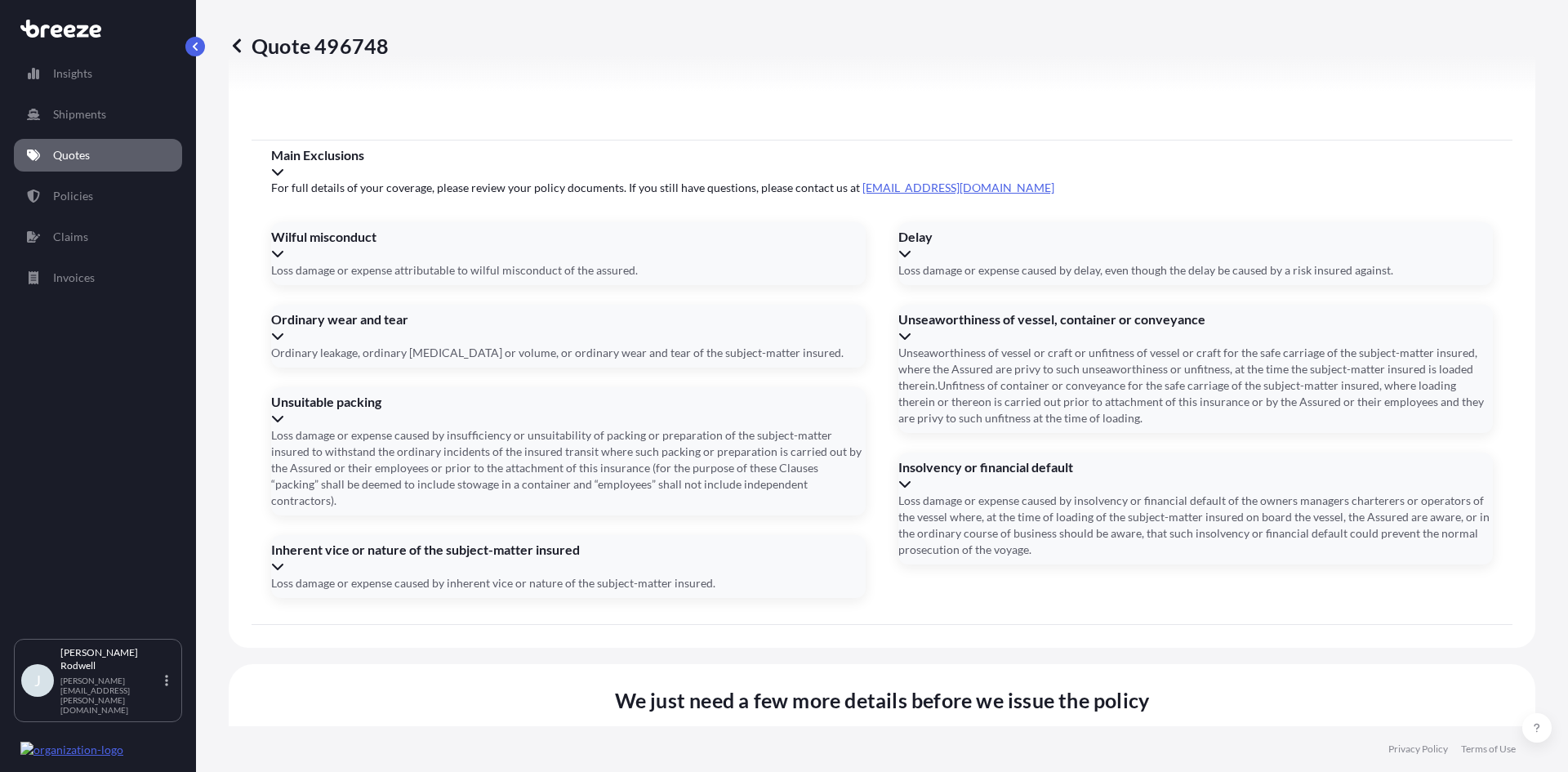
paste input "98119"
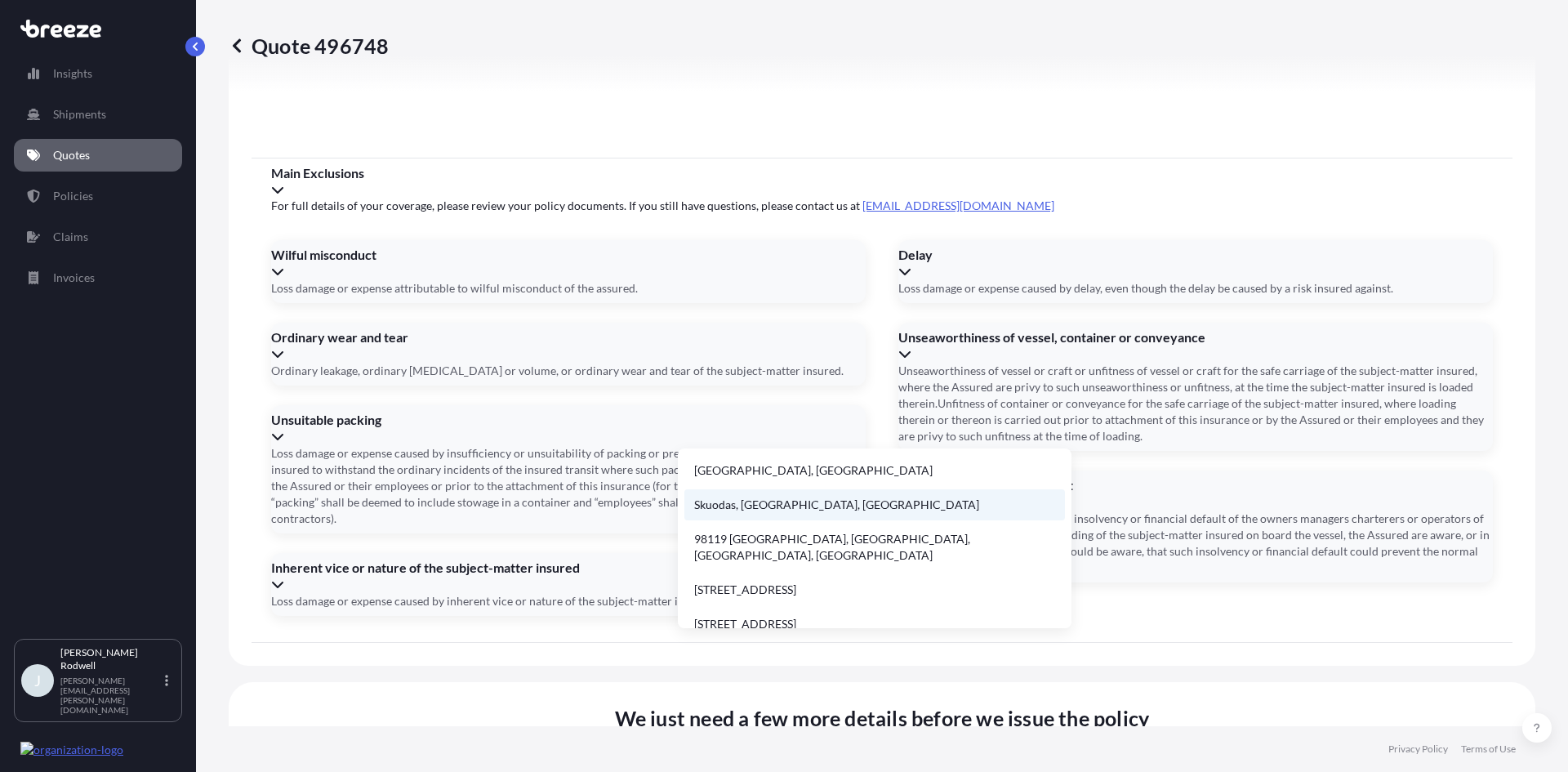
scroll to position [2, 0]
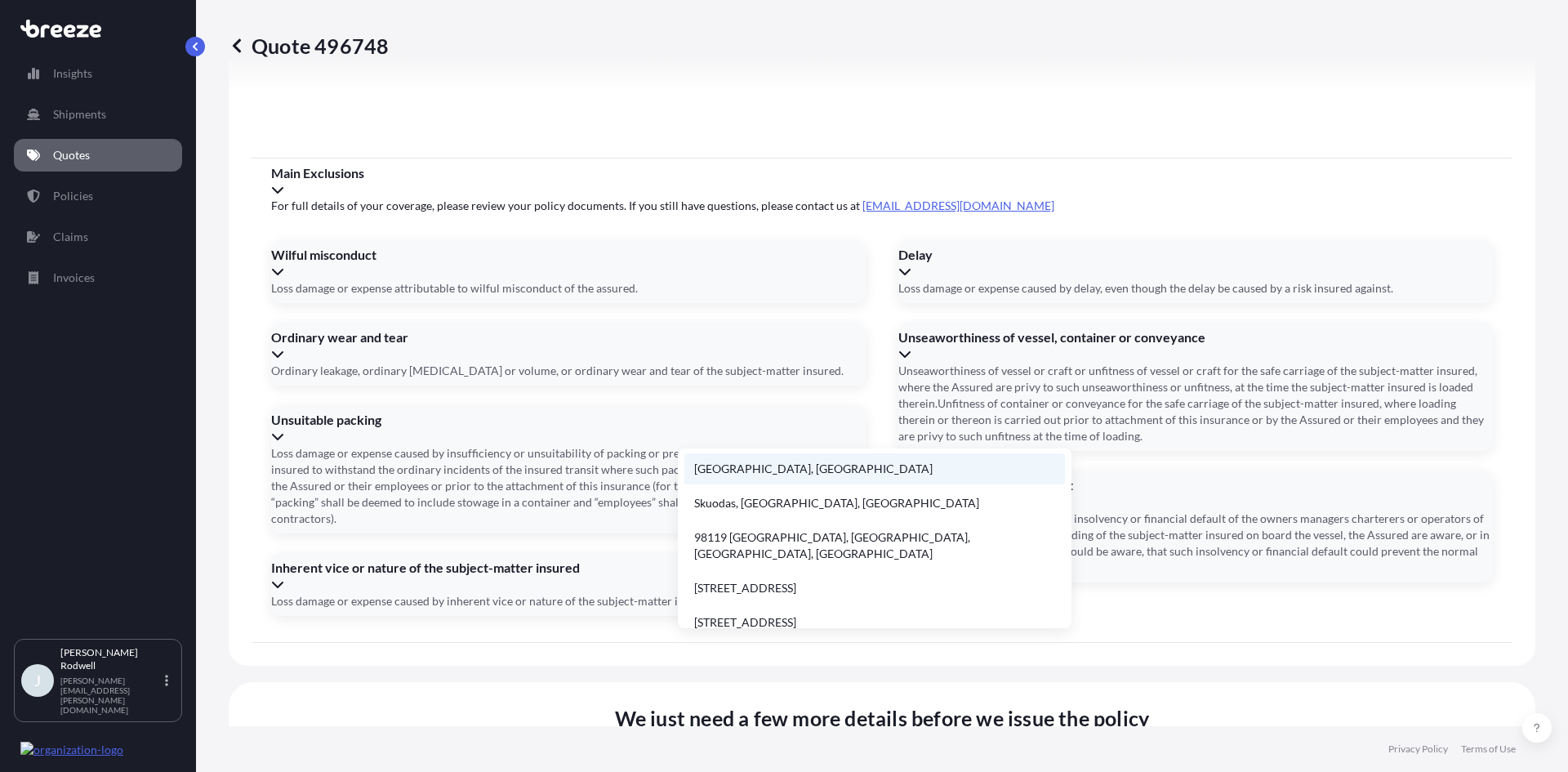
click at [790, 468] on li "[GEOGRAPHIC_DATA], [GEOGRAPHIC_DATA]" at bounding box center [875, 469] width 381 height 31
type input "[GEOGRAPHIC_DATA], [GEOGRAPHIC_DATA]"
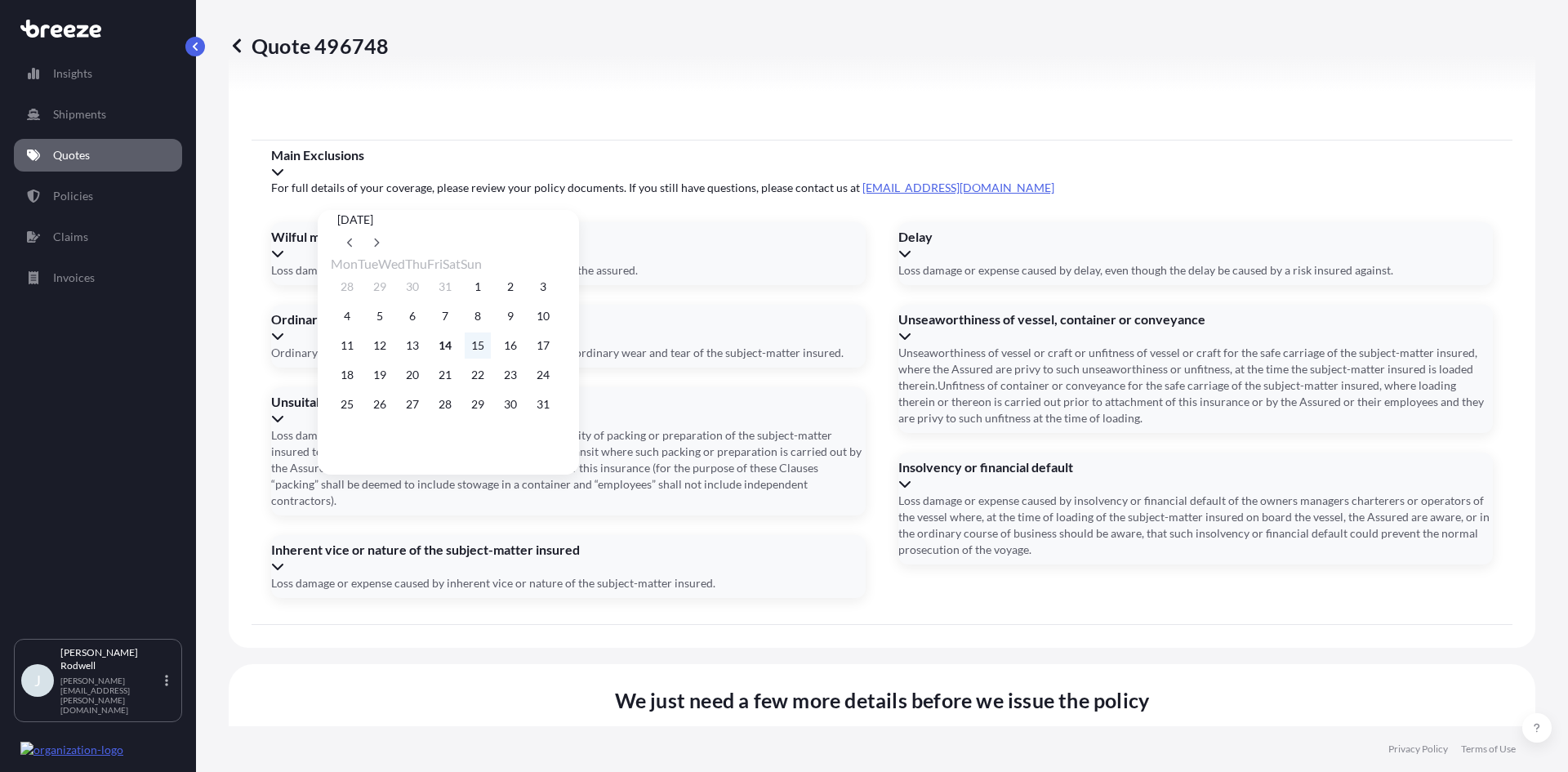
click at [491, 343] on button "15" at bounding box center [477, 345] width 26 height 26
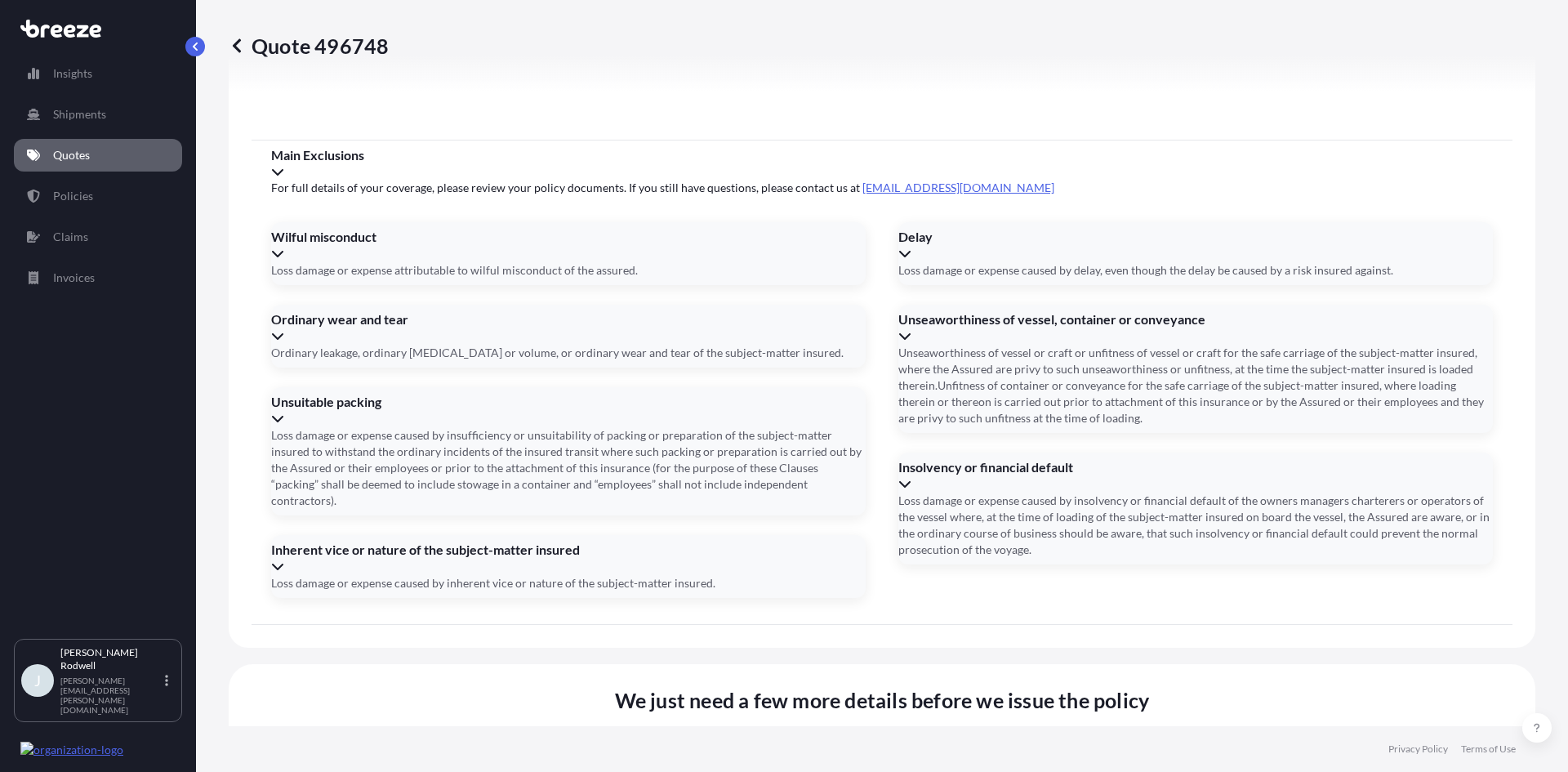
type input "[DATE]"
click at [480, 343] on button "15" at bounding box center [471, 344] width 20 height 15
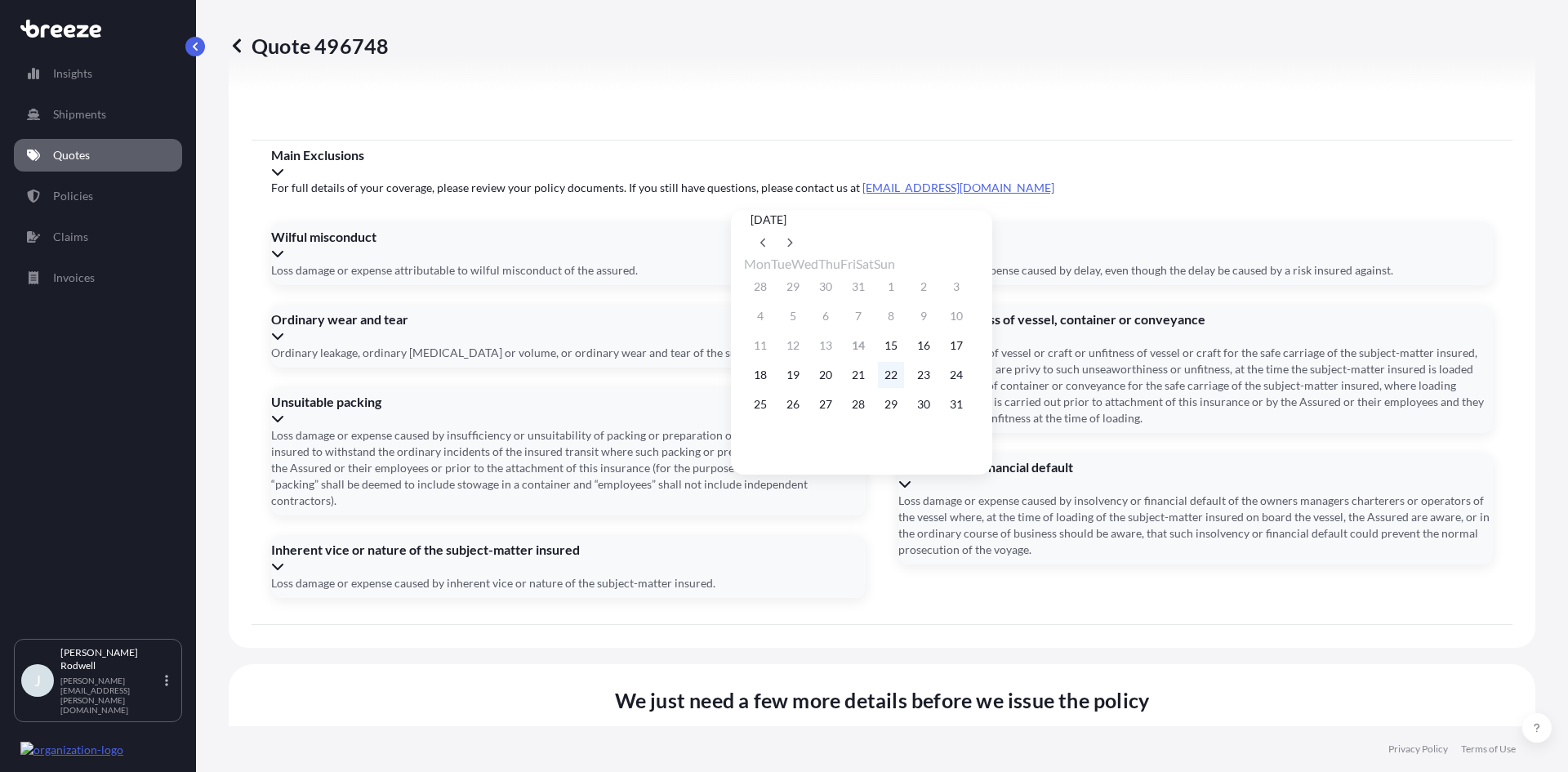
click at [904, 376] on button "22" at bounding box center [891, 375] width 26 height 26
type input "[DATE]"
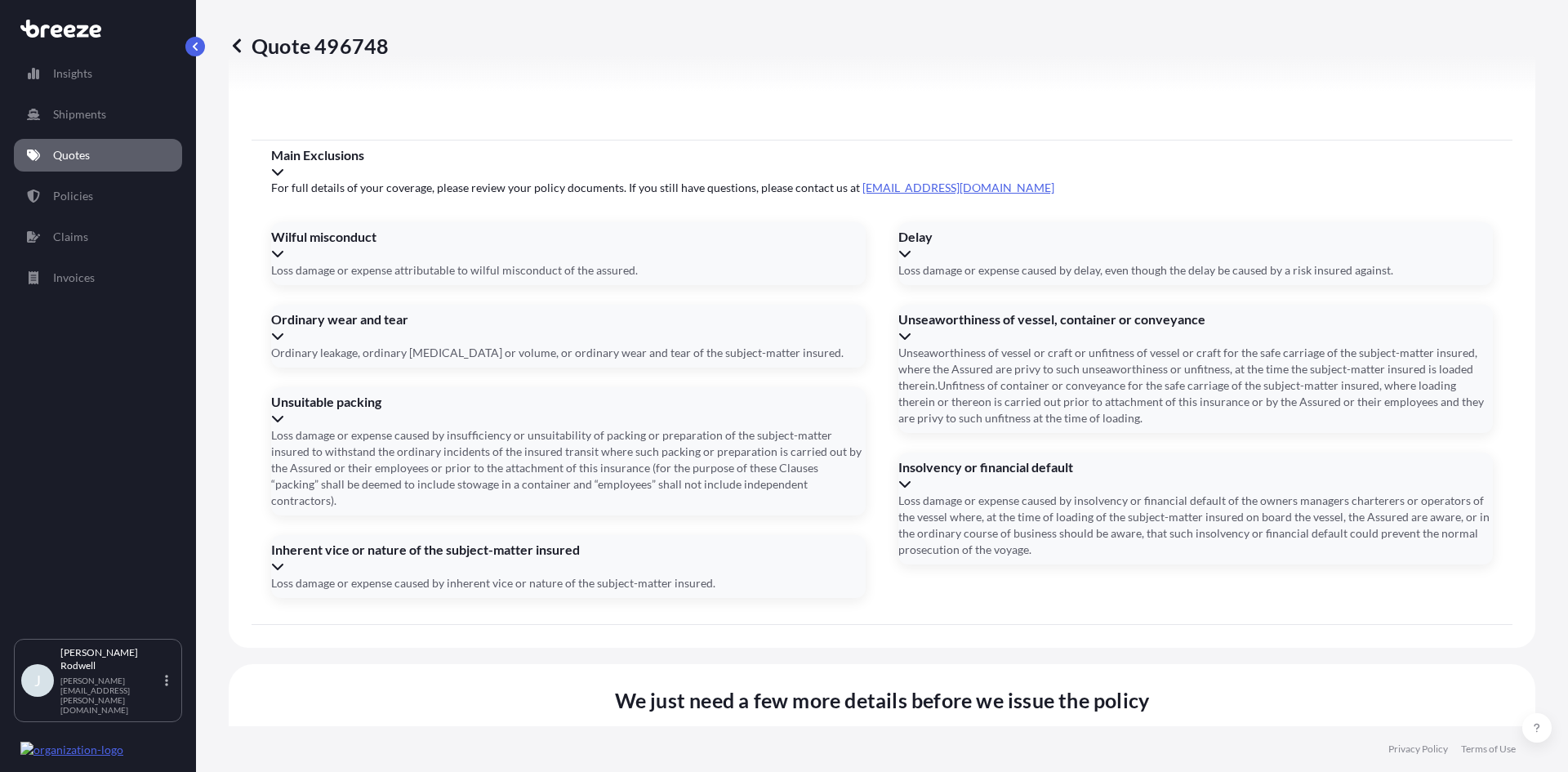
paste input "125- 17233064"
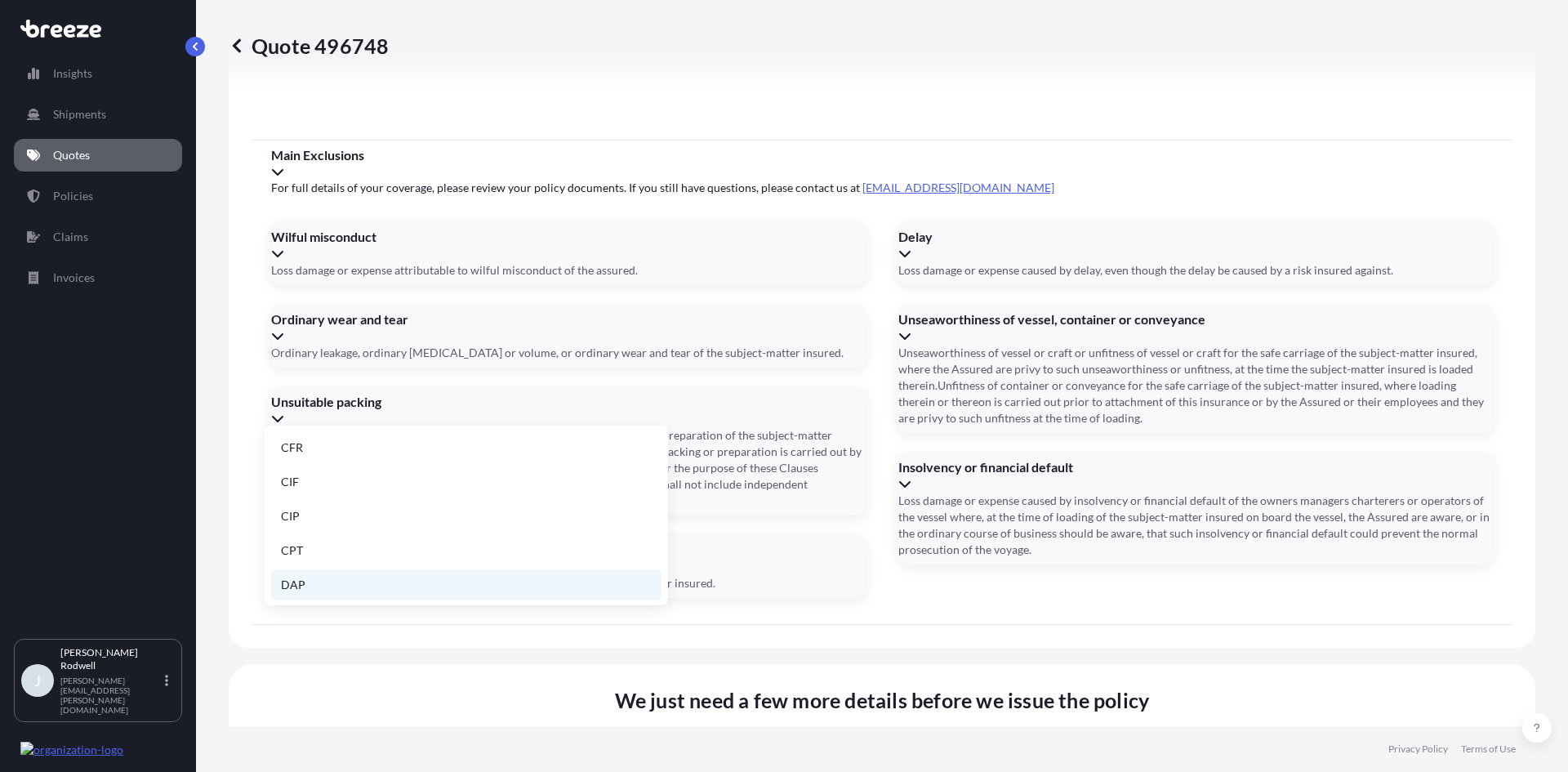
click at [313, 581] on li "DAP" at bounding box center [466, 585] width 390 height 31
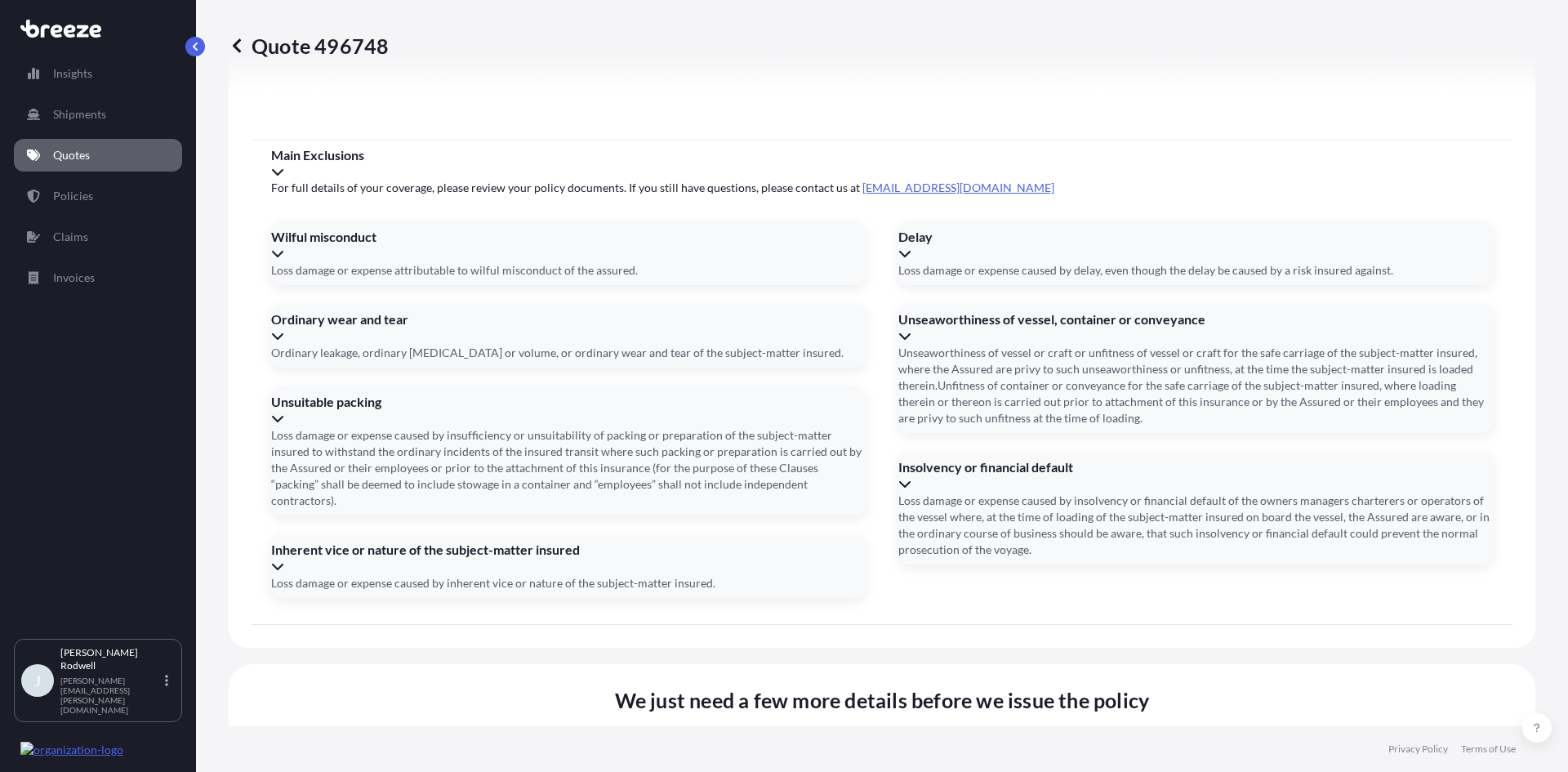
drag, startPoint x: 888, startPoint y: 622, endPoint x: 886, endPoint y: 632, distance: 10.2
drag, startPoint x: 716, startPoint y: 561, endPoint x: 728, endPoint y: 563, distance: 12.2
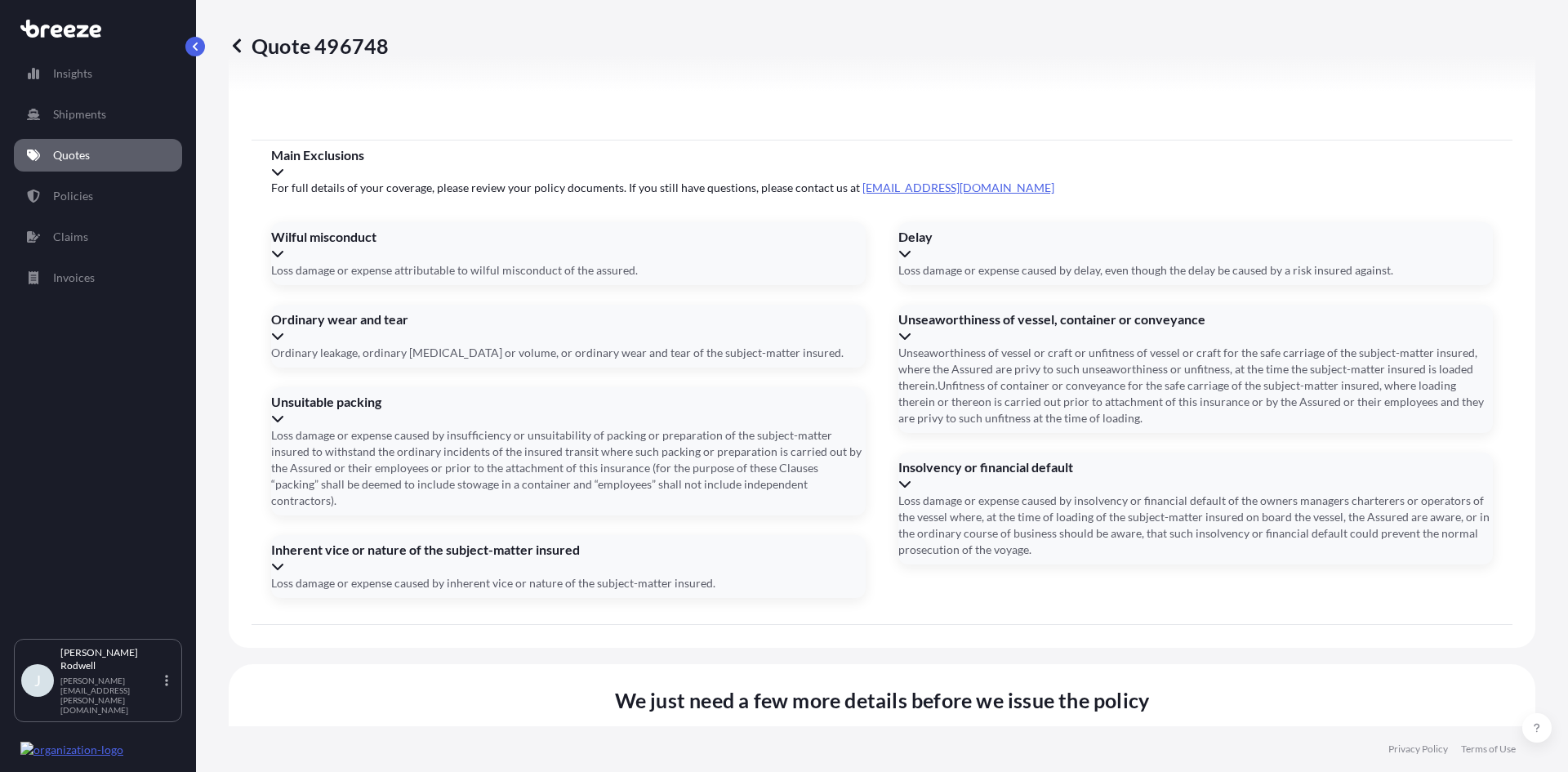
type input "125-17233064"
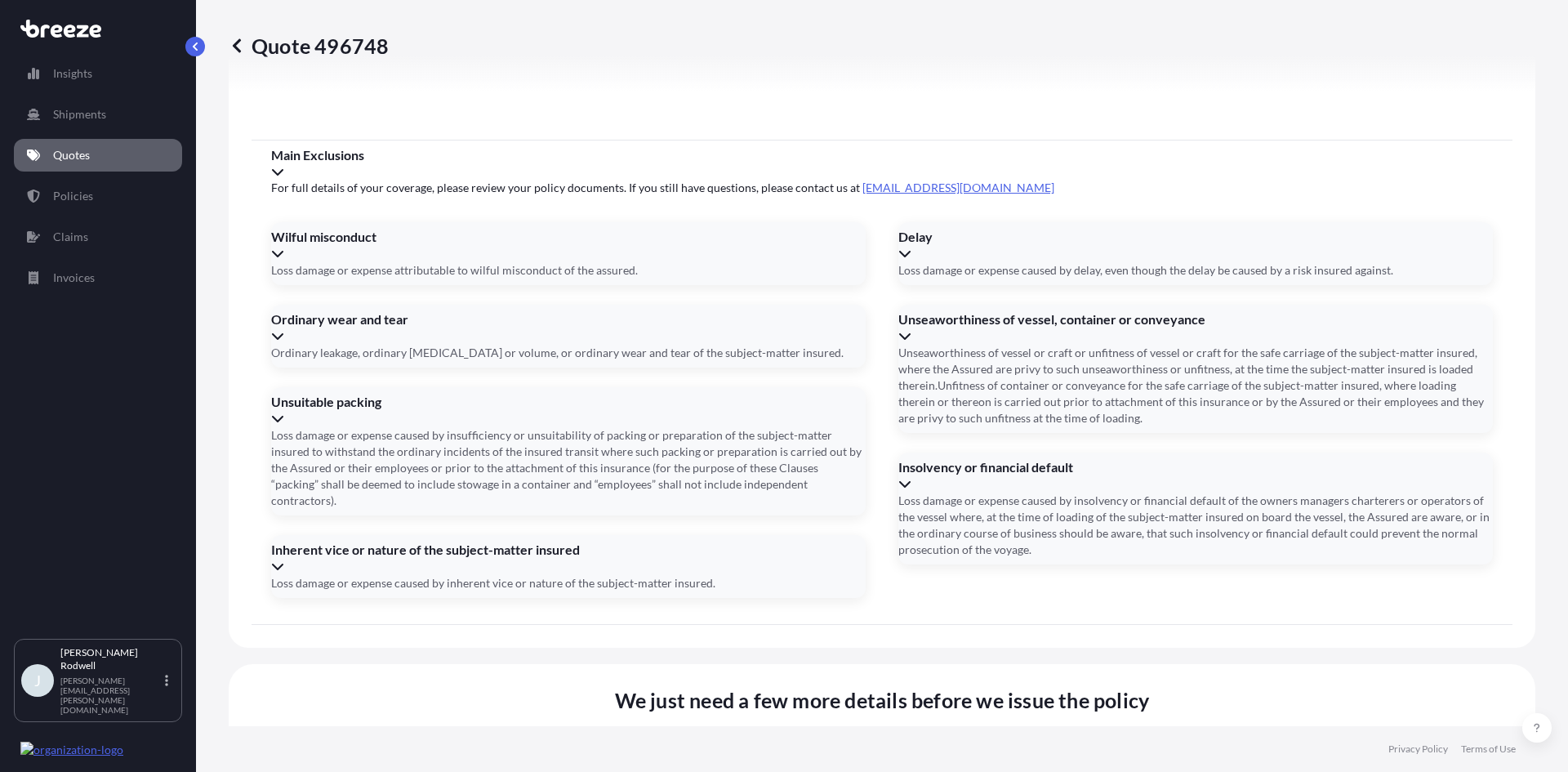
drag, startPoint x: 845, startPoint y: 559, endPoint x: 665, endPoint y: 563, distance: 180.0
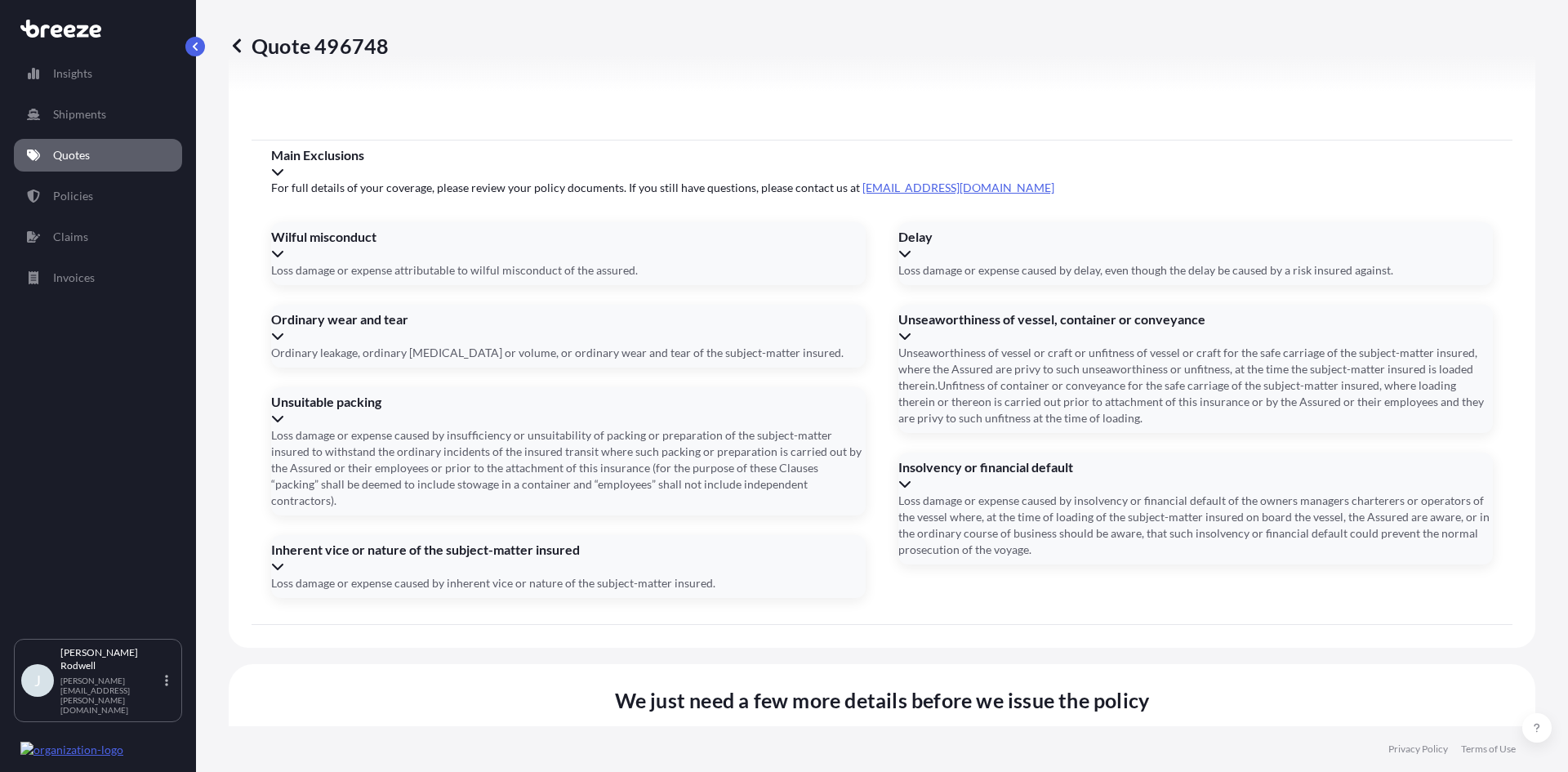
paste input "17233064"
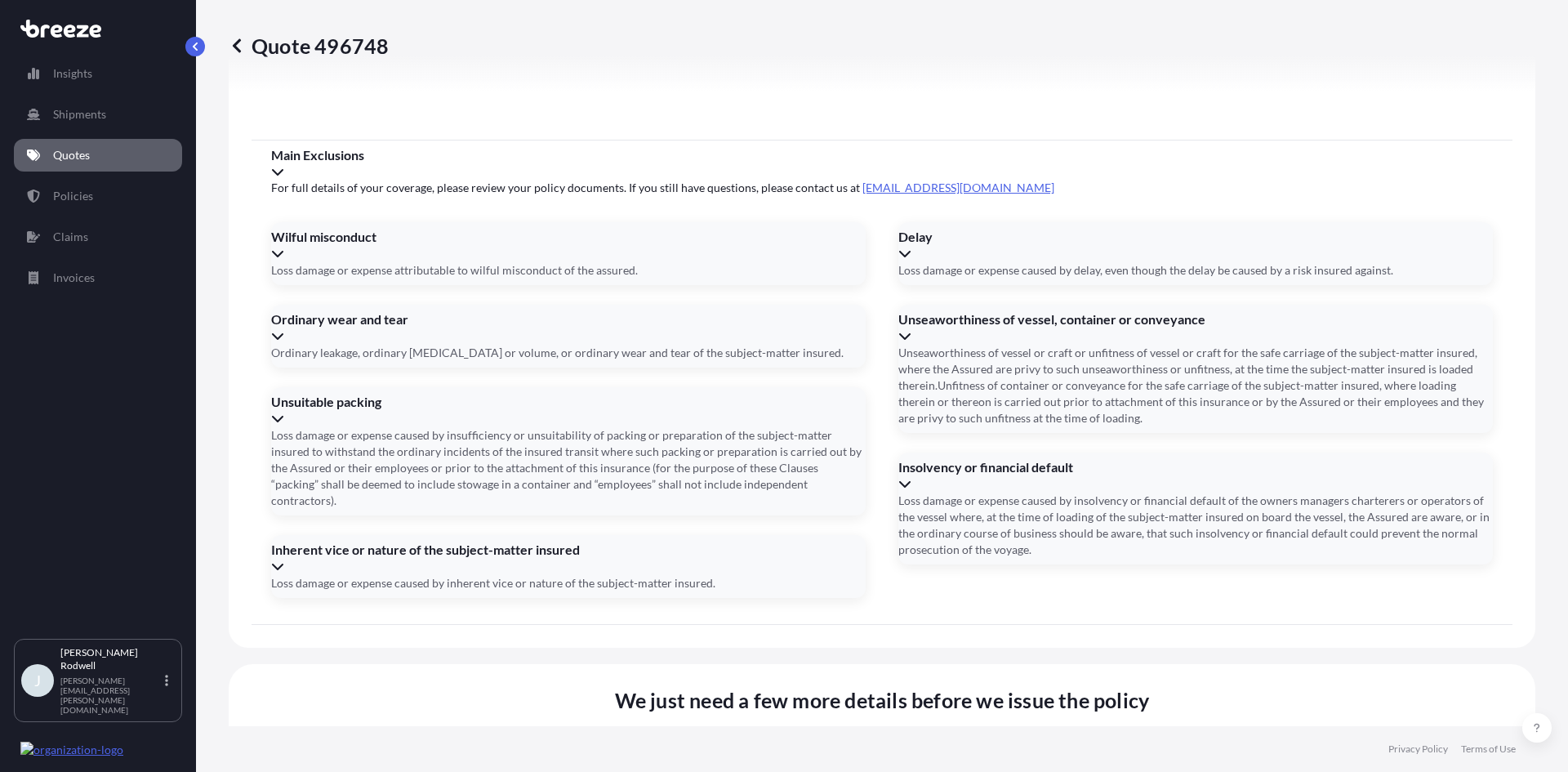
type input "12517233064"
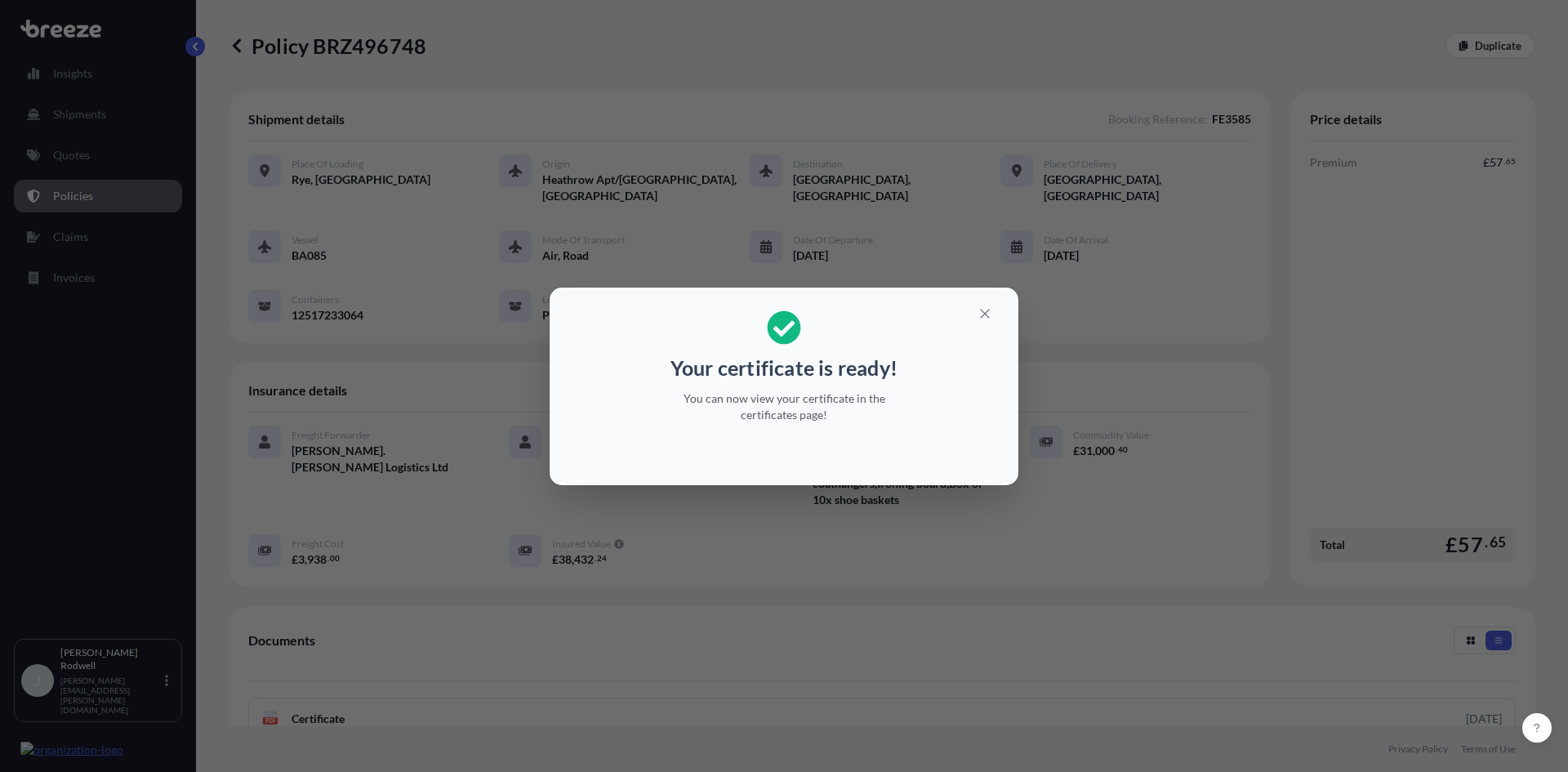
click at [374, 517] on div "Your certificate is ready! You can now view your certificate in the certificate…" at bounding box center [784, 386] width 1568 height 772
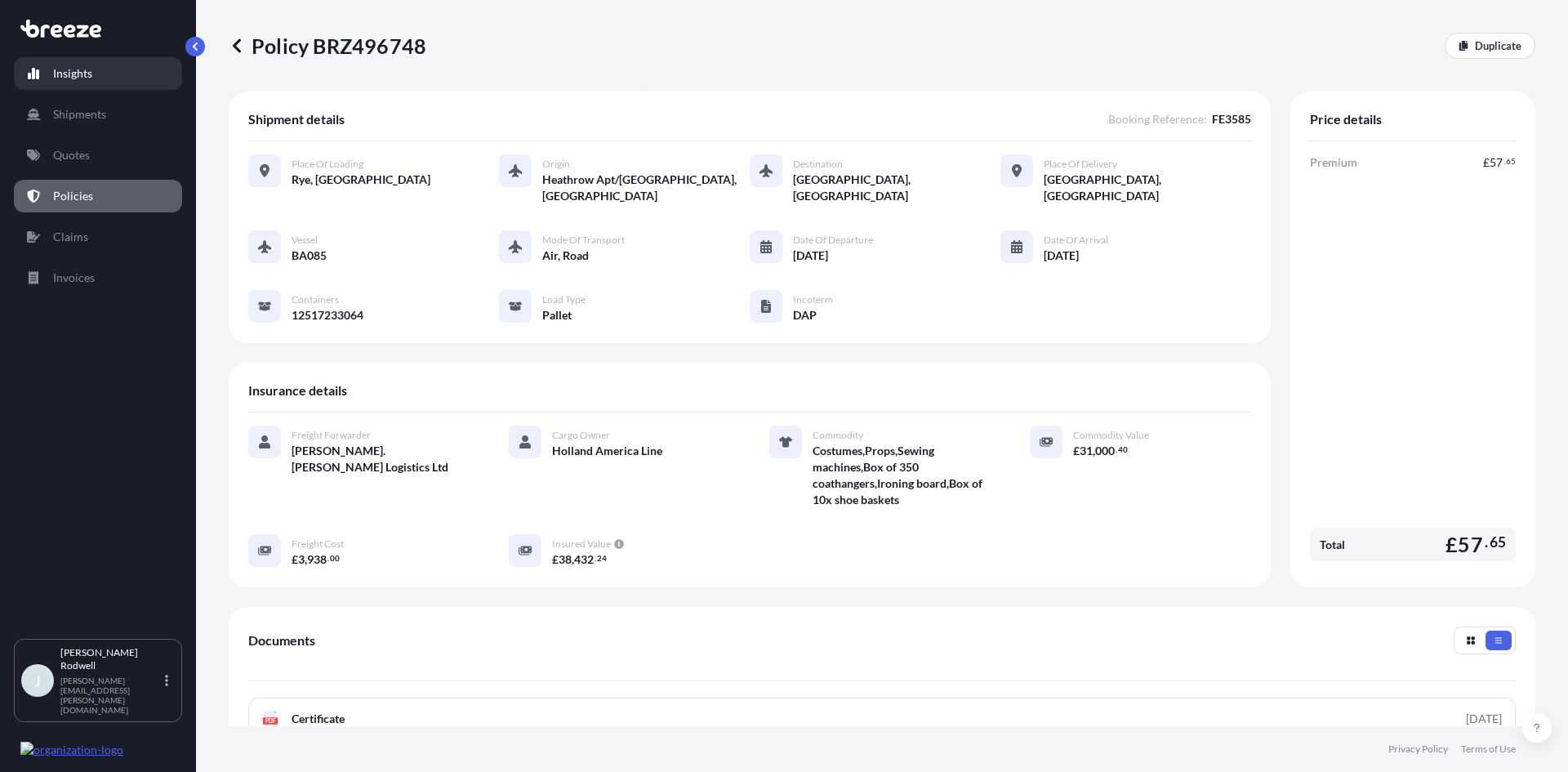
click at [88, 68] on p "Insights" at bounding box center [72, 74] width 39 height 16
select select "2025"
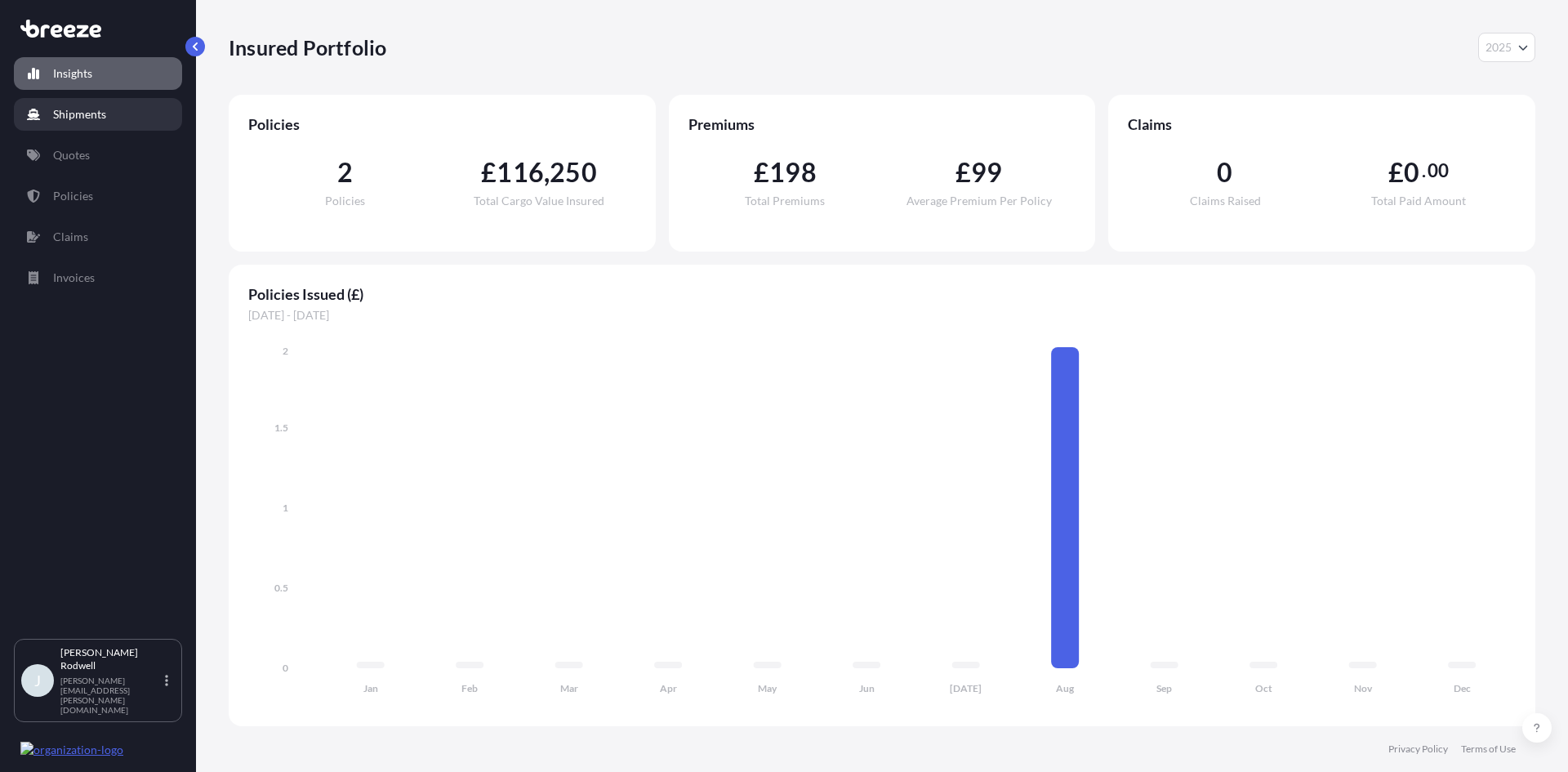
click at [102, 105] on link "Shipments" at bounding box center [97, 115] width 169 height 33
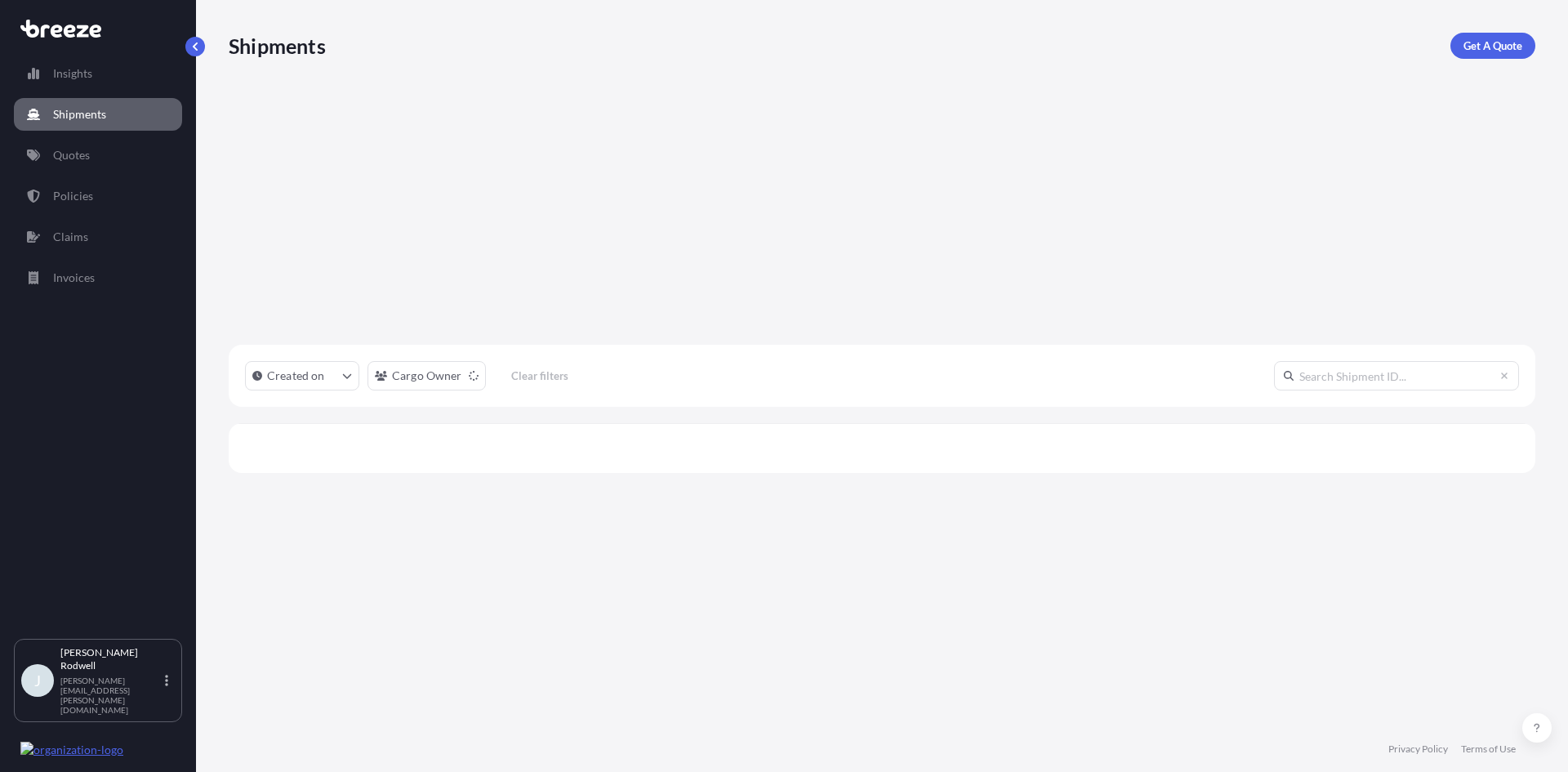
scroll to position [544, 1295]
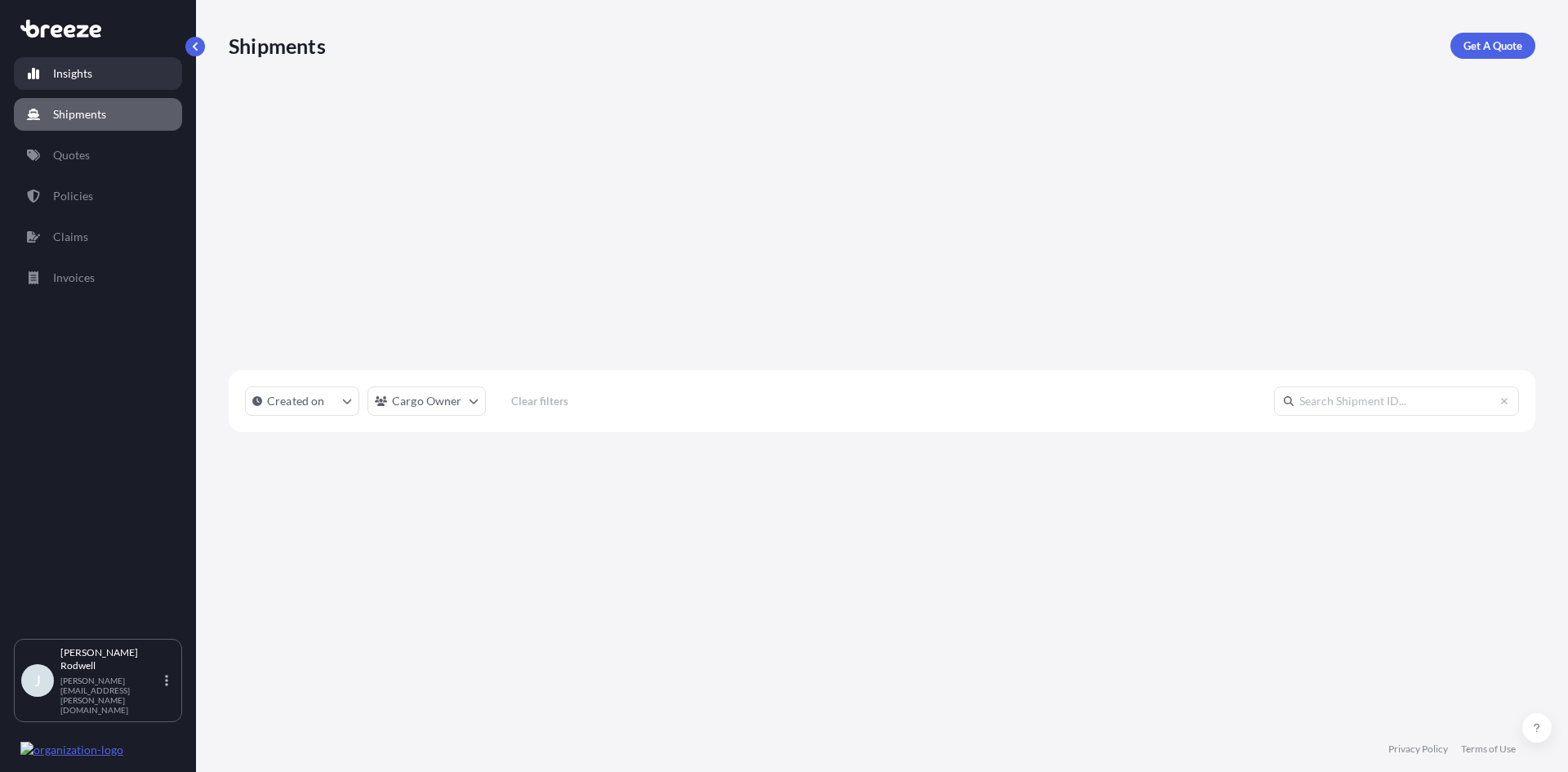
click at [85, 75] on p "Insights" at bounding box center [72, 74] width 39 height 16
select select "2025"
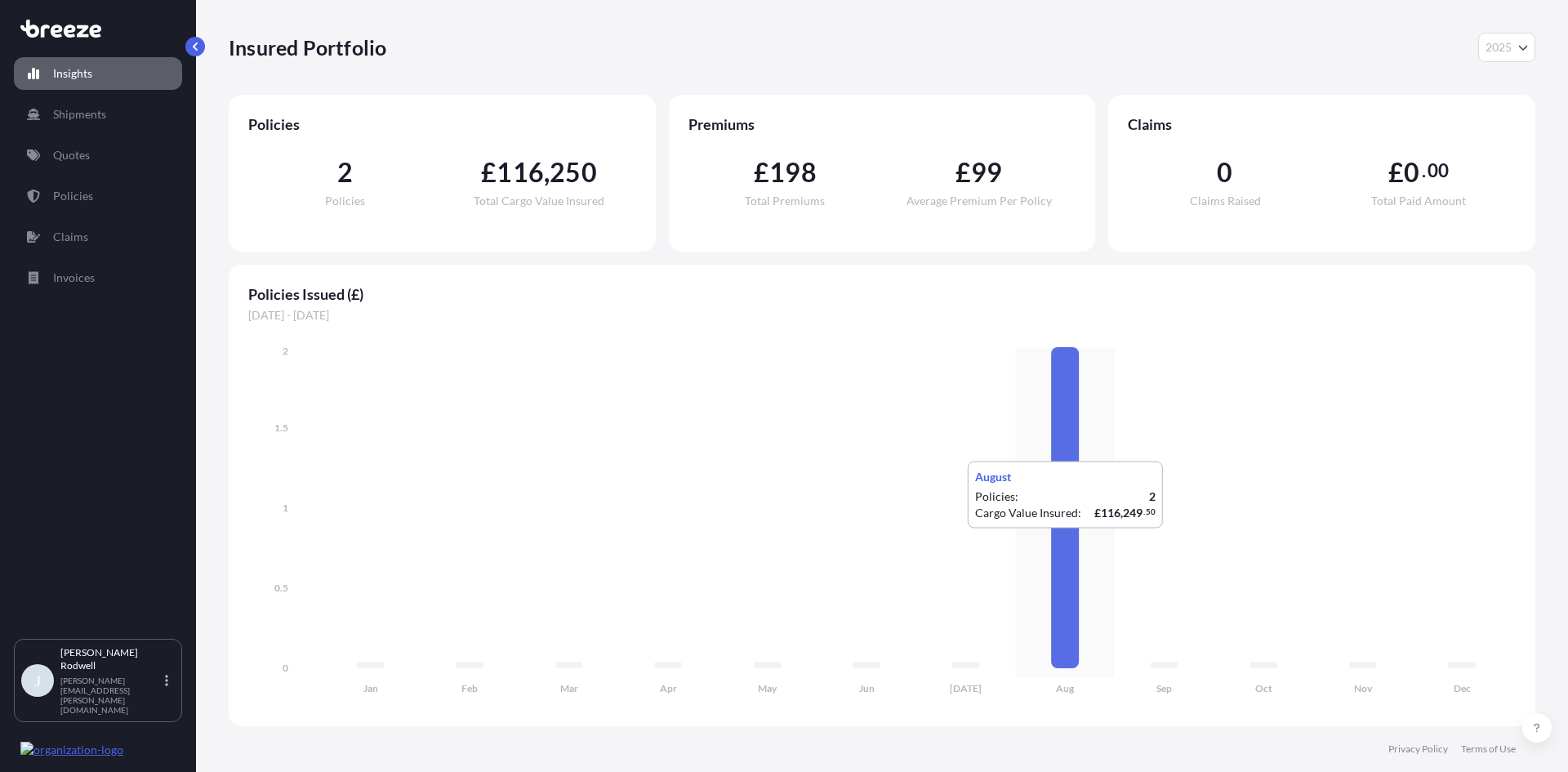
click at [1064, 544] on icon at bounding box center [1065, 508] width 27 height 321
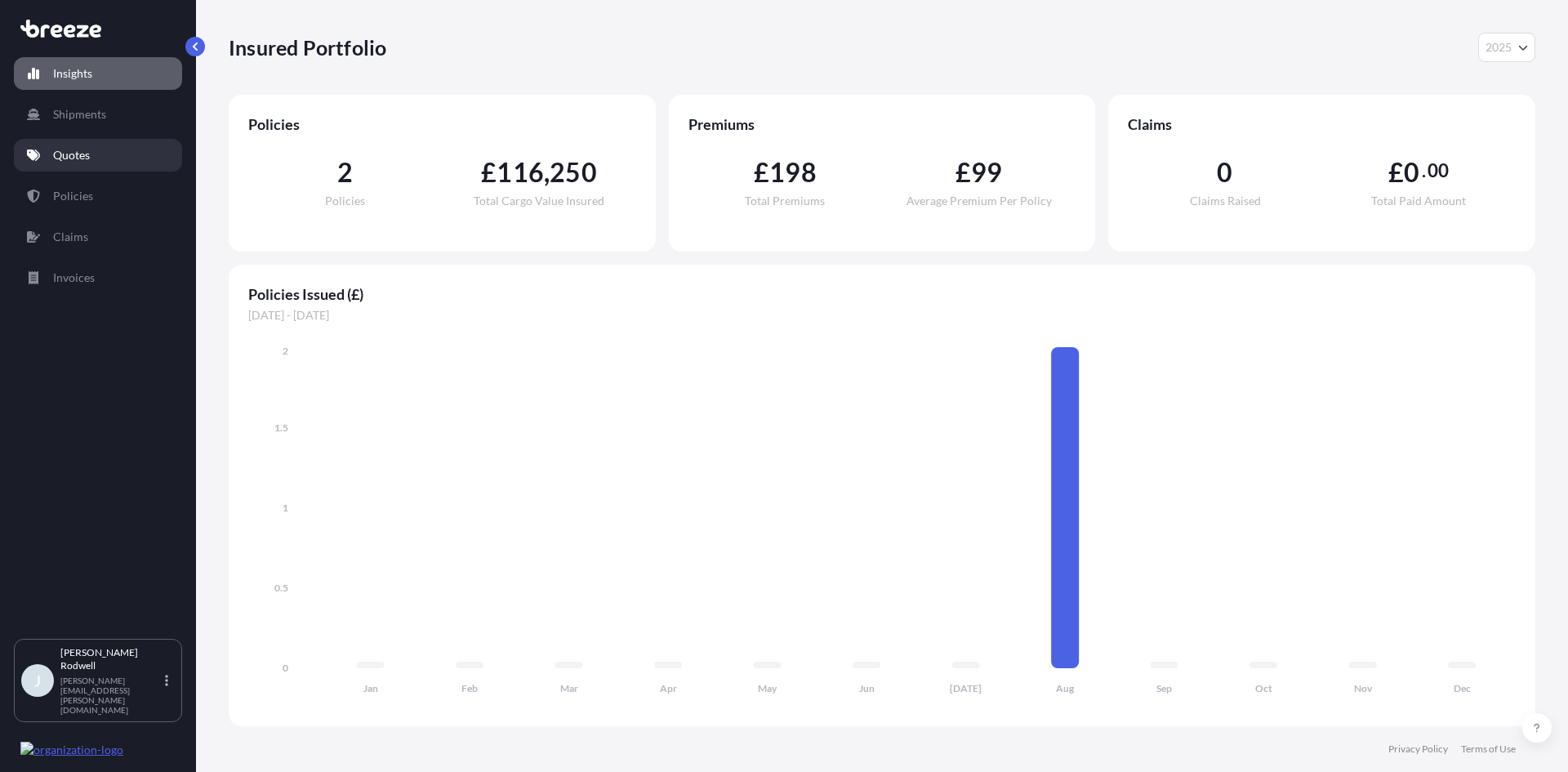
click at [89, 145] on link "Quotes" at bounding box center [97, 155] width 169 height 33
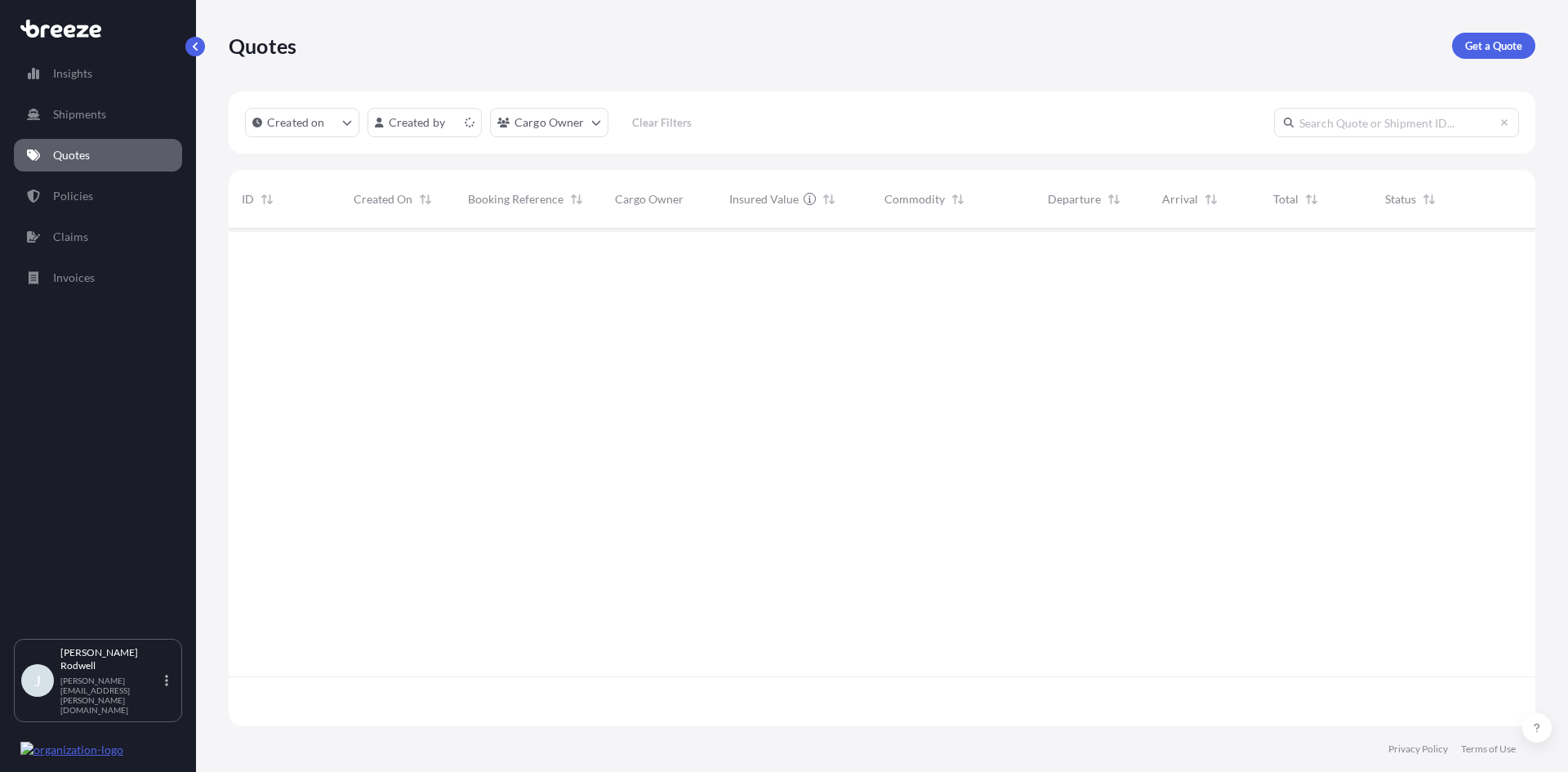
scroll to position [494, 1295]
click at [93, 191] on link "Policies" at bounding box center [97, 196] width 169 height 33
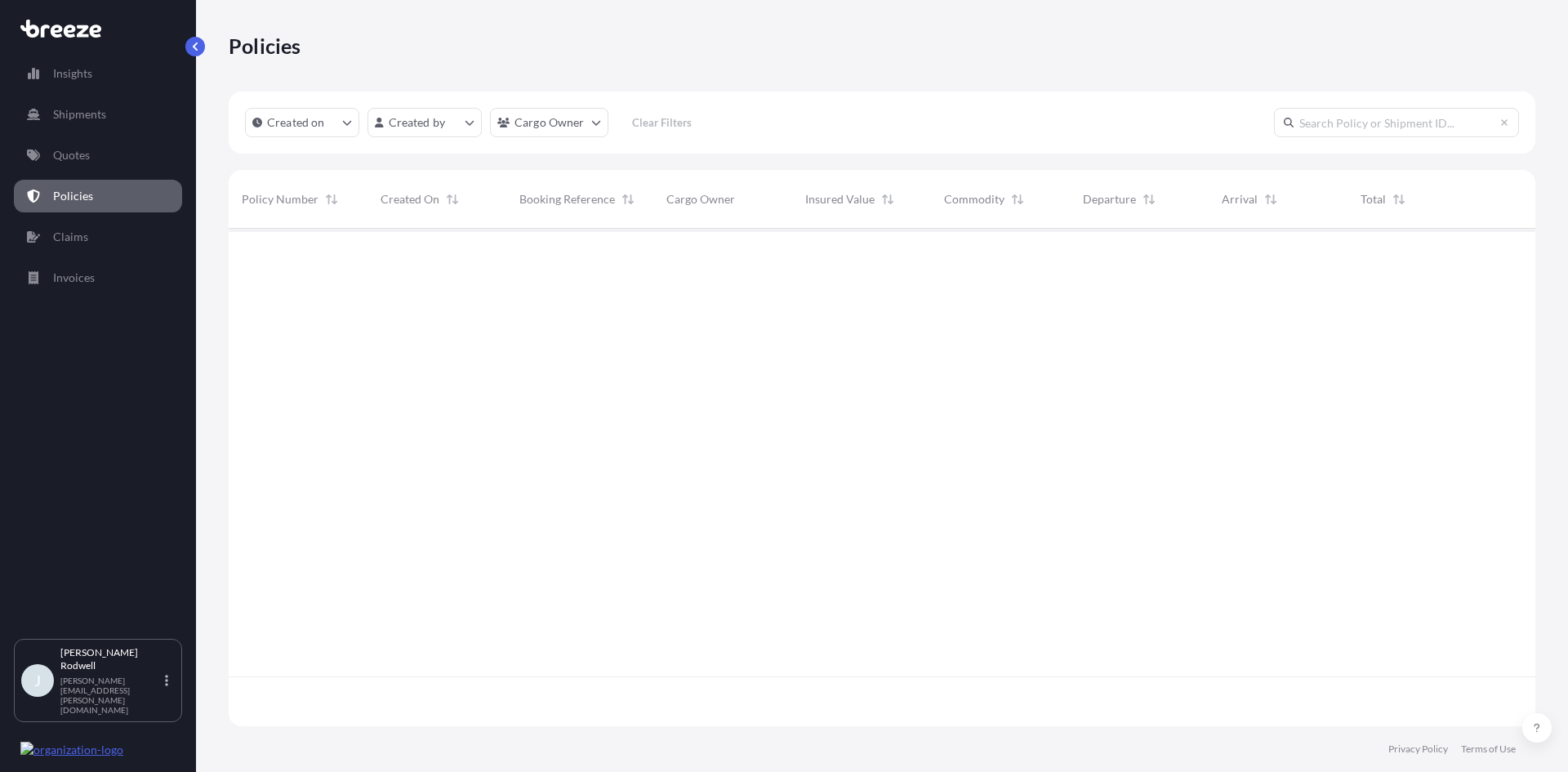
scroll to position [494, 1295]
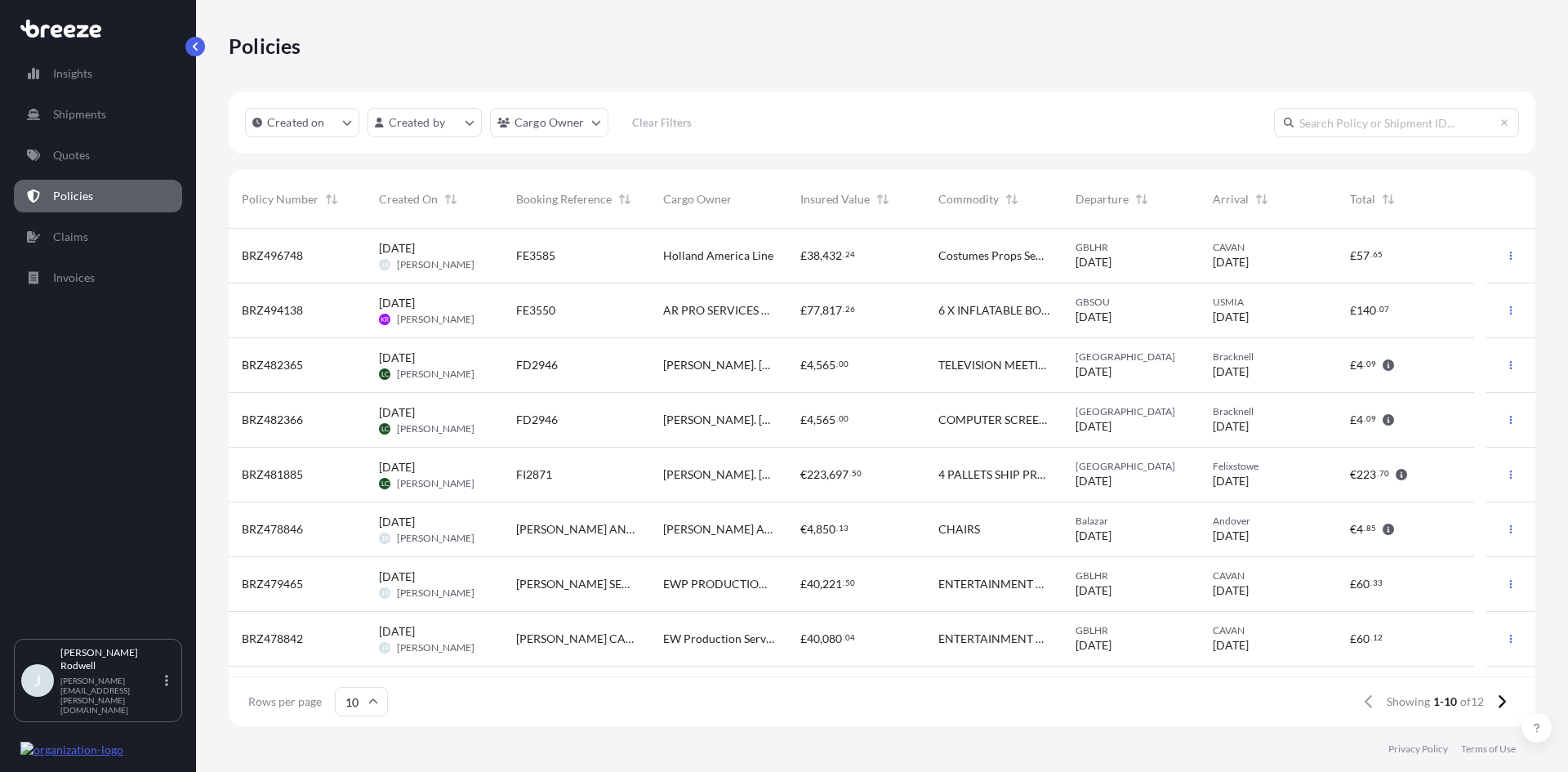
click at [603, 252] on div "FE3585" at bounding box center [577, 256] width 121 height 16
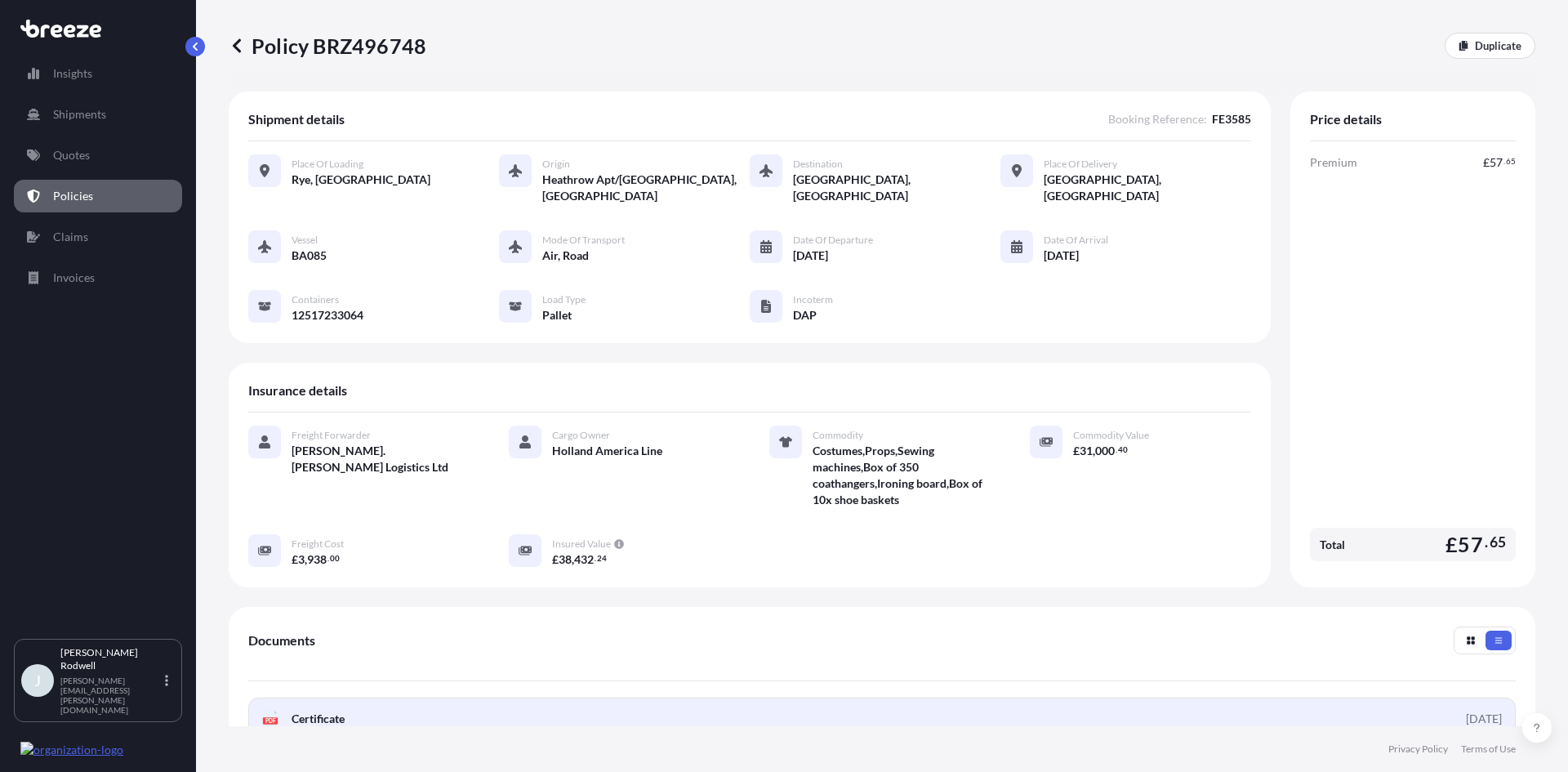
click at [390, 702] on link "PDF Certificate [DATE]" at bounding box center [882, 719] width 1267 height 43
